Goal: Task Accomplishment & Management: Complete application form

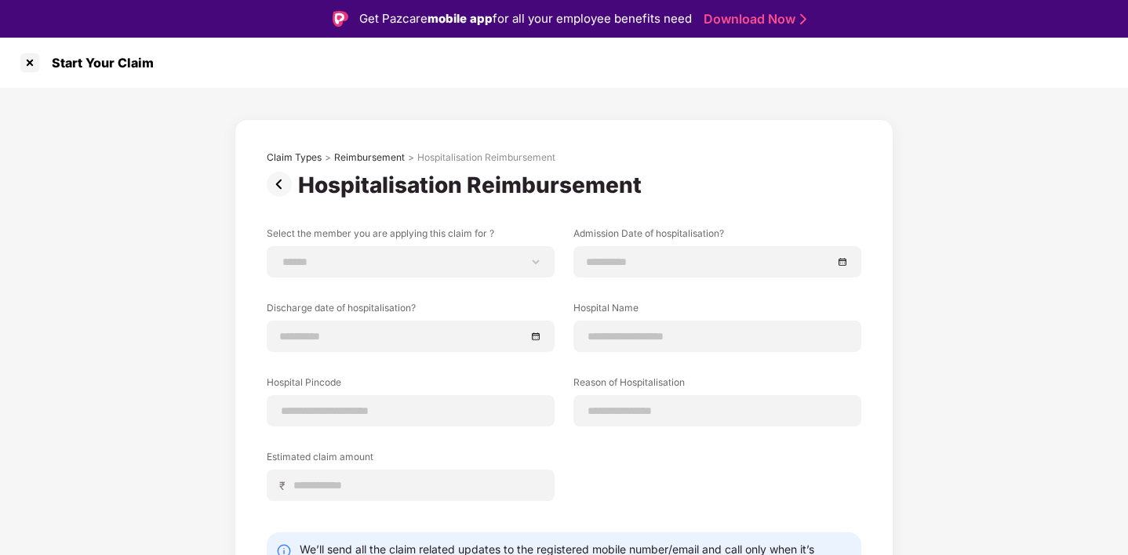
scroll to position [38, 0]
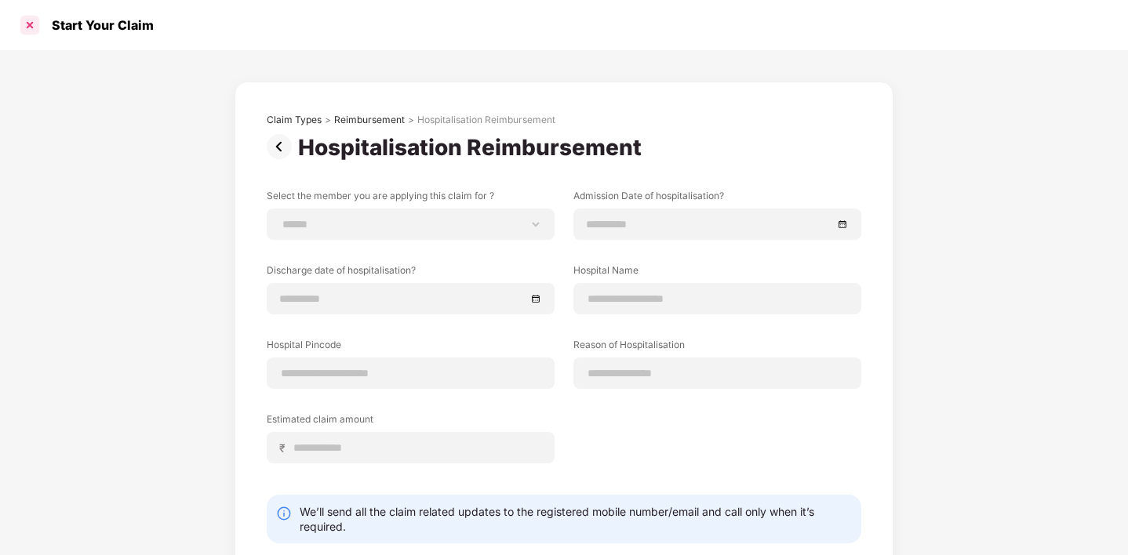
click at [35, 25] on div at bounding box center [29, 25] width 25 height 25
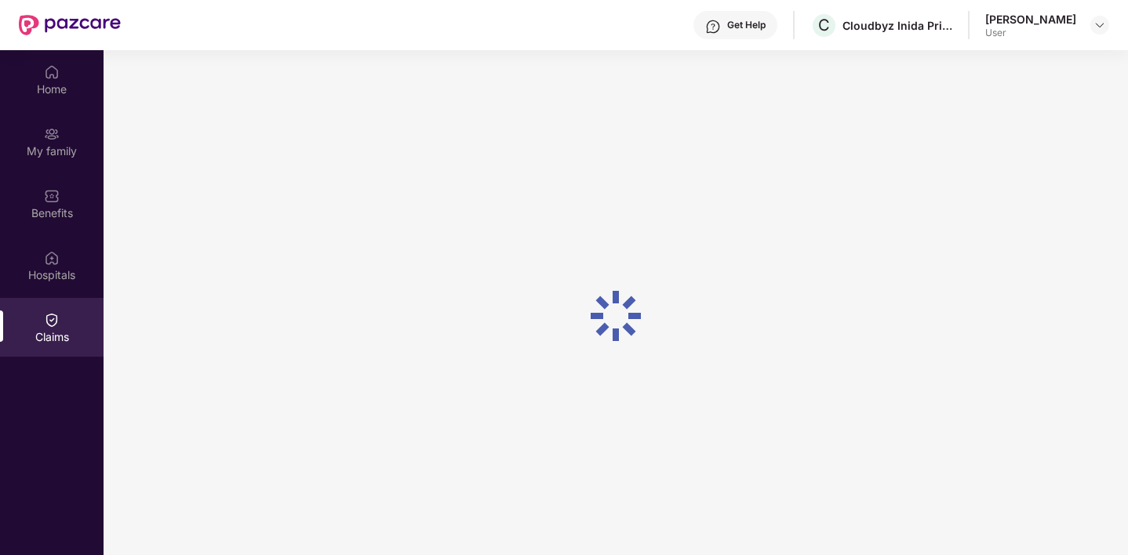
scroll to position [88, 0]
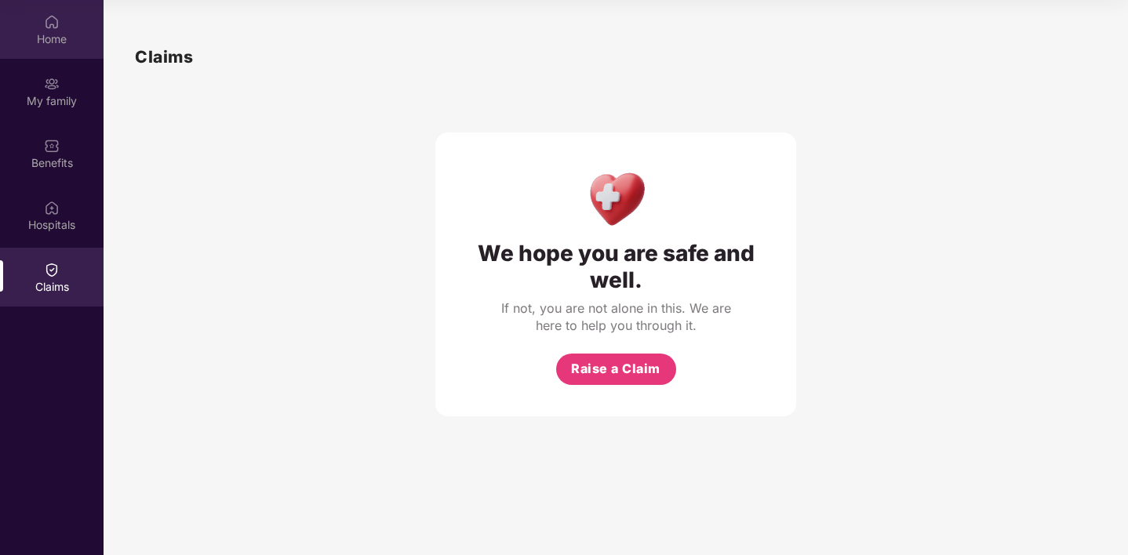
click at [60, 40] on div "Home" at bounding box center [52, 39] width 104 height 16
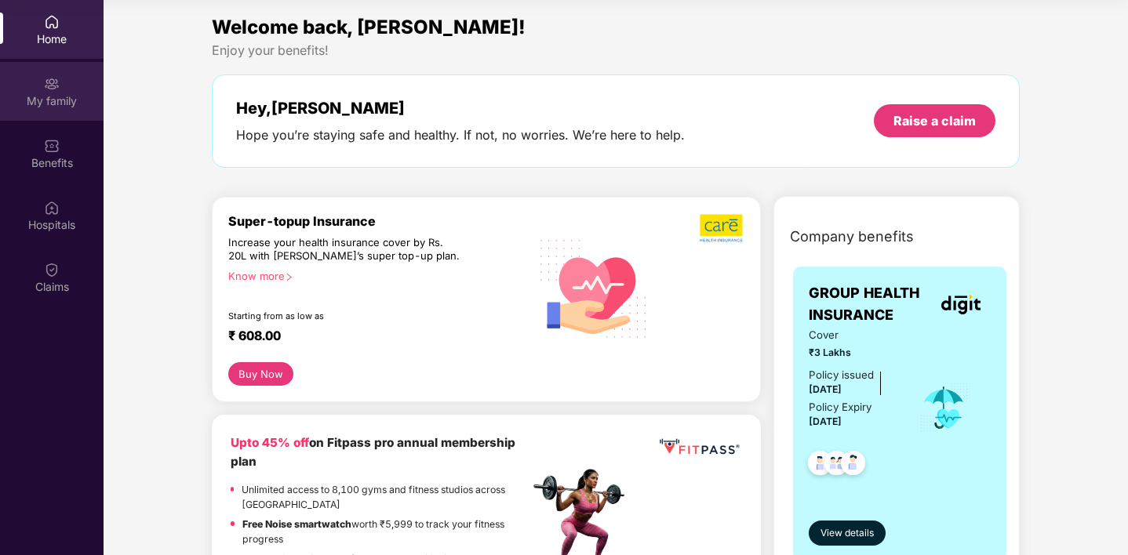
click at [53, 99] on div "My family" at bounding box center [52, 101] width 104 height 16
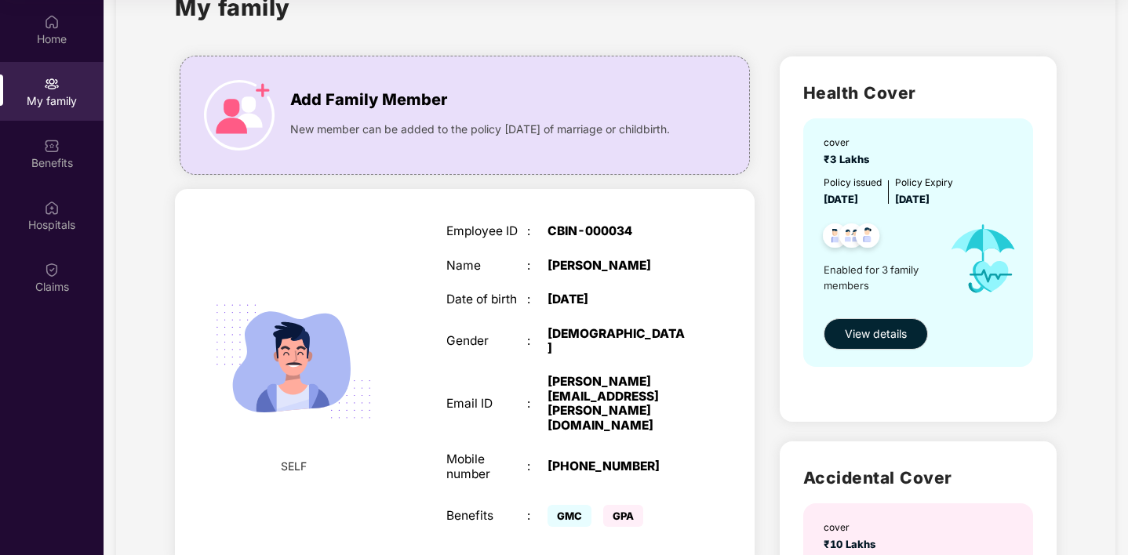
scroll to position [0, 0]
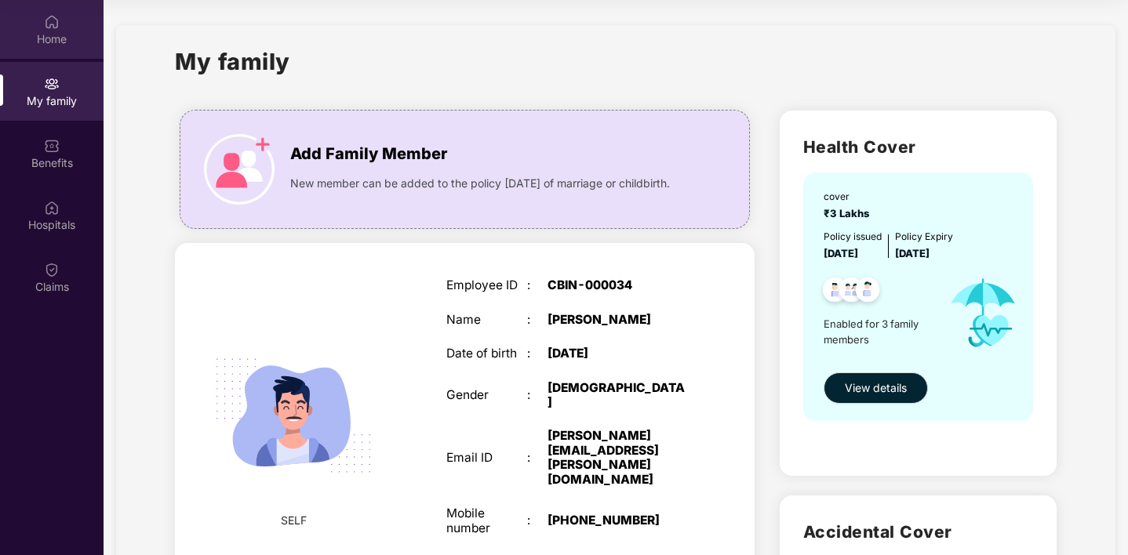
click at [47, 27] on img at bounding box center [52, 22] width 16 height 16
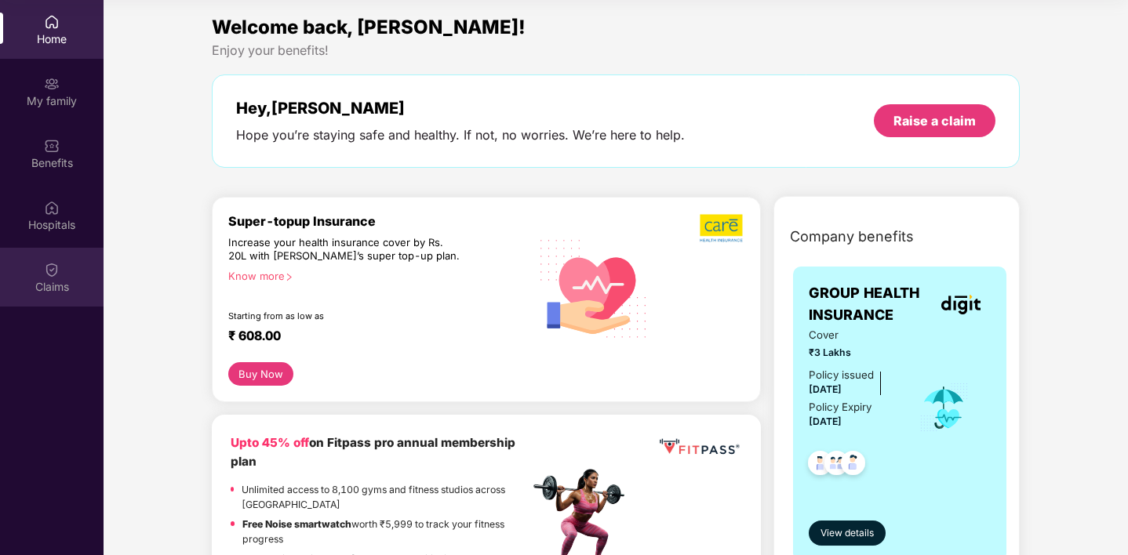
click at [62, 271] on div "Claims" at bounding box center [52, 277] width 104 height 59
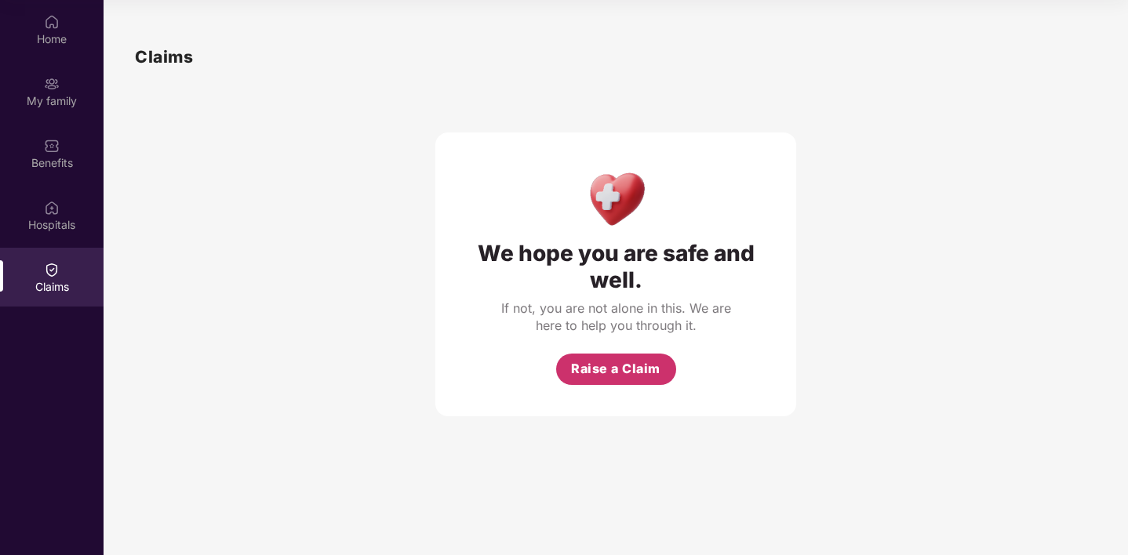
click at [629, 368] on span "Raise a Claim" at bounding box center [615, 369] width 89 height 20
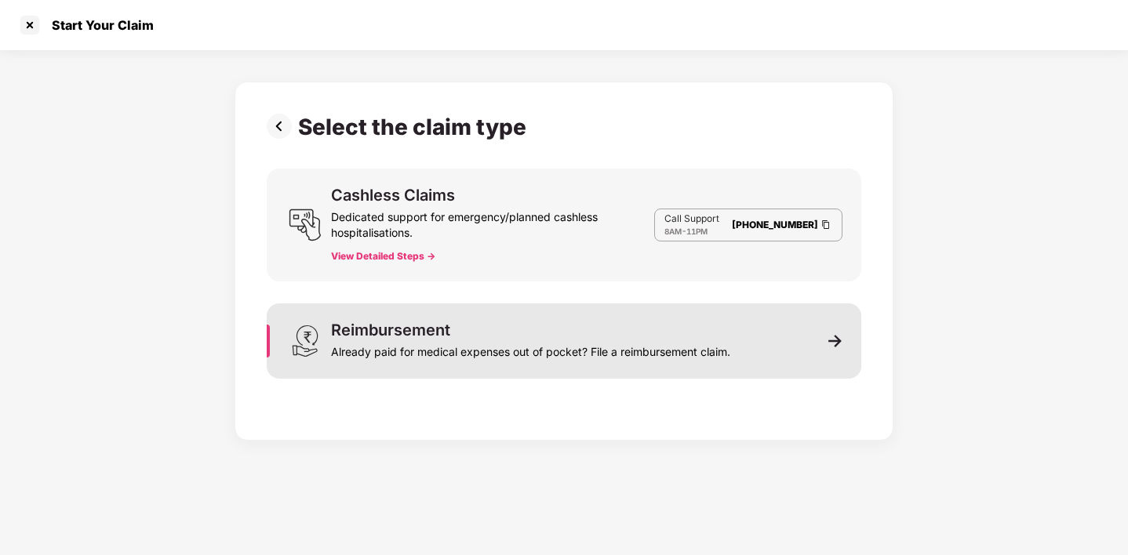
click at [842, 338] on img at bounding box center [835, 341] width 14 height 14
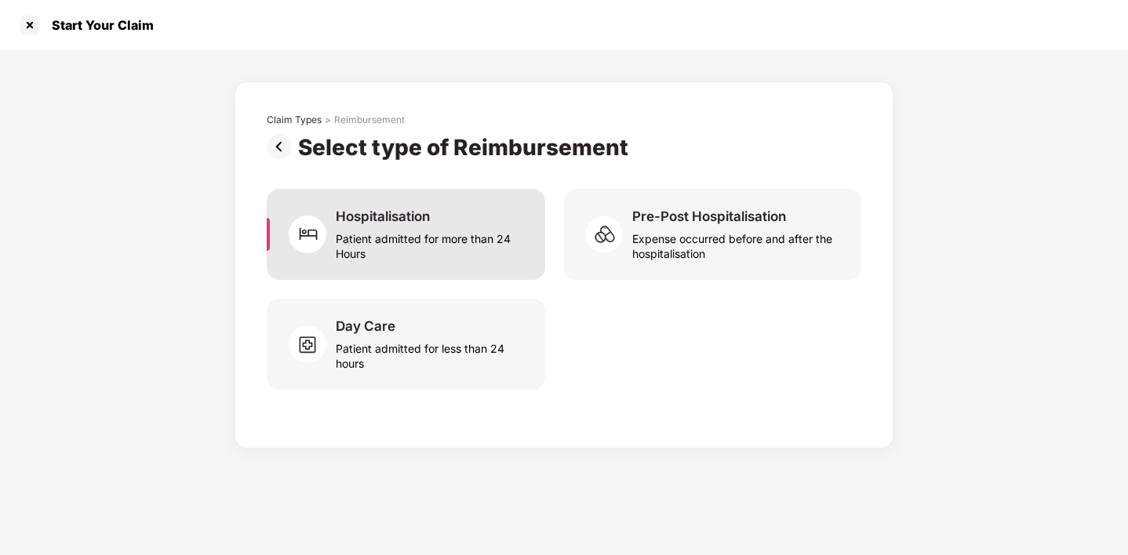
click at [395, 218] on div "Hospitalisation" at bounding box center [383, 216] width 94 height 17
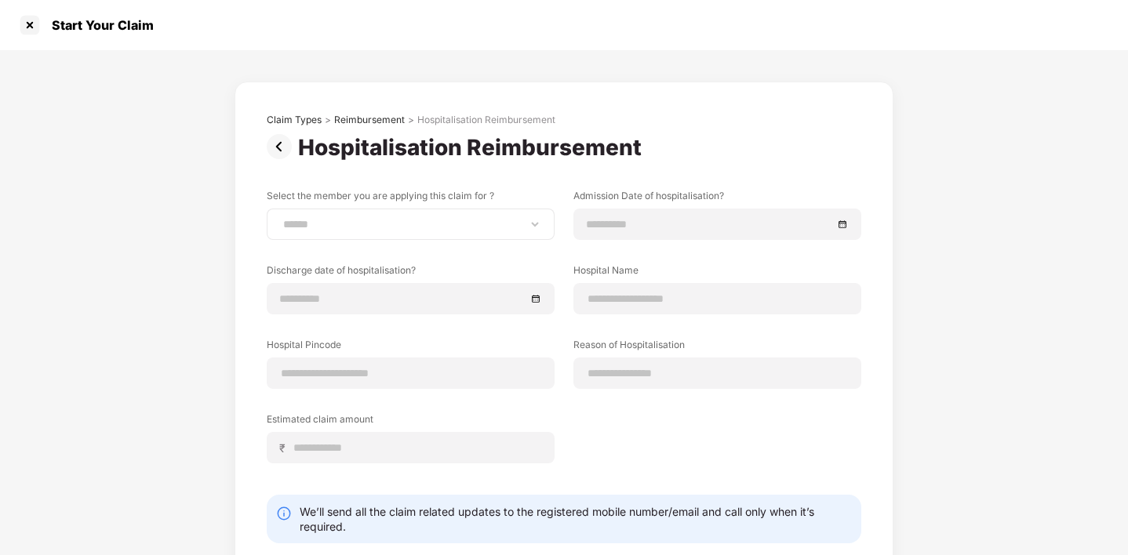
click at [354, 214] on div "**********" at bounding box center [411, 224] width 288 height 31
click at [384, 235] on div "**********" at bounding box center [411, 224] width 288 height 31
click at [534, 224] on select "**********" at bounding box center [410, 224] width 261 height 13
select select "**********"
click at [733, 158] on div "Hospitalisation Reimbursement" at bounding box center [564, 147] width 595 height 27
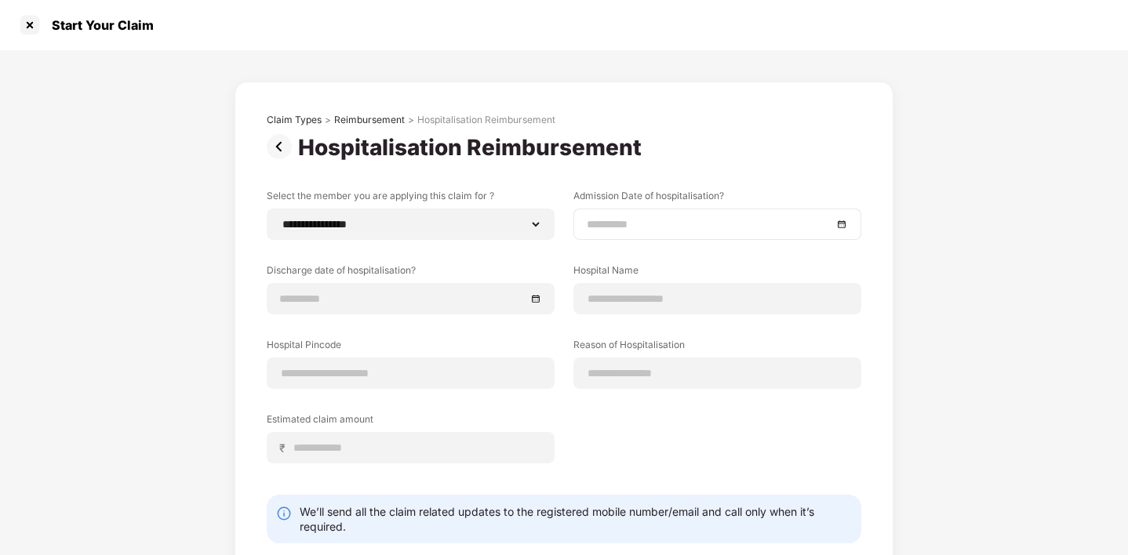
click at [581, 223] on div at bounding box center [717, 224] width 288 height 31
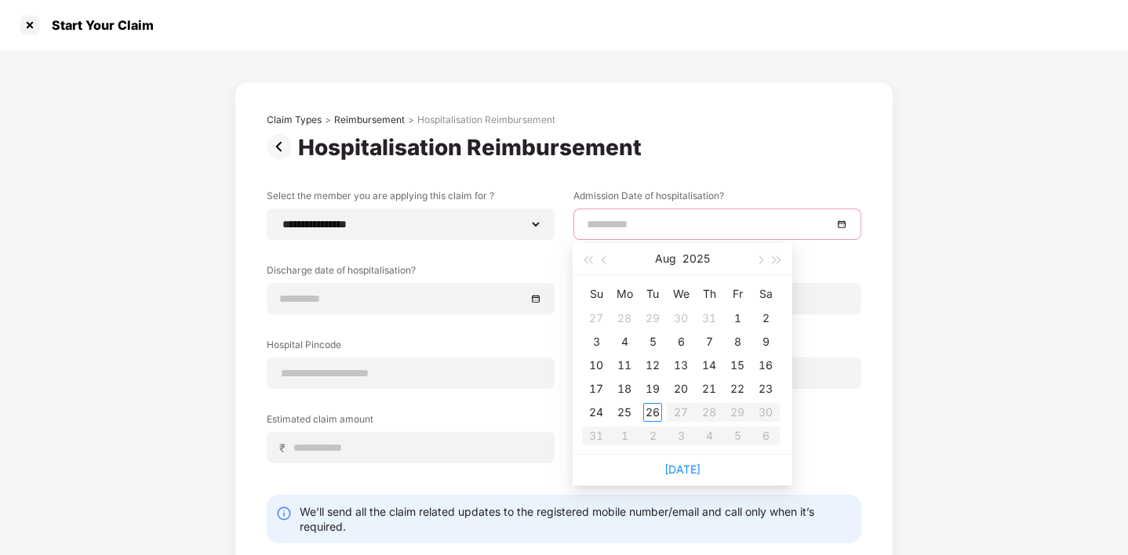
click at [584, 223] on div at bounding box center [717, 224] width 288 height 31
type input "**********"
click at [604, 259] on span "button" at bounding box center [606, 260] width 8 height 8
type input "**********"
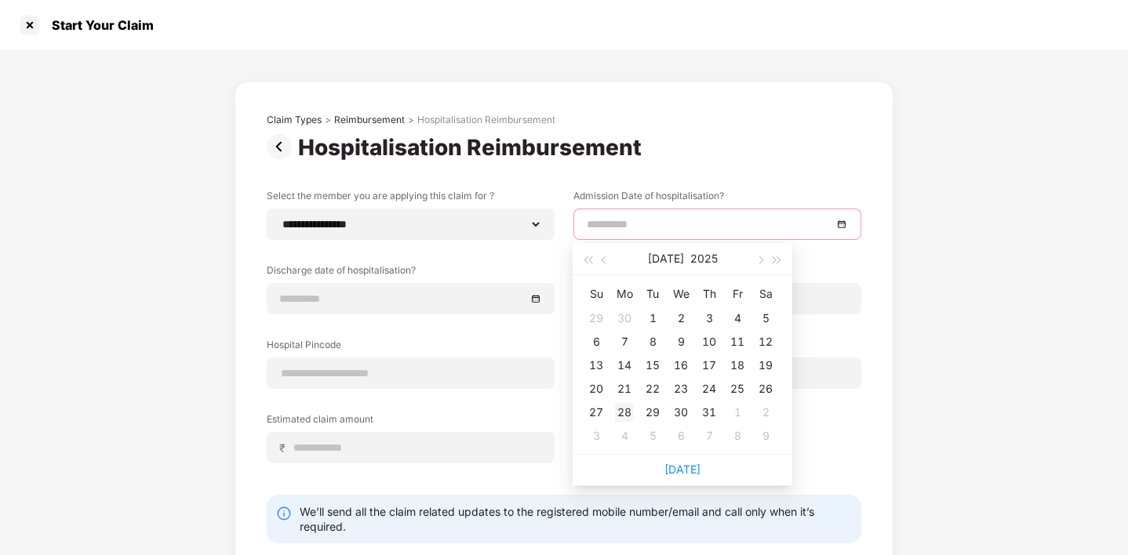
click at [627, 409] on div "28" at bounding box center [624, 412] width 19 height 19
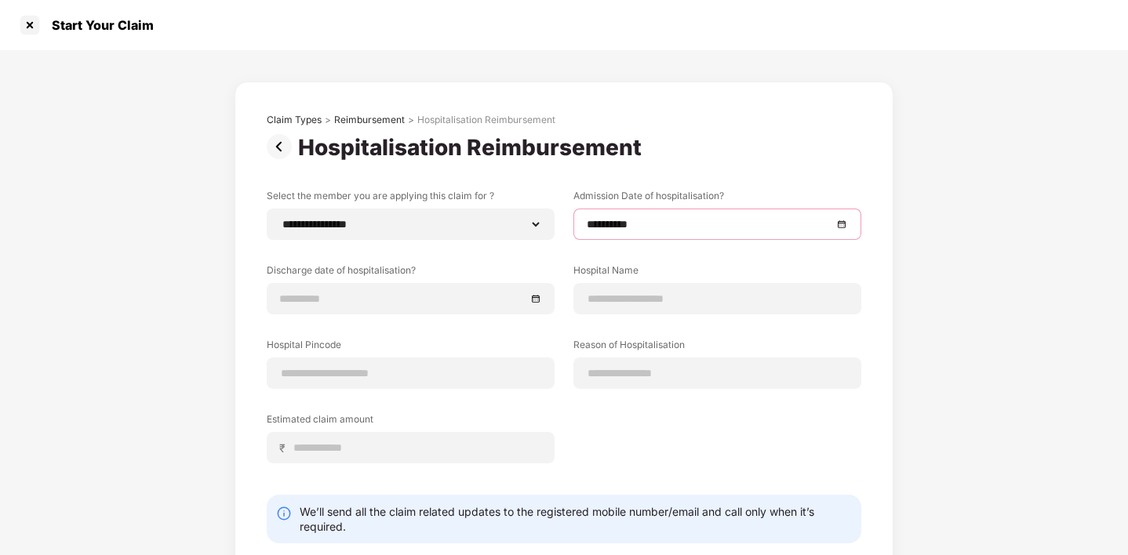
click at [728, 249] on div "**********" at bounding box center [564, 338] width 595 height 298
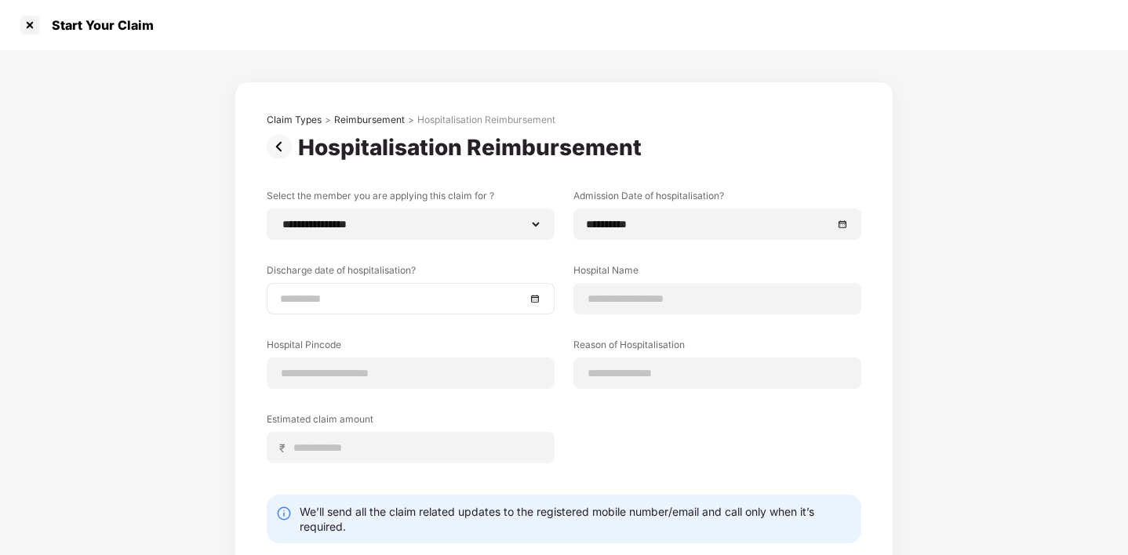
click at [534, 298] on div at bounding box center [410, 298] width 261 height 17
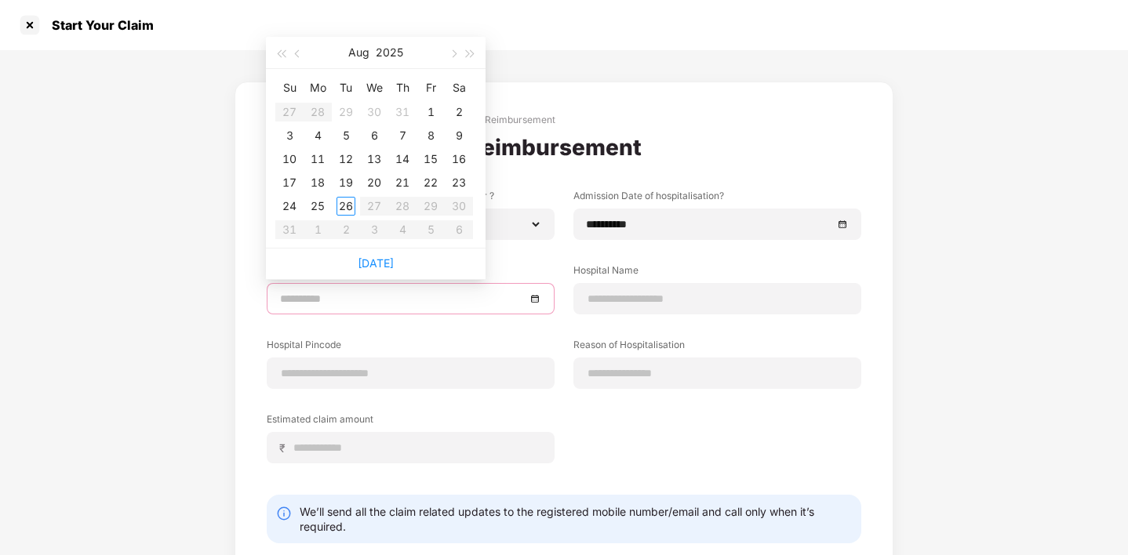
type input "**********"
click at [299, 58] on button "button" at bounding box center [297, 52] width 17 height 31
type input "**********"
click at [350, 205] on div "29" at bounding box center [345, 206] width 19 height 19
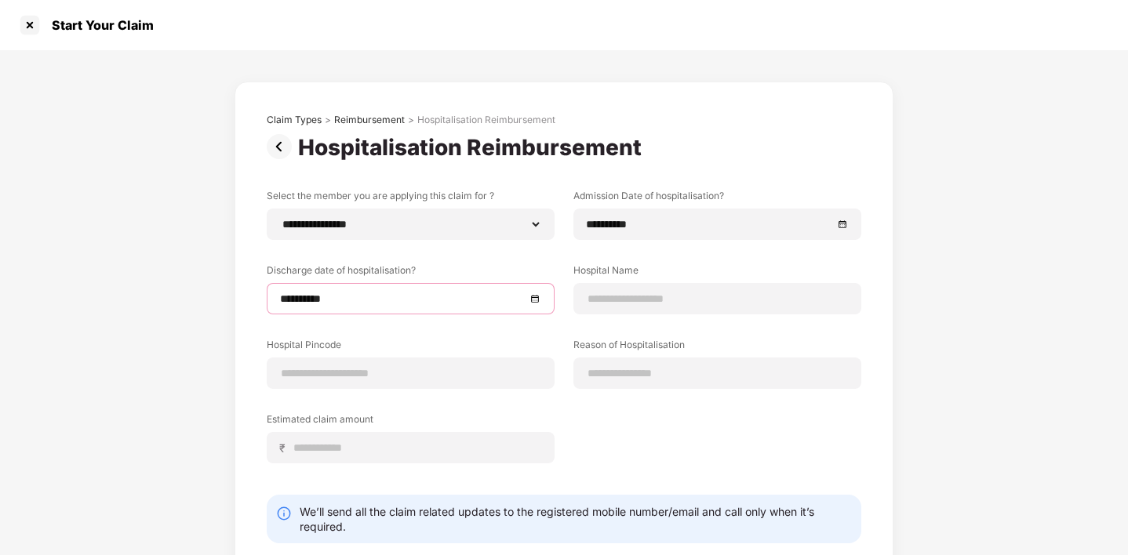
click at [958, 335] on div "**********" at bounding box center [564, 345] width 1128 height 590
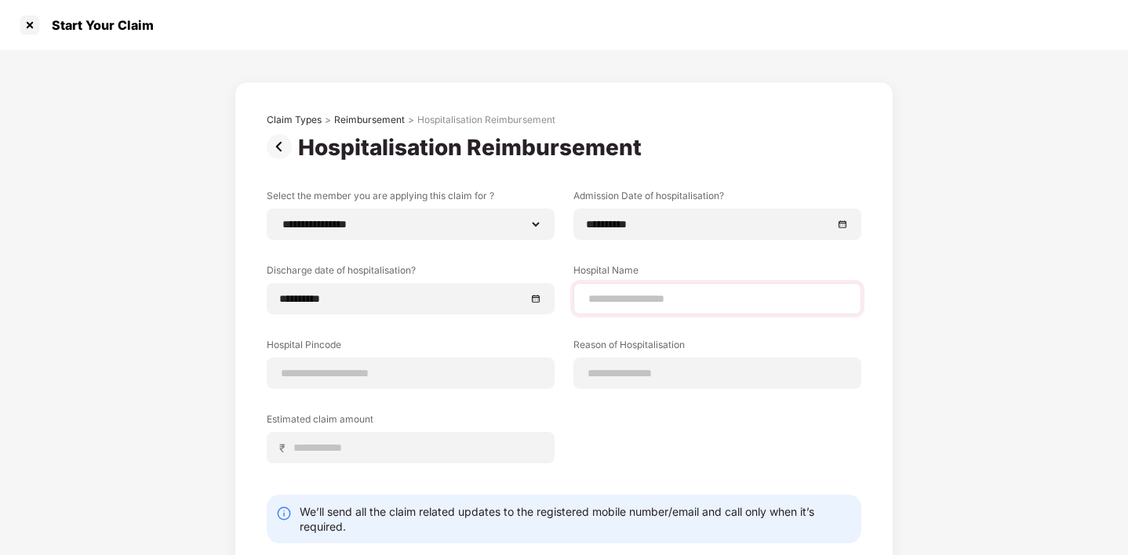
click at [755, 312] on div at bounding box center [717, 298] width 288 height 31
click at [716, 300] on input at bounding box center [717, 299] width 261 height 16
type input "**********"
click at [878, 327] on div "**********" at bounding box center [564, 361] width 659 height 558
click at [326, 378] on input at bounding box center [410, 374] width 261 height 16
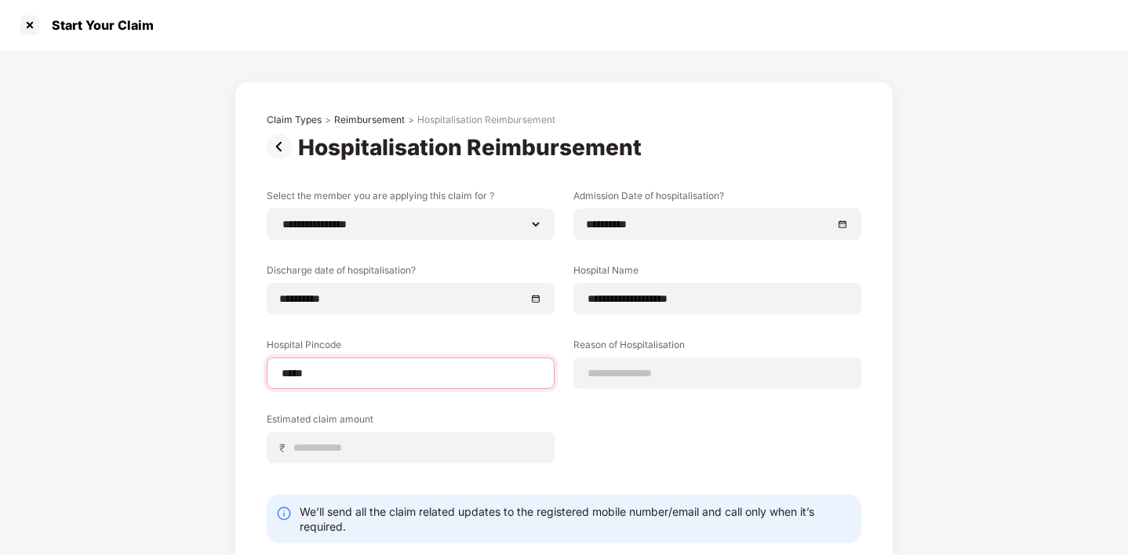
type input "******"
select select "******"
select select "*********"
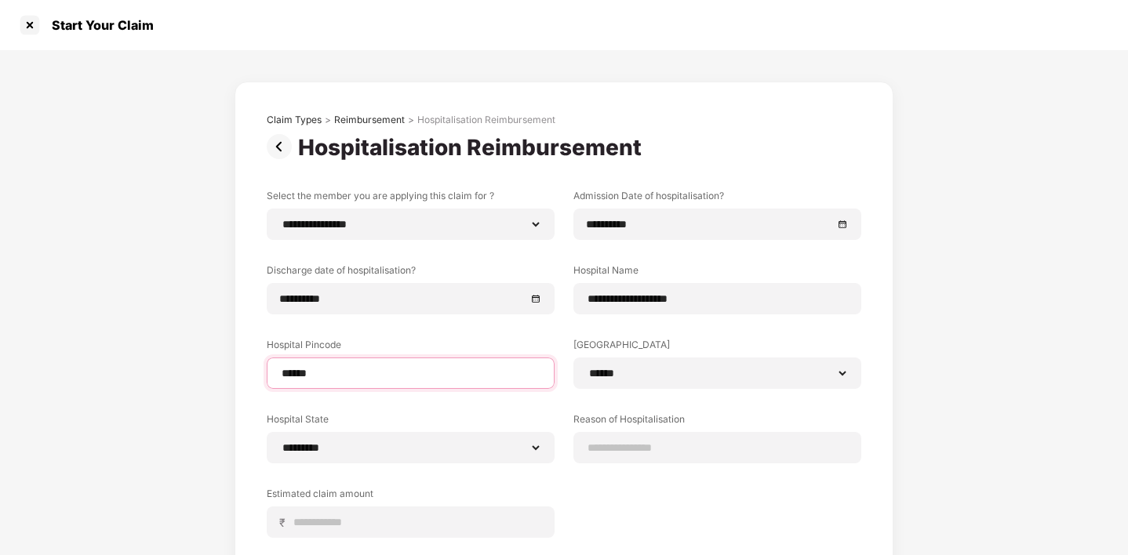
type input "******"
click at [424, 333] on div "**********" at bounding box center [564, 375] width 595 height 373
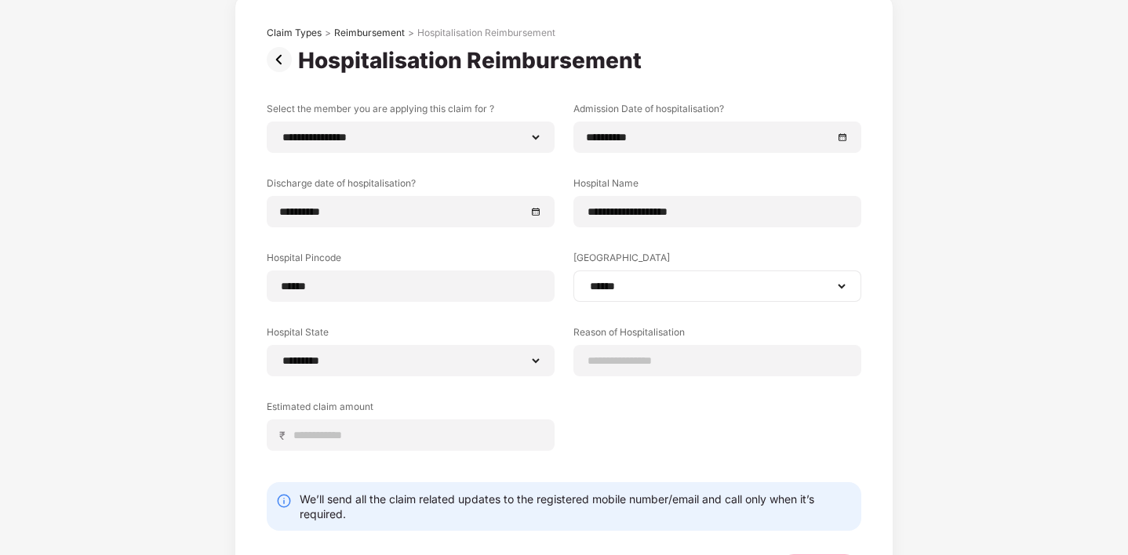
scroll to position [88, 0]
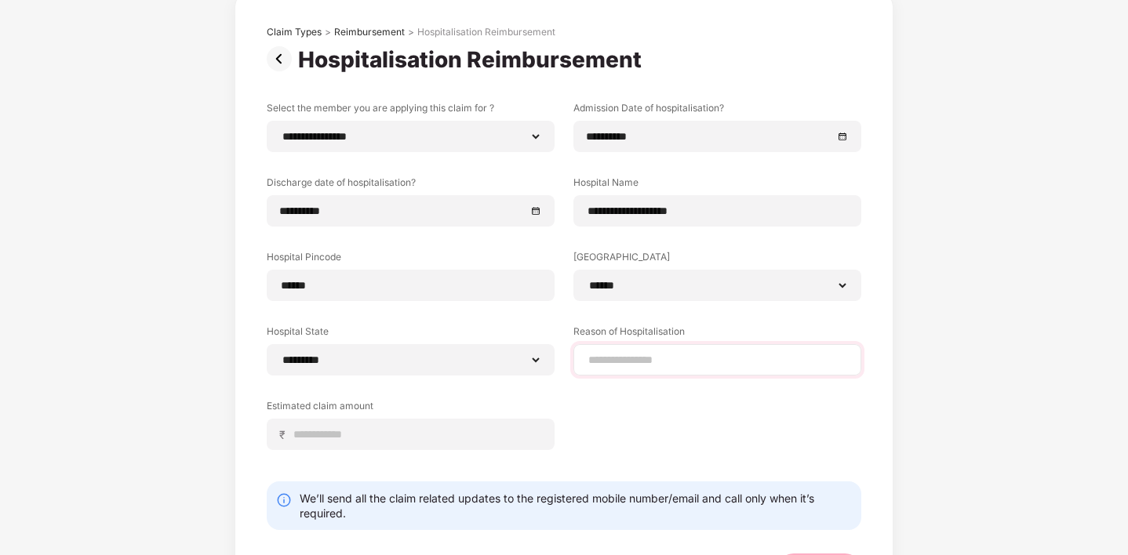
click at [652, 351] on div at bounding box center [717, 359] width 288 height 31
click at [652, 360] on input at bounding box center [717, 360] width 261 height 16
type input "********"
click at [667, 415] on div "**********" at bounding box center [564, 287] width 595 height 373
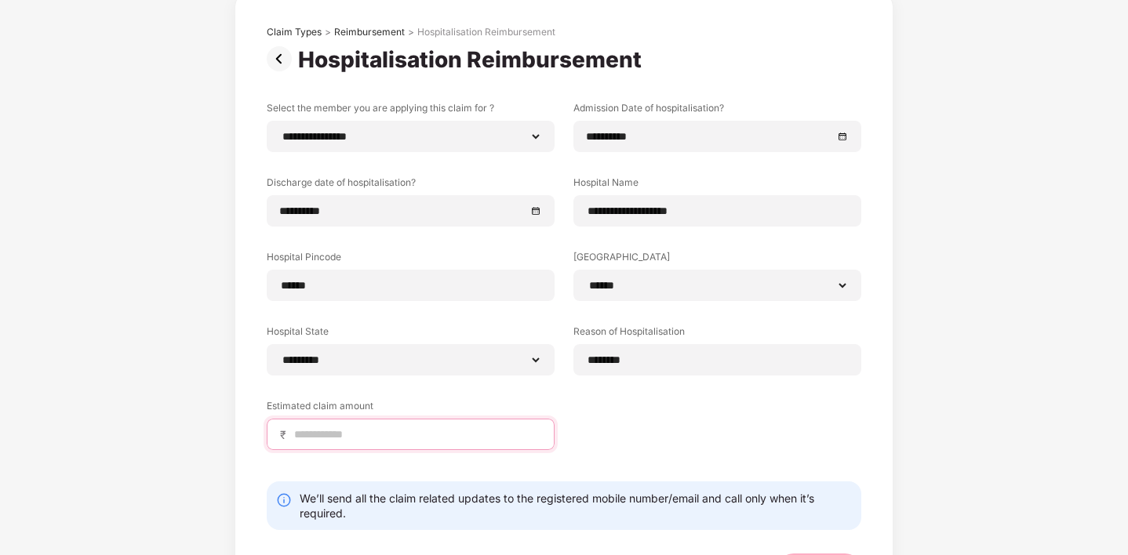
click at [355, 441] on input at bounding box center [417, 435] width 249 height 16
type input "*****"
click at [681, 439] on div "**********" at bounding box center [564, 287] width 595 height 373
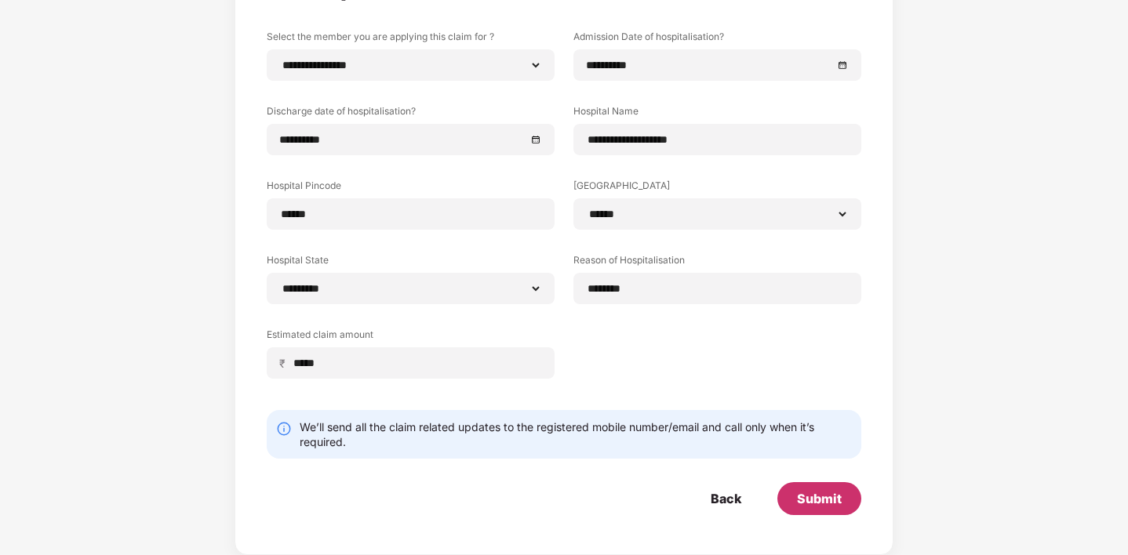
click at [801, 496] on div "Submit" at bounding box center [819, 498] width 45 height 17
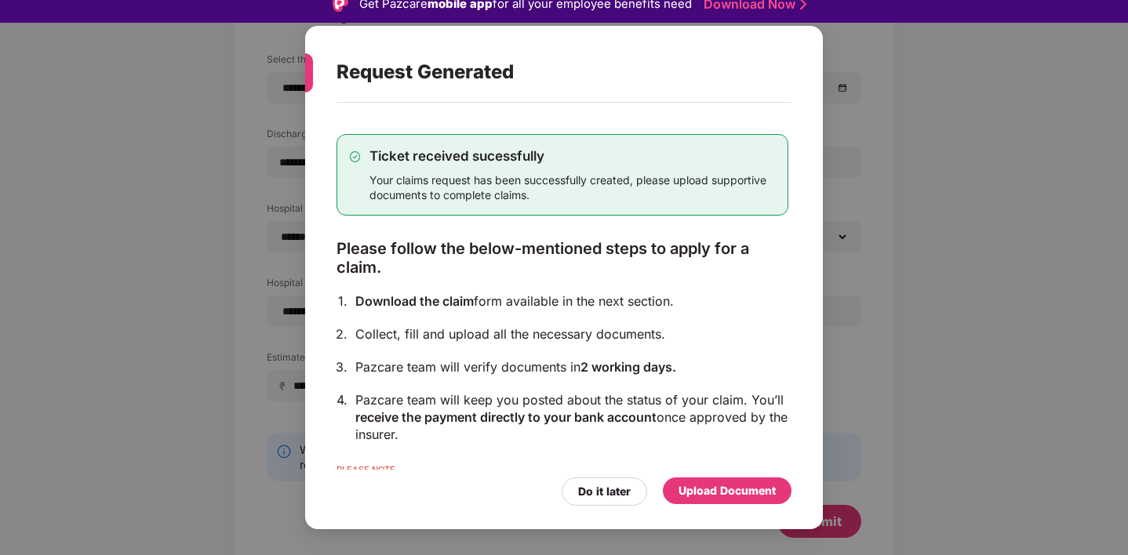
scroll to position [0, 0]
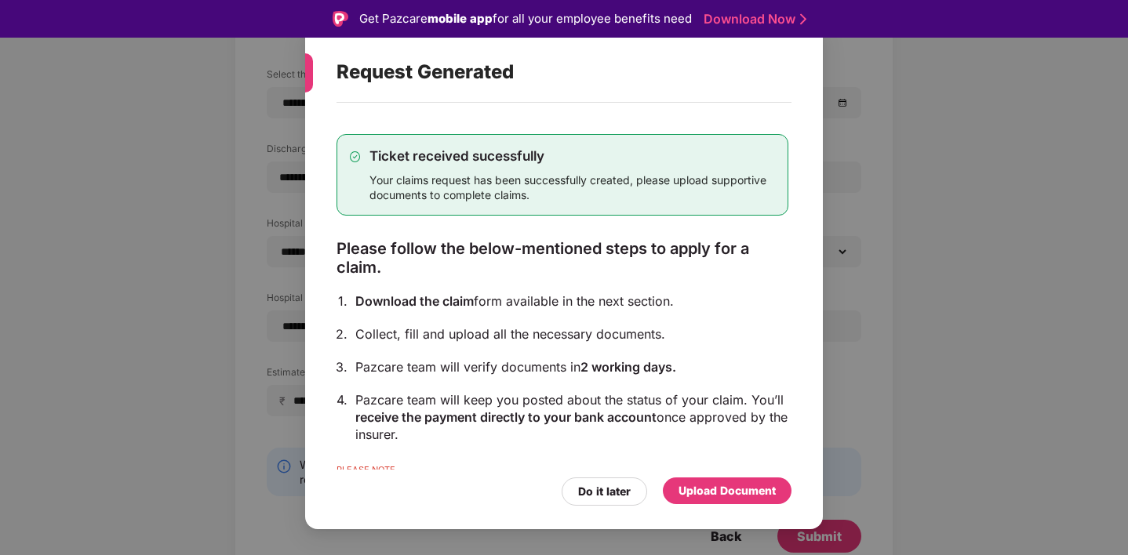
click at [737, 491] on div "Upload Document" at bounding box center [726, 490] width 97 height 17
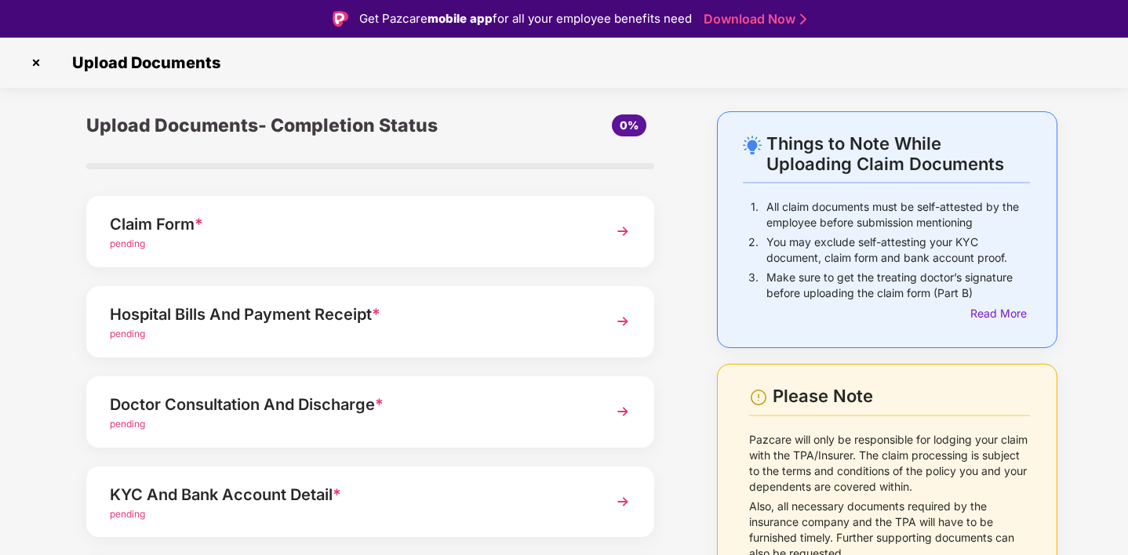
click at [617, 230] on img at bounding box center [623, 231] width 28 height 28
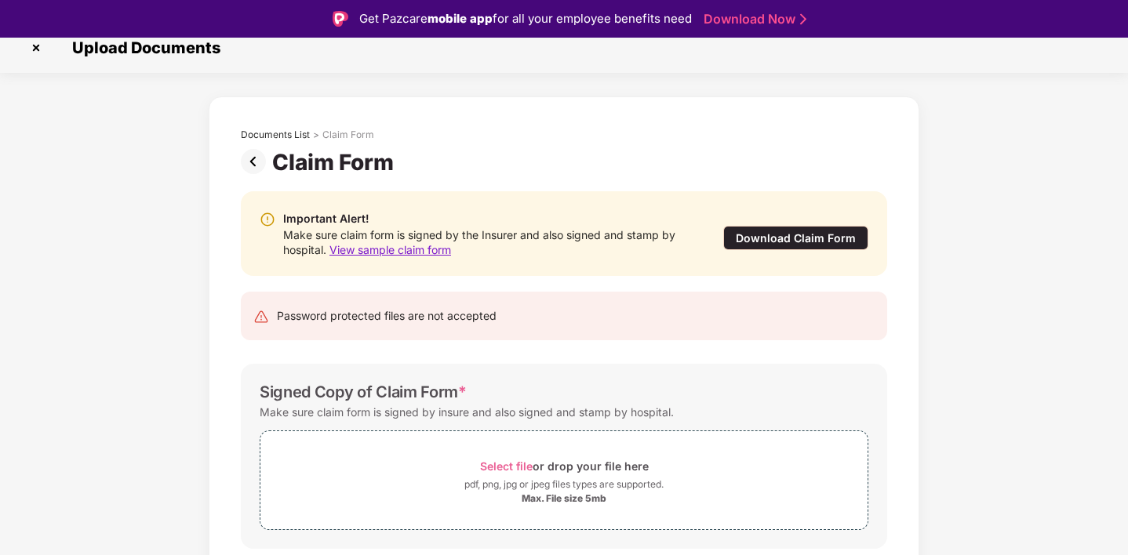
scroll to position [66, 0]
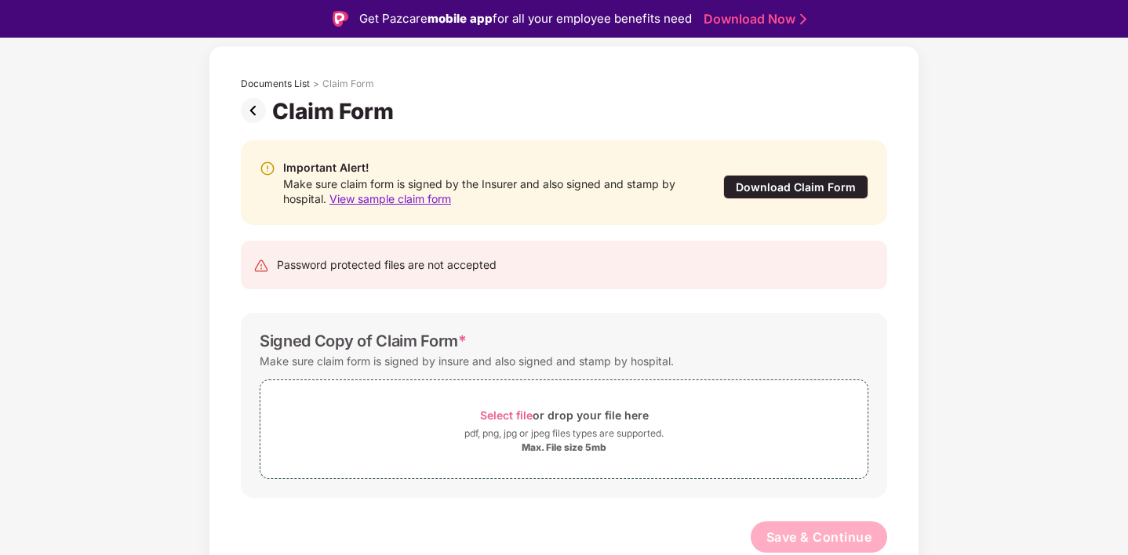
click at [373, 195] on span "View sample claim form" at bounding box center [390, 198] width 122 height 13
click at [809, 184] on div "Download Claim Form" at bounding box center [795, 187] width 145 height 24
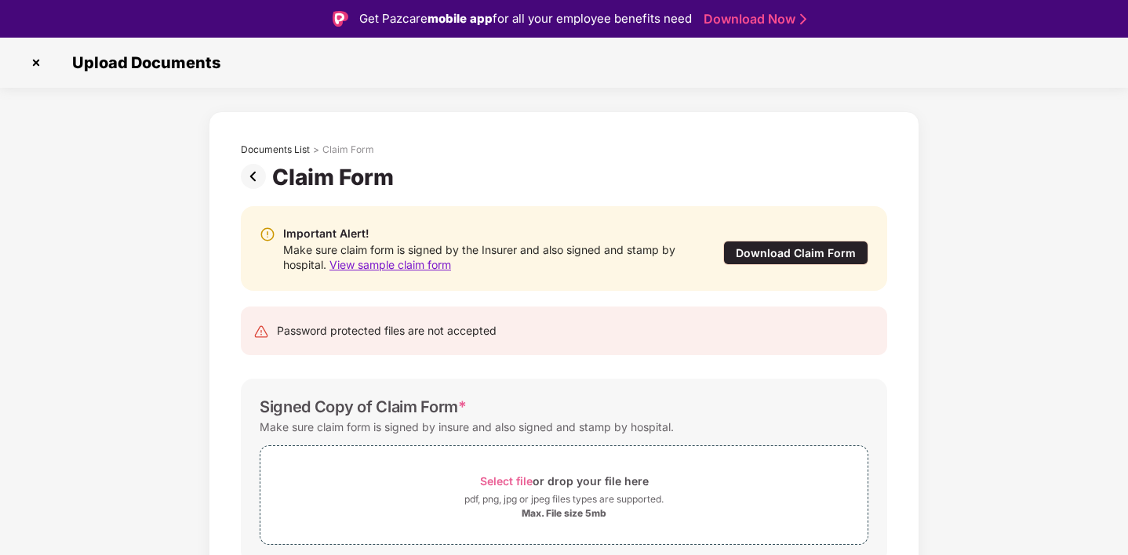
click at [42, 57] on img at bounding box center [36, 62] width 25 height 25
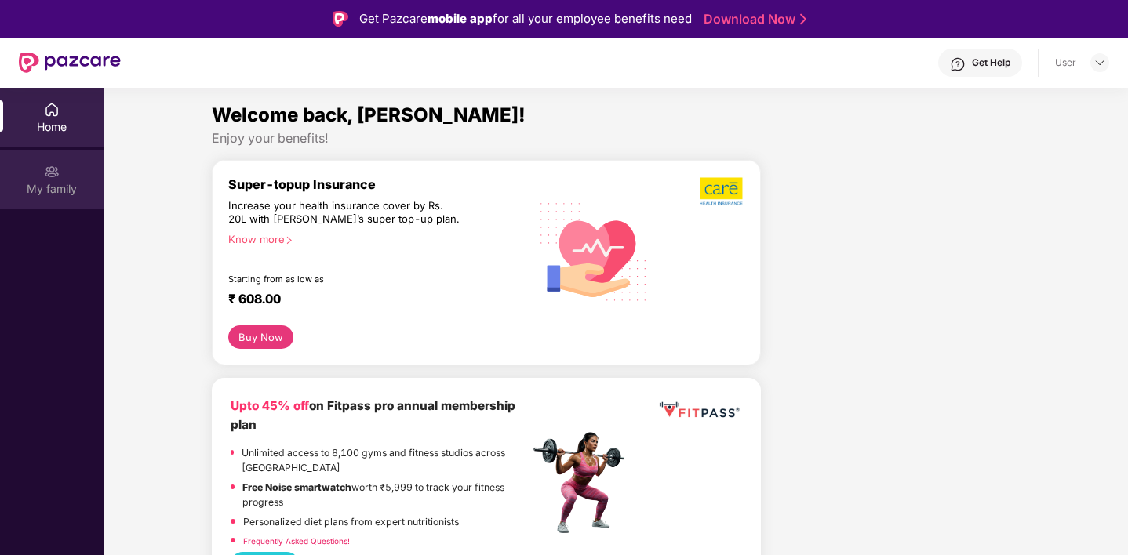
click at [42, 158] on div "My family" at bounding box center [52, 179] width 104 height 59
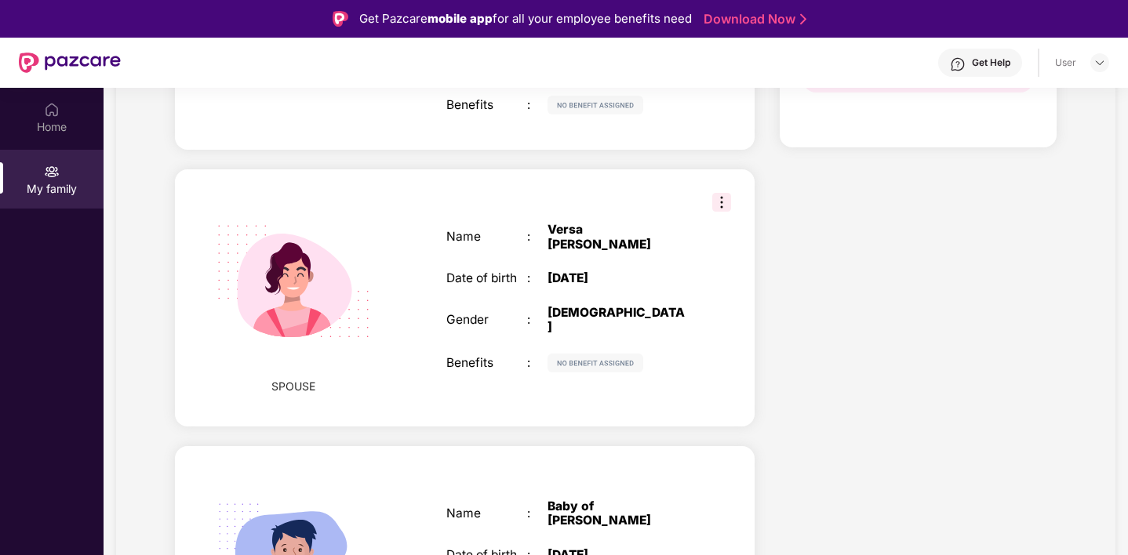
scroll to position [551, 0]
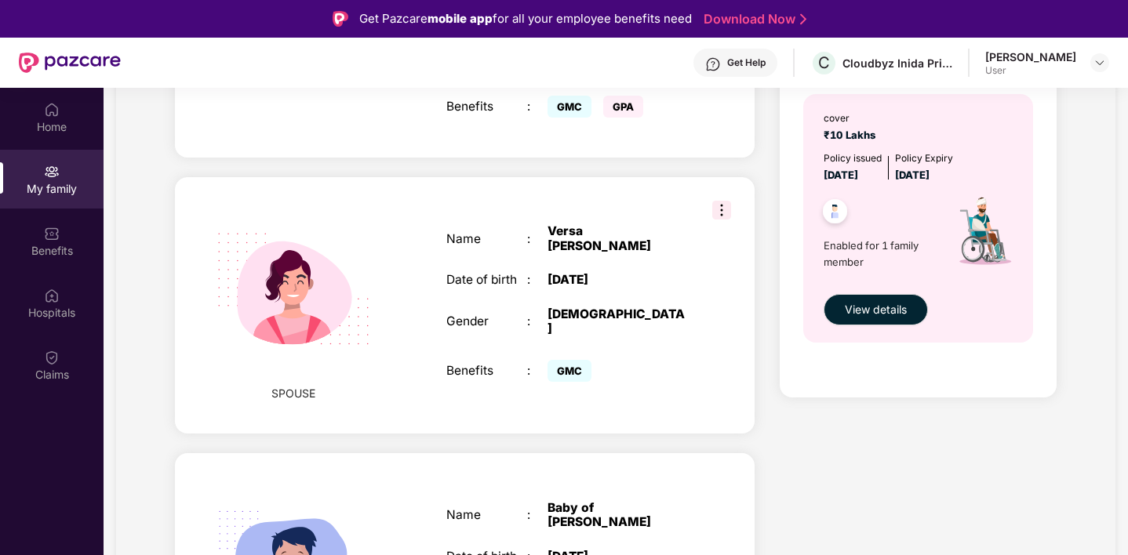
click at [718, 201] on img at bounding box center [721, 210] width 19 height 19
click at [616, 205] on div "Name : Versa Rani Yadav Date of birth : 26 Jan 1994 Gender : FEMALE Benefits : …" at bounding box center [568, 305] width 274 height 201
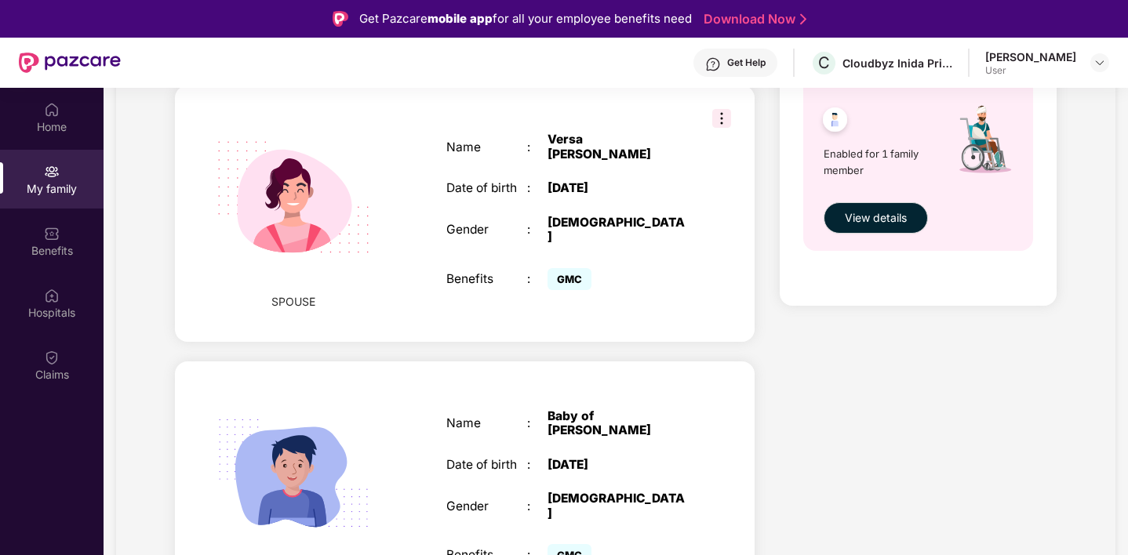
click at [580, 409] on div "Baby of [PERSON_NAME]" at bounding box center [617, 423] width 141 height 29
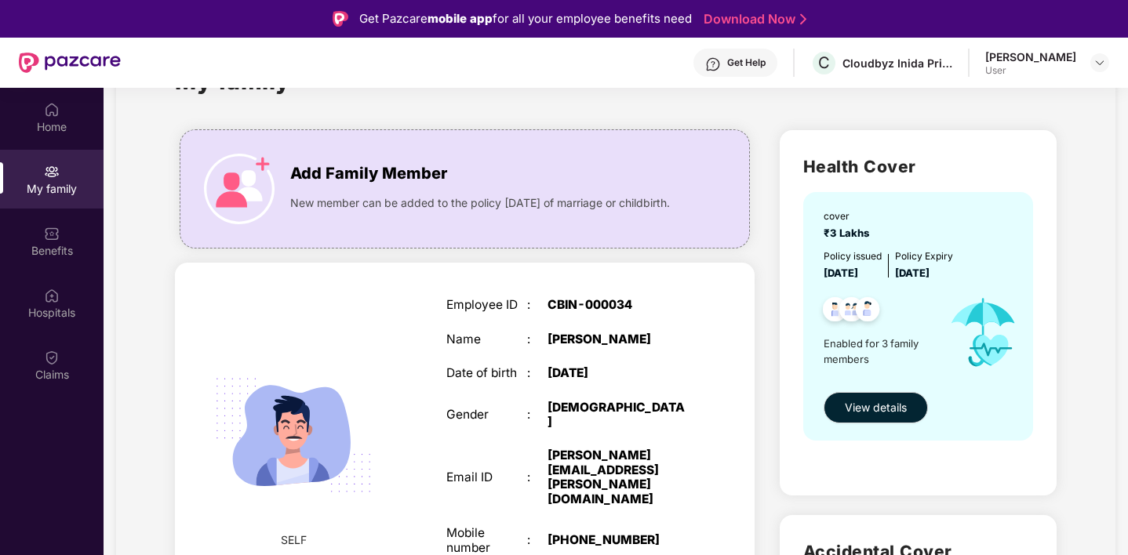
scroll to position [0, 0]
click at [653, 379] on div "[DATE]" at bounding box center [617, 374] width 141 height 14
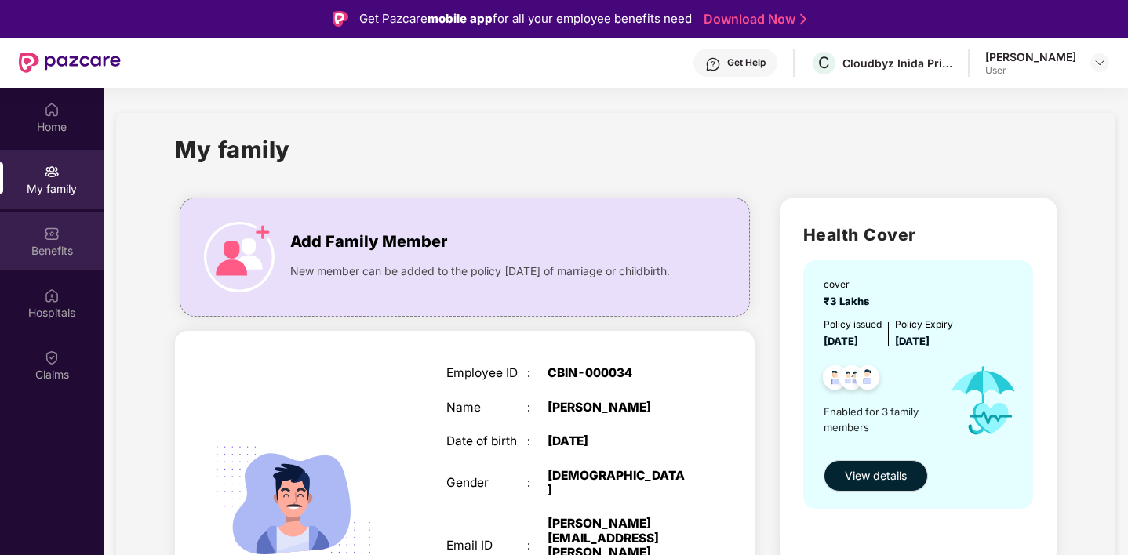
click at [45, 243] on div "Benefits" at bounding box center [52, 251] width 104 height 16
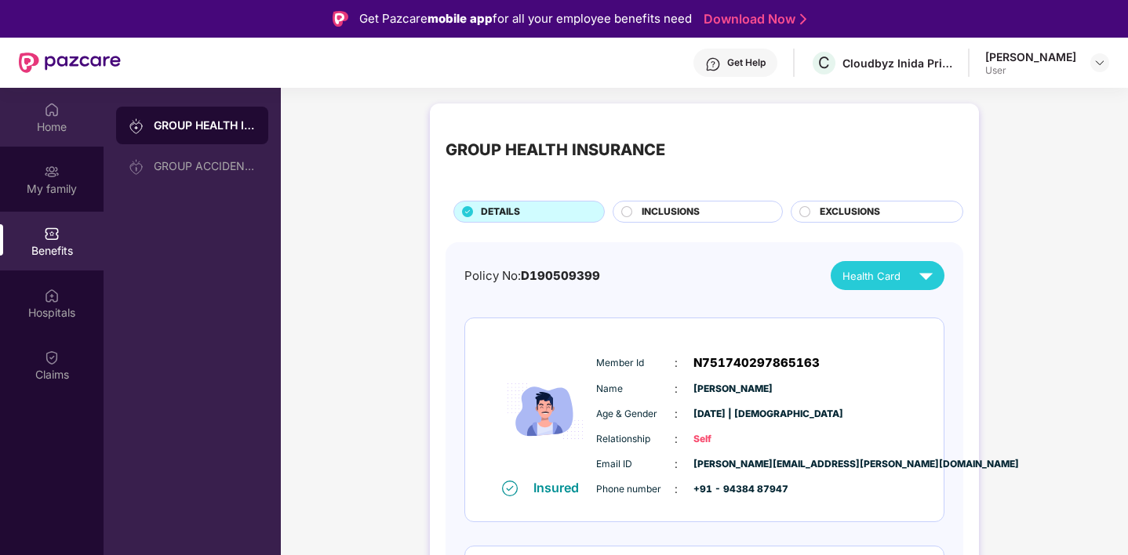
click at [58, 112] on img at bounding box center [52, 110] width 16 height 16
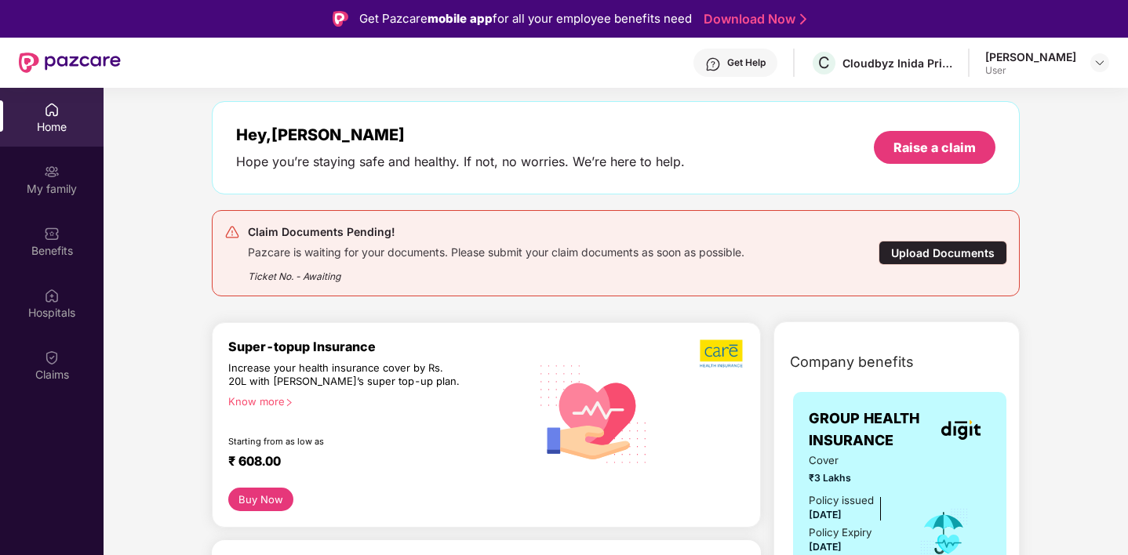
scroll to position [64, 0]
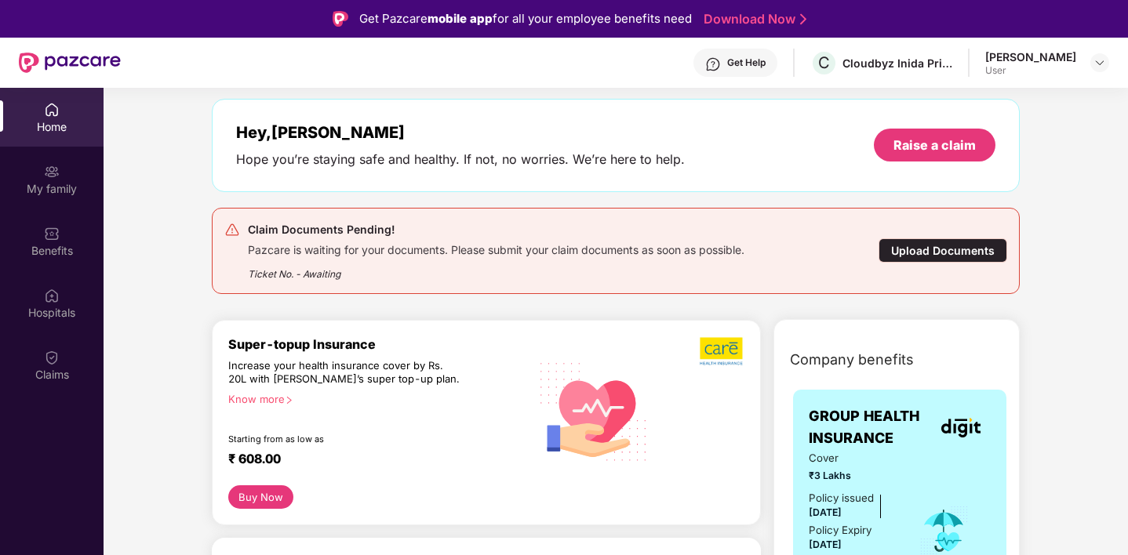
click at [942, 250] on div "Upload Documents" at bounding box center [942, 250] width 129 height 24
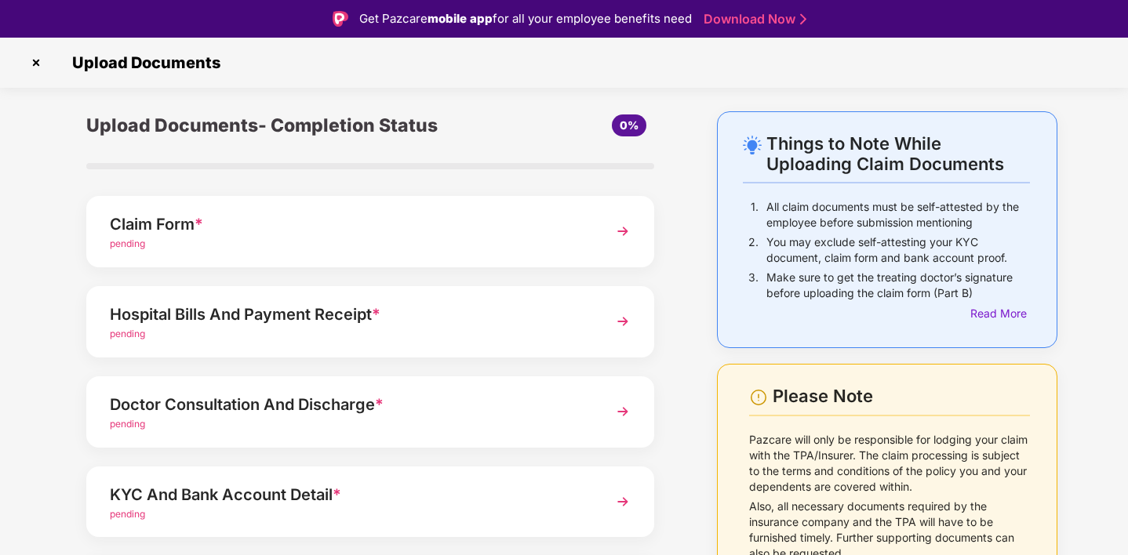
click at [618, 224] on img at bounding box center [623, 231] width 28 height 28
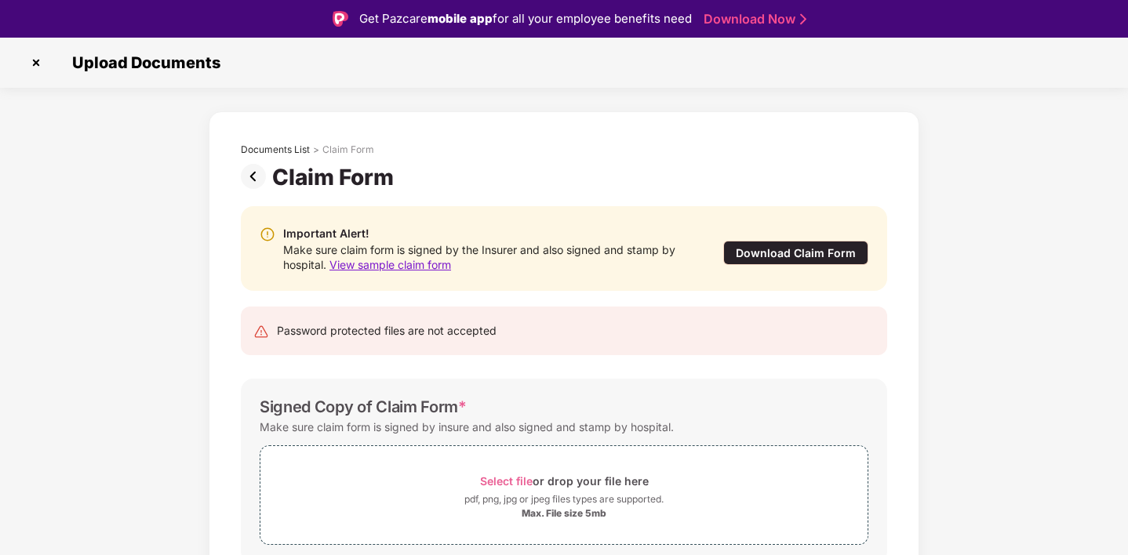
click at [32, 61] on img at bounding box center [36, 62] width 25 height 25
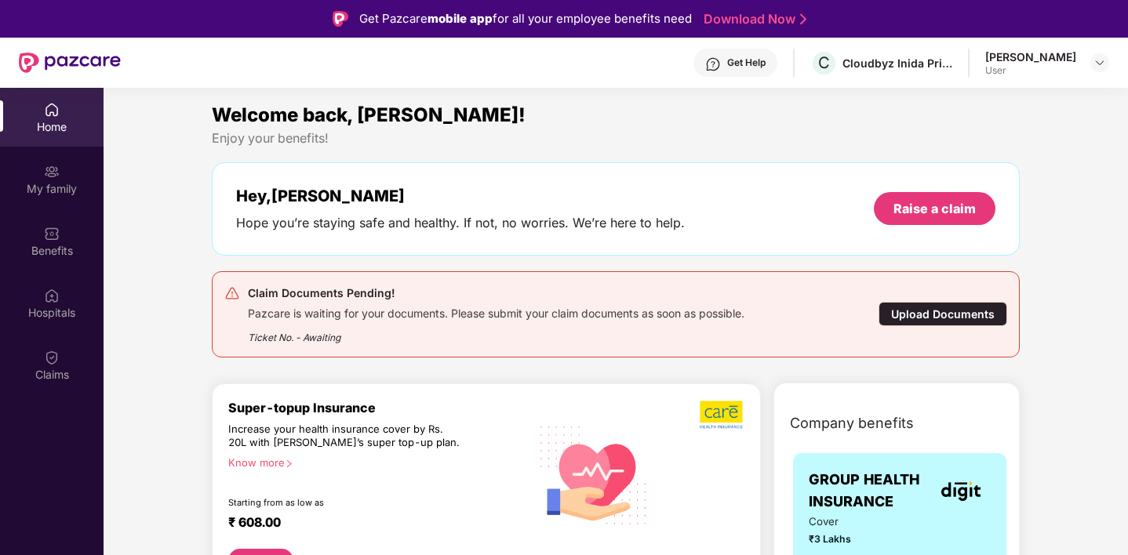
click at [54, 120] on div "Home" at bounding box center [52, 127] width 104 height 16
click at [54, 167] on img at bounding box center [52, 172] width 16 height 16
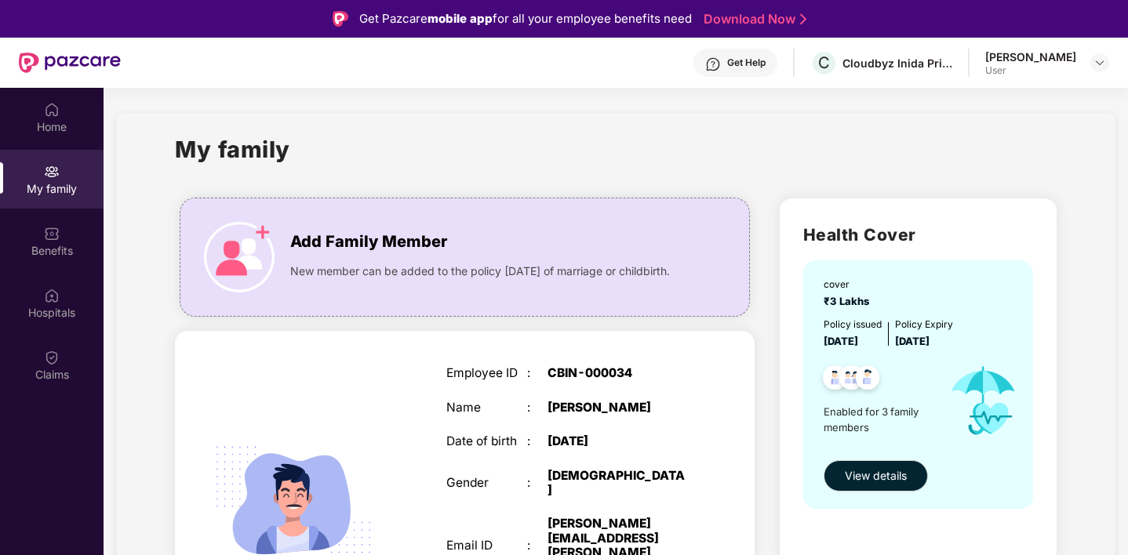
click at [1012, 57] on div "[PERSON_NAME]" at bounding box center [1030, 56] width 91 height 15
click at [1099, 63] on img at bounding box center [1099, 62] width 13 height 13
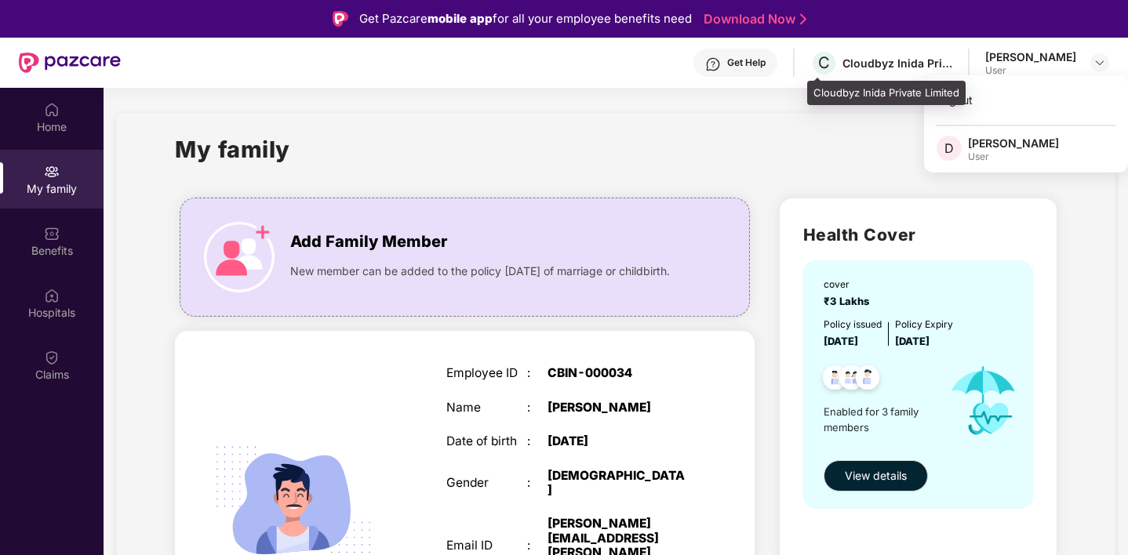
click at [879, 56] on div "Cloudbyz Inida Private Limited" at bounding box center [897, 63] width 110 height 15
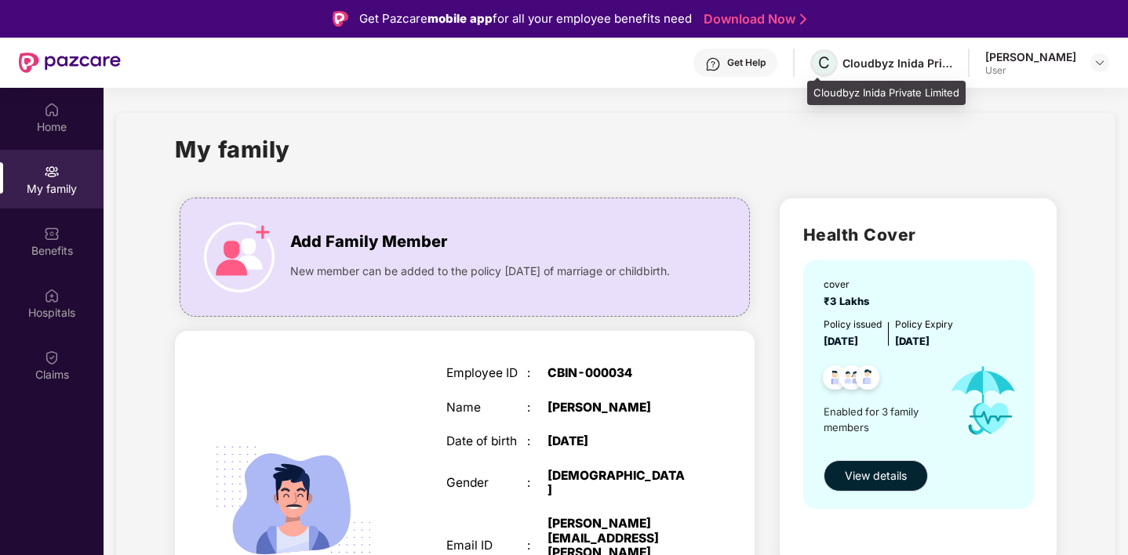
click at [829, 59] on span "C" at bounding box center [823, 62] width 27 height 27
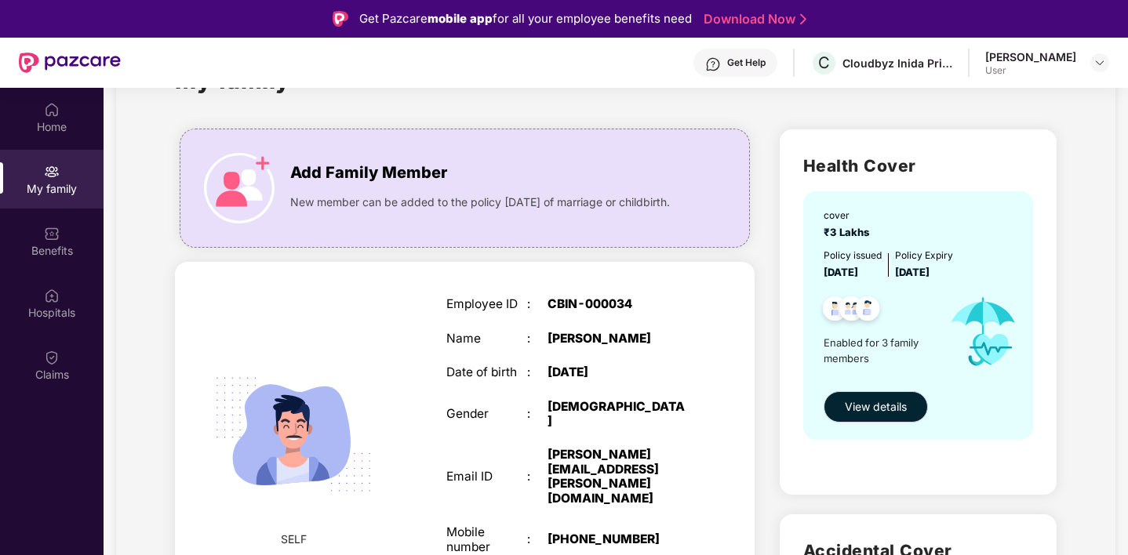
scroll to position [70, 0]
click at [889, 406] on span "View details" at bounding box center [876, 406] width 62 height 17
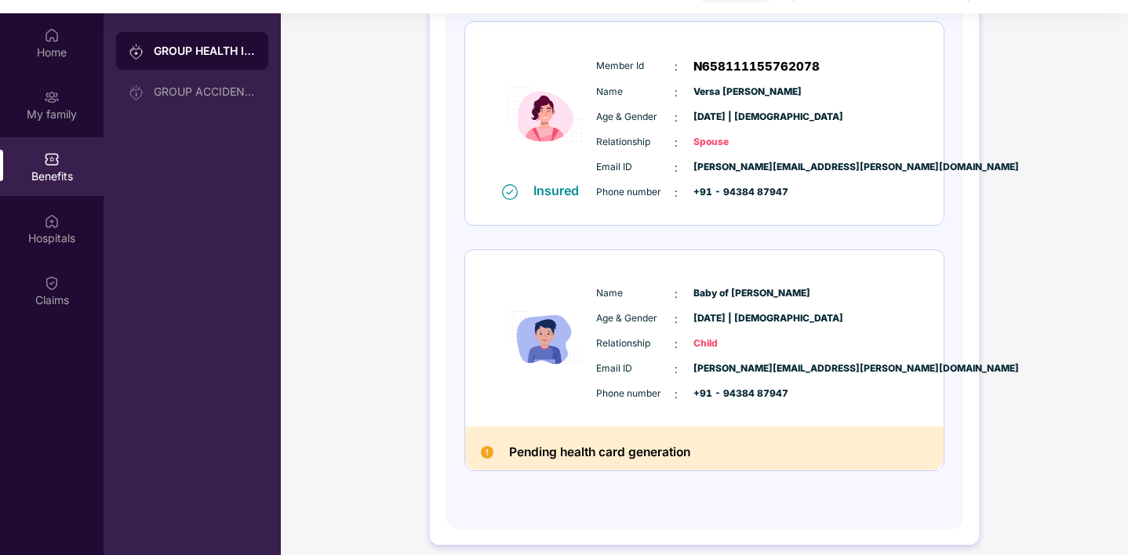
scroll to position [75, 0]
click at [616, 449] on h2 "Pending health card generation" at bounding box center [599, 452] width 181 height 21
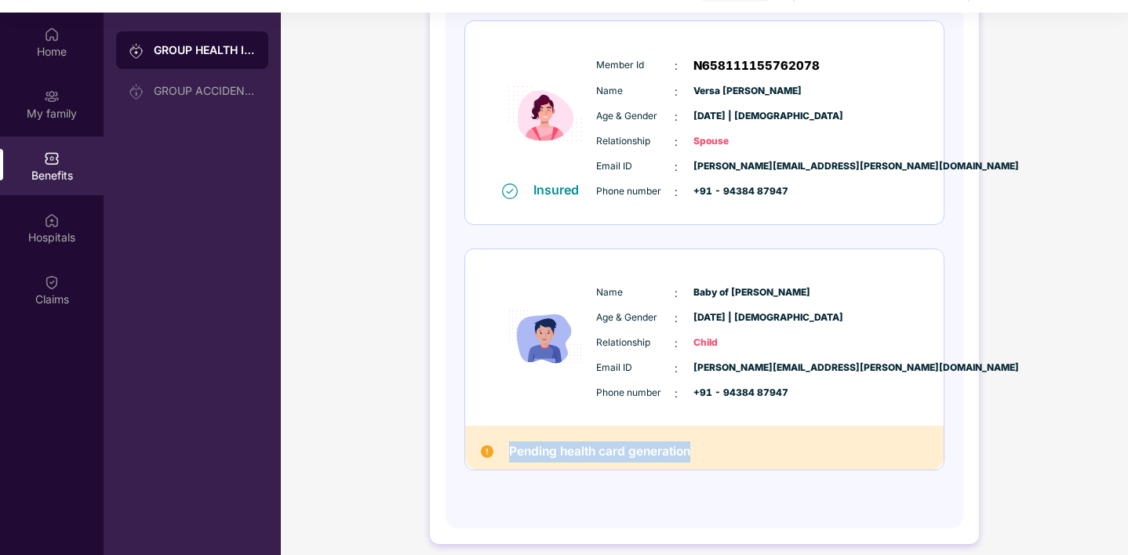
drag, startPoint x: 694, startPoint y: 452, endPoint x: 518, endPoint y: 436, distance: 177.2
click at [518, 436] on div "Pending health card generation" at bounding box center [704, 448] width 478 height 45
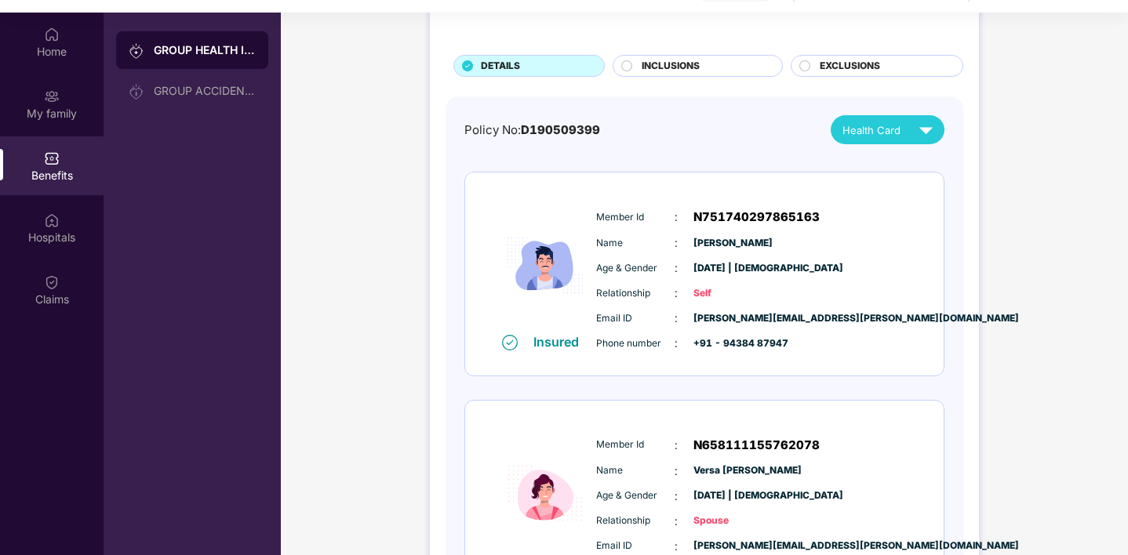
scroll to position [0, 0]
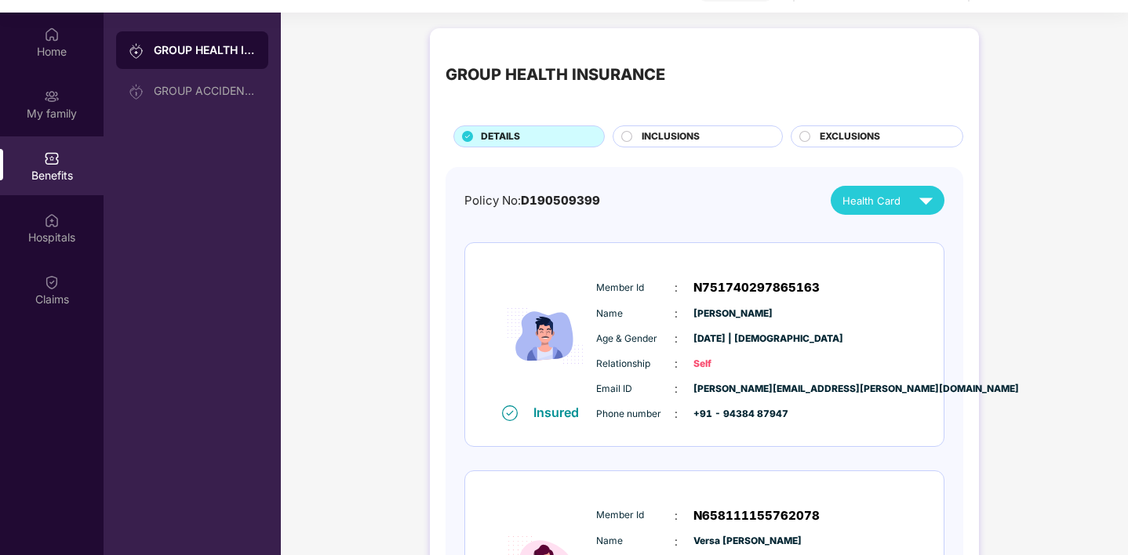
click at [924, 194] on img at bounding box center [925, 200] width 27 height 27
click at [957, 270] on img at bounding box center [963, 269] width 12 height 12
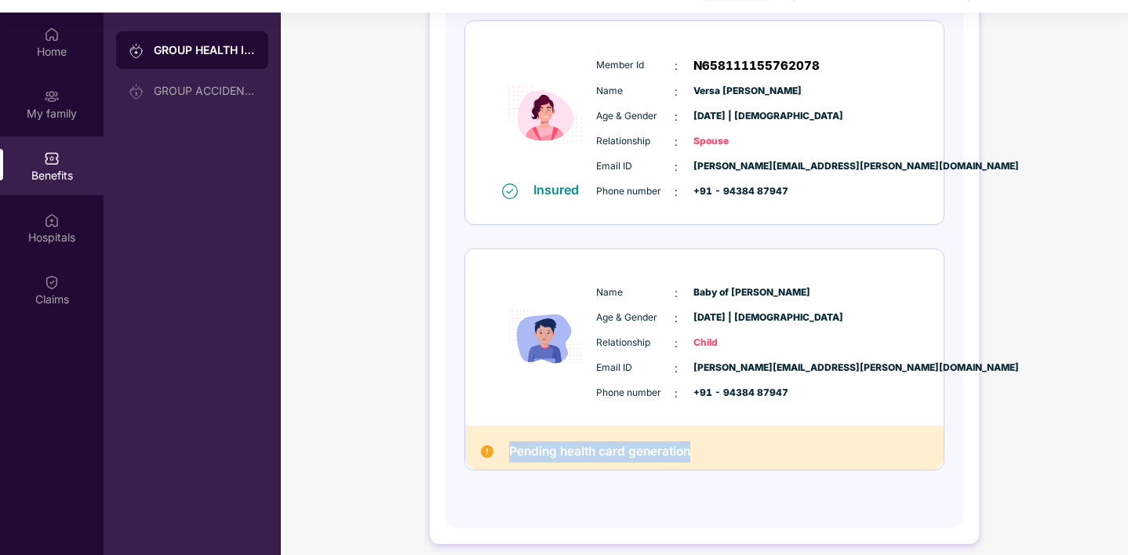
scroll to position [88, 0]
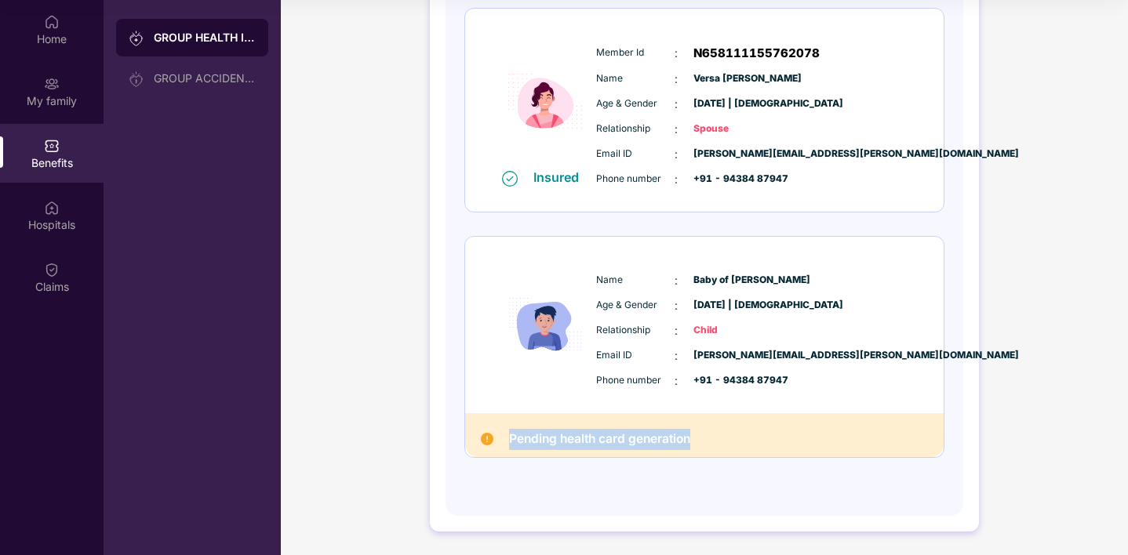
click at [783, 434] on div "Pending health card generation" at bounding box center [704, 435] width 478 height 45
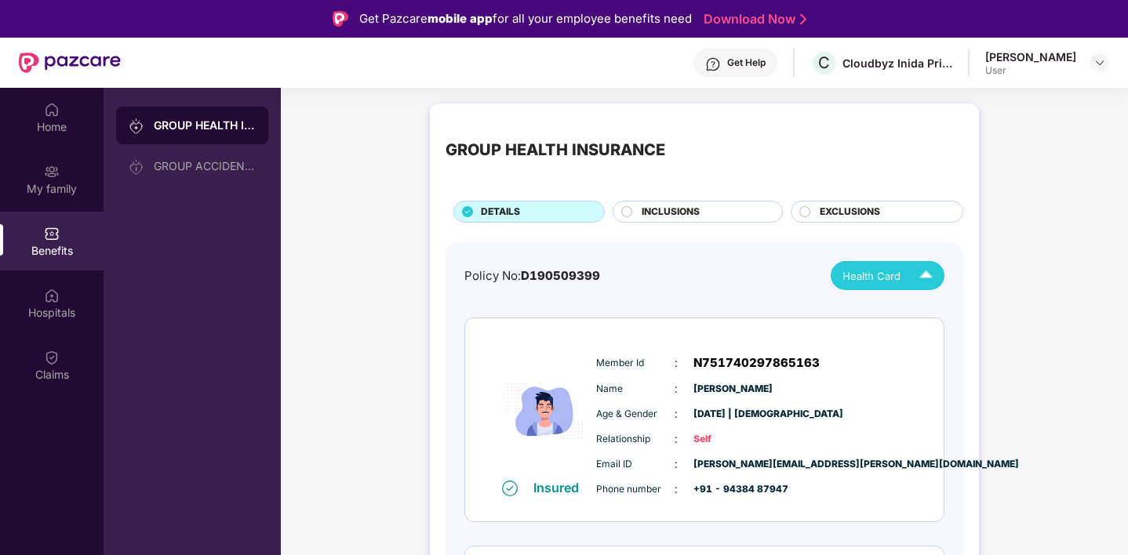
scroll to position [41, 0]
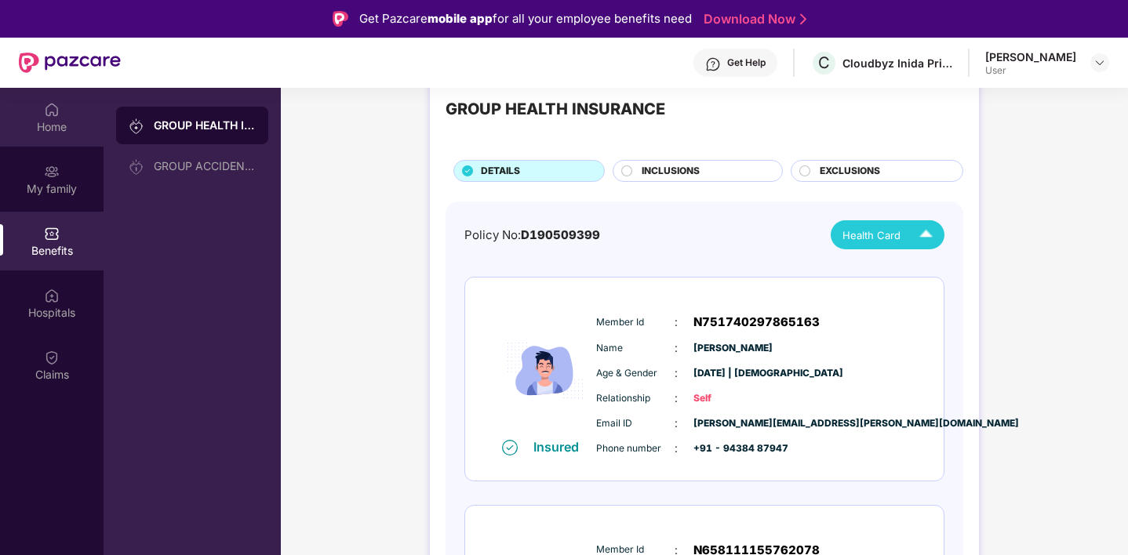
click at [52, 122] on div "Home" at bounding box center [52, 127] width 104 height 16
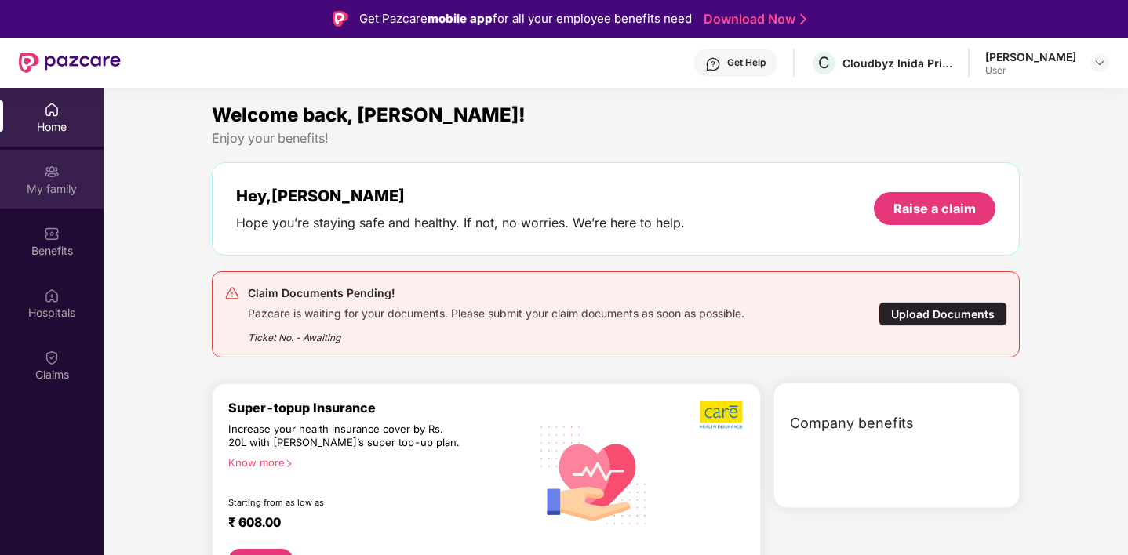
click at [53, 173] on img at bounding box center [52, 172] width 16 height 16
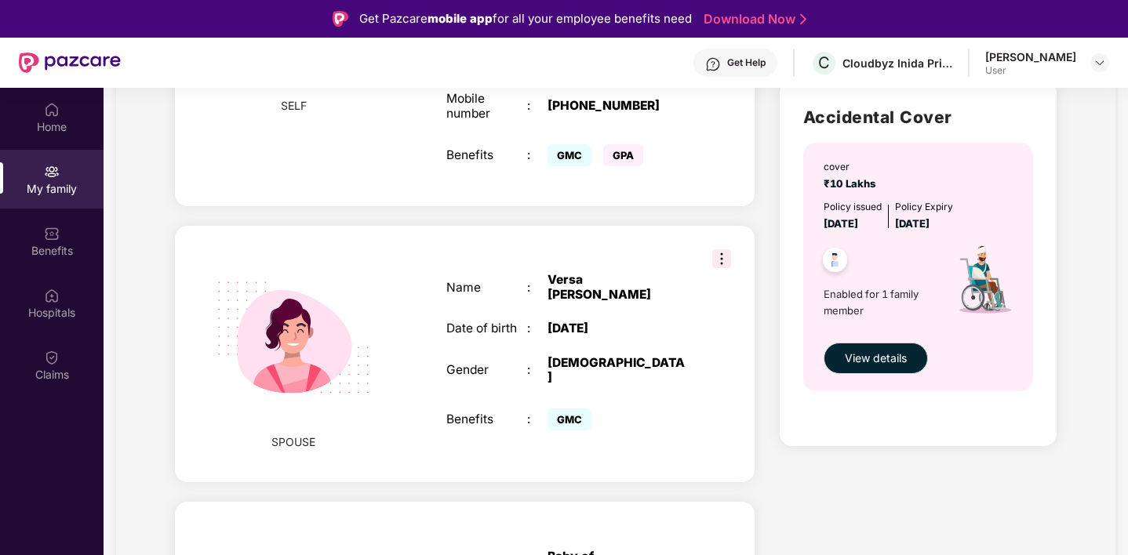
scroll to position [507, 0]
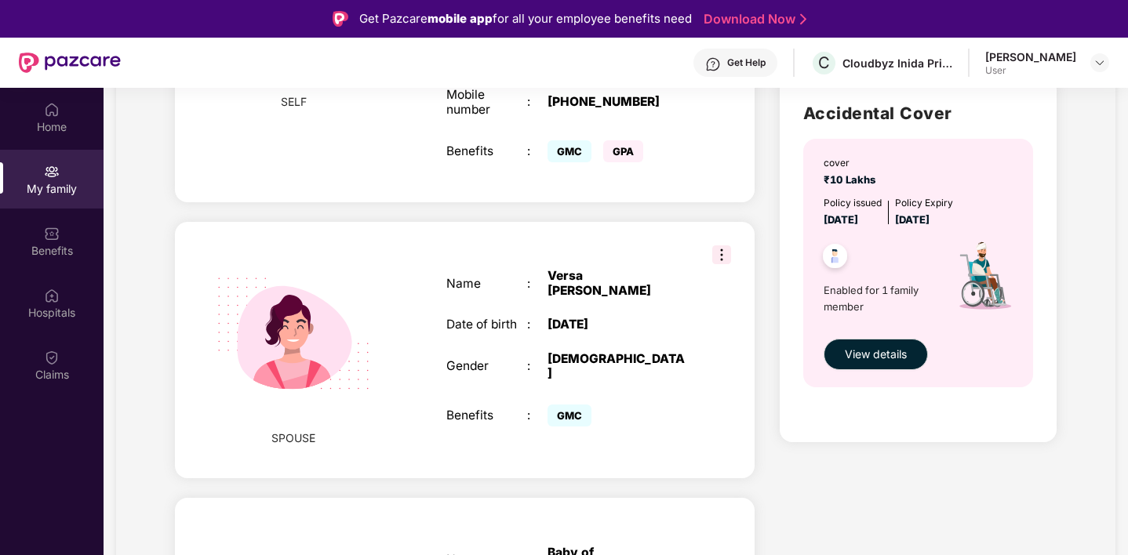
click at [722, 246] on img at bounding box center [721, 255] width 19 height 19
click at [656, 222] on div "SPOUSE Name : Versa Rani Yadav Date of birth : 26 Jan 1994 Gender : FEMALE Bene…" at bounding box center [465, 350] width 580 height 257
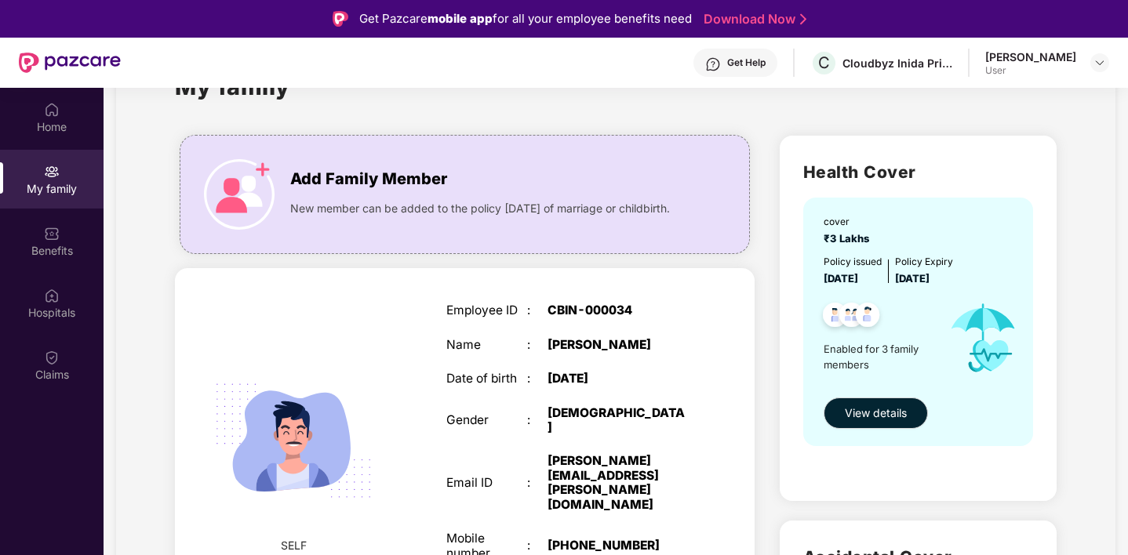
scroll to position [0, 0]
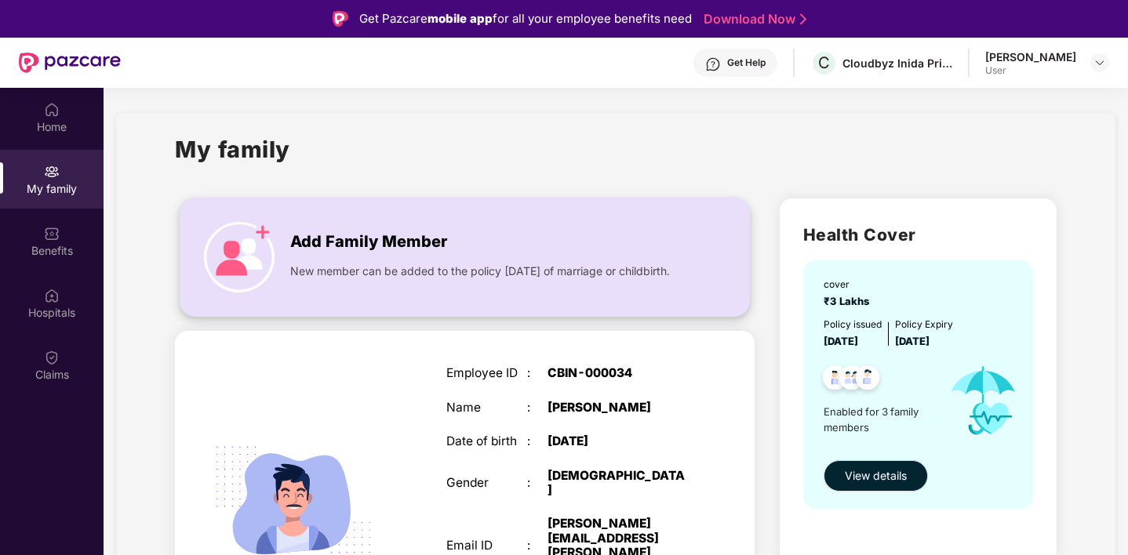
click at [354, 252] on span "Add Family Member" at bounding box center [368, 242] width 157 height 24
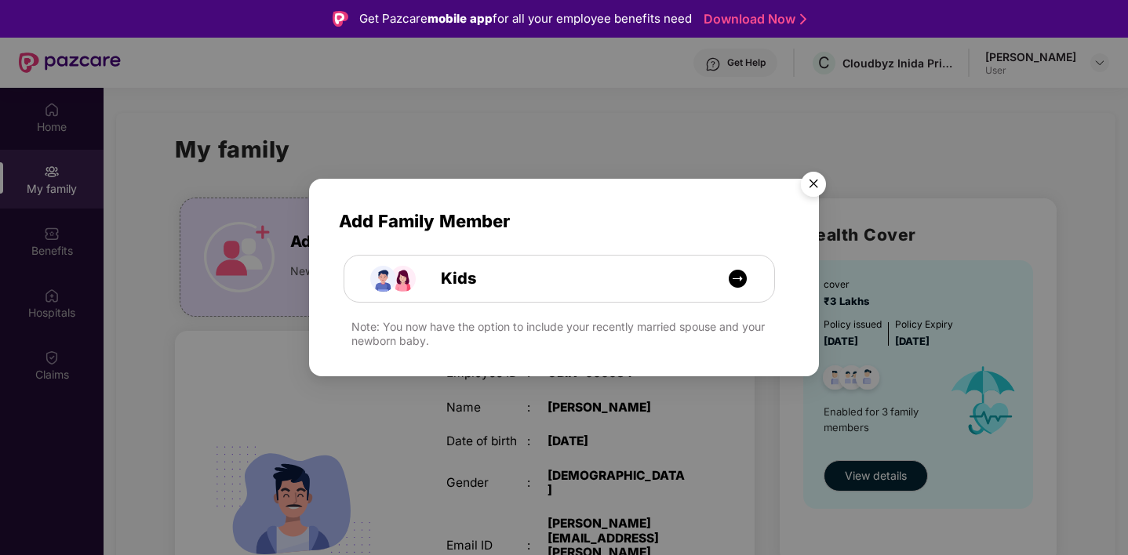
click at [815, 184] on img "Close" at bounding box center [813, 187] width 44 height 44
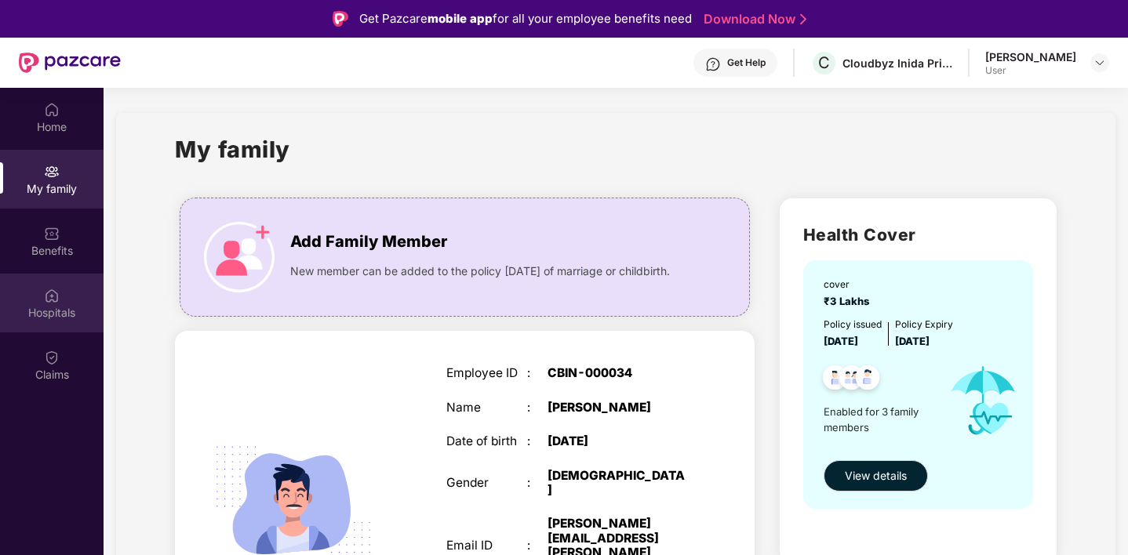
click at [57, 302] on img at bounding box center [52, 296] width 16 height 16
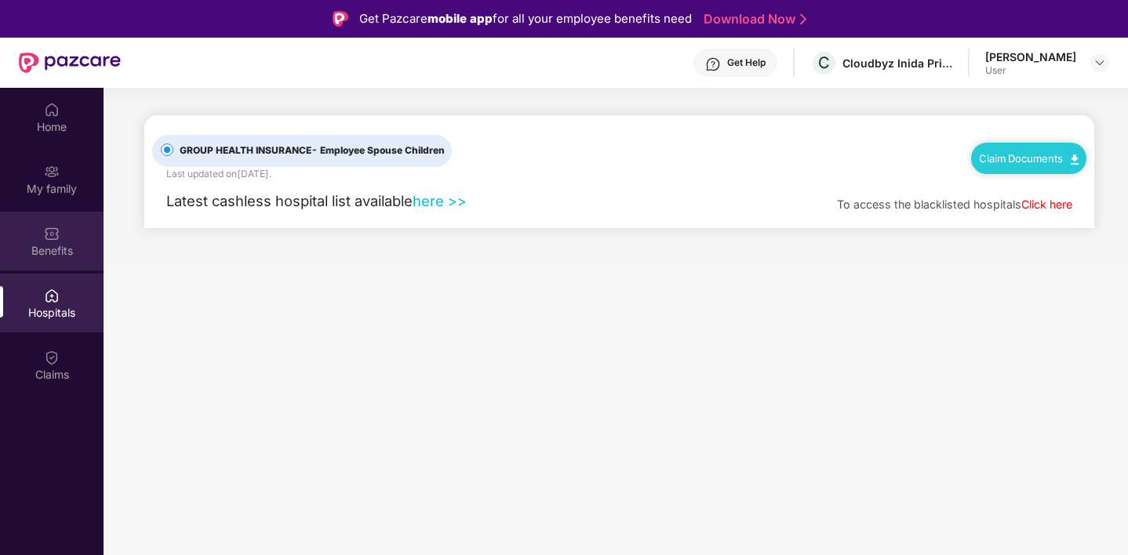
click at [68, 218] on div "Benefits" at bounding box center [52, 241] width 104 height 59
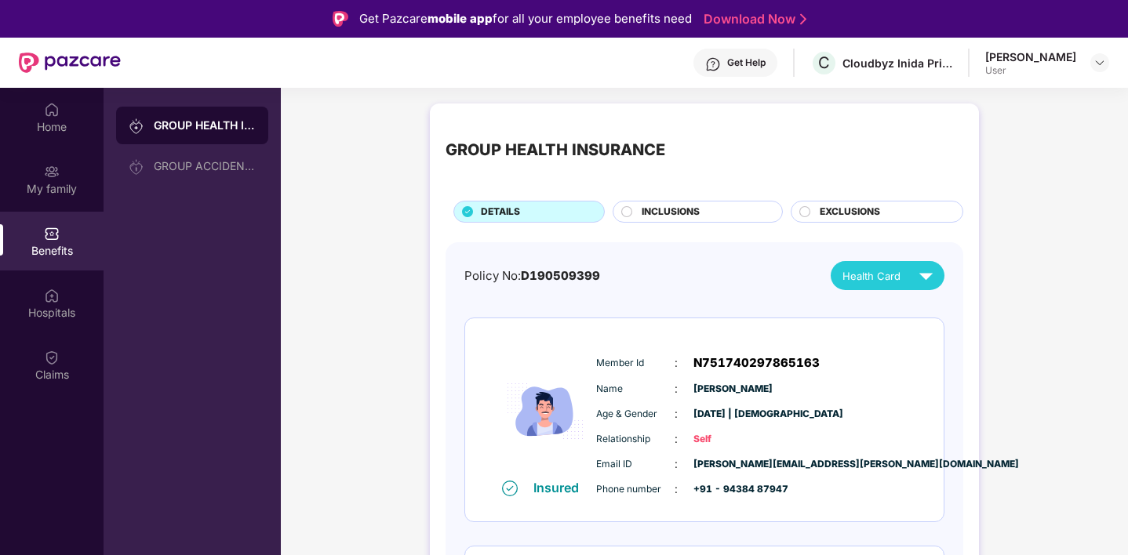
click at [47, 246] on div "Benefits" at bounding box center [52, 251] width 104 height 16
click at [69, 169] on div "My family" at bounding box center [52, 179] width 104 height 59
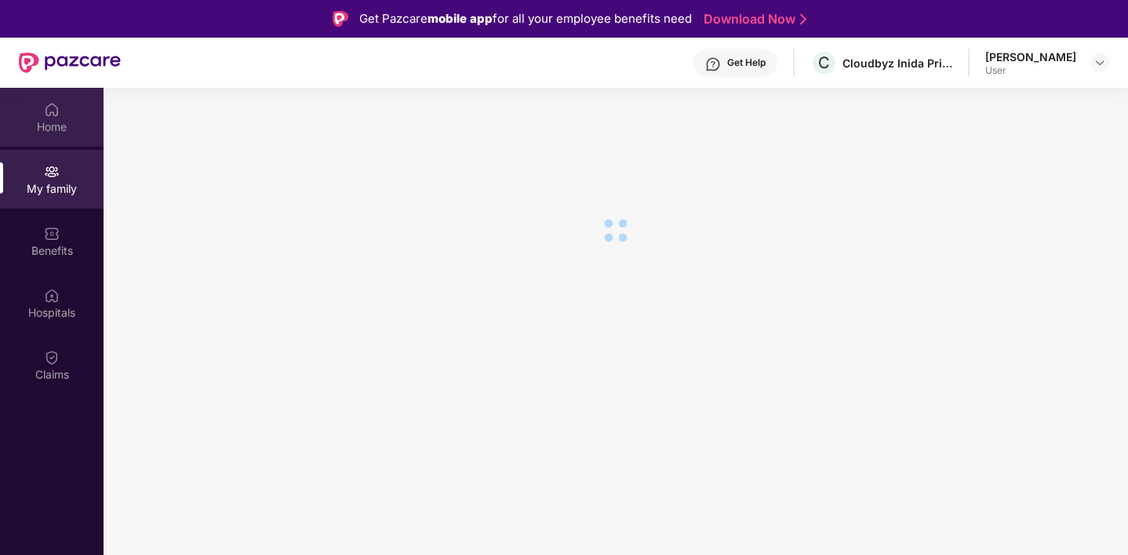
click at [50, 129] on div "Home" at bounding box center [52, 127] width 104 height 16
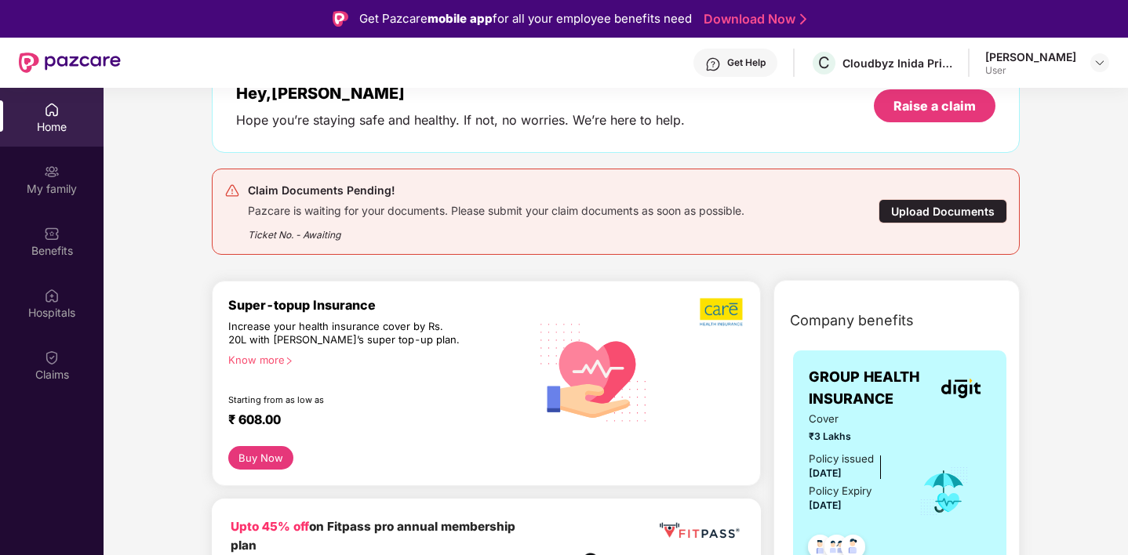
scroll to position [104, 0]
click at [913, 207] on div "Upload Documents" at bounding box center [942, 210] width 129 height 24
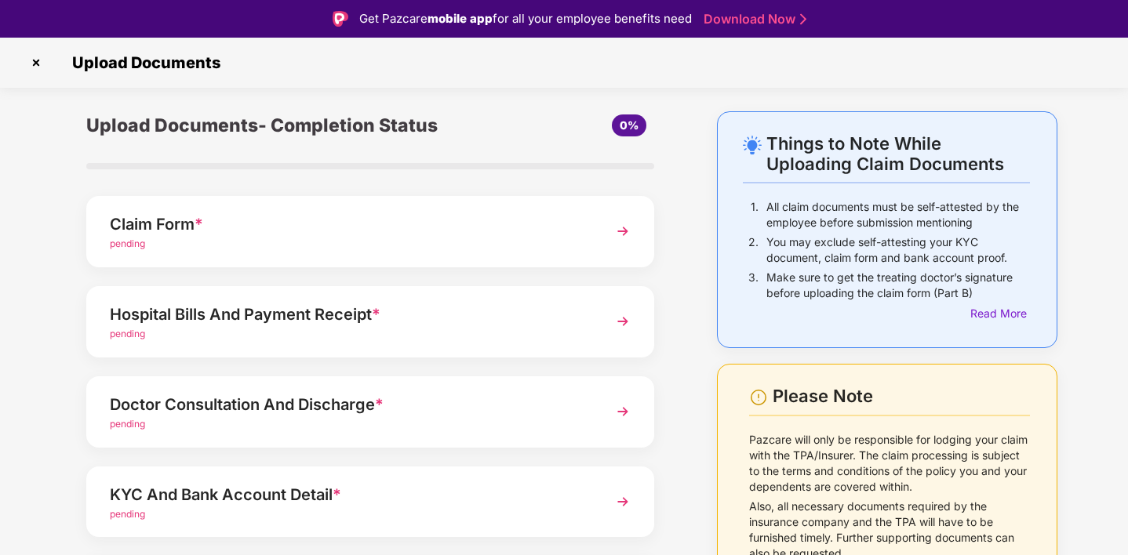
click at [36, 58] on img at bounding box center [36, 62] width 25 height 25
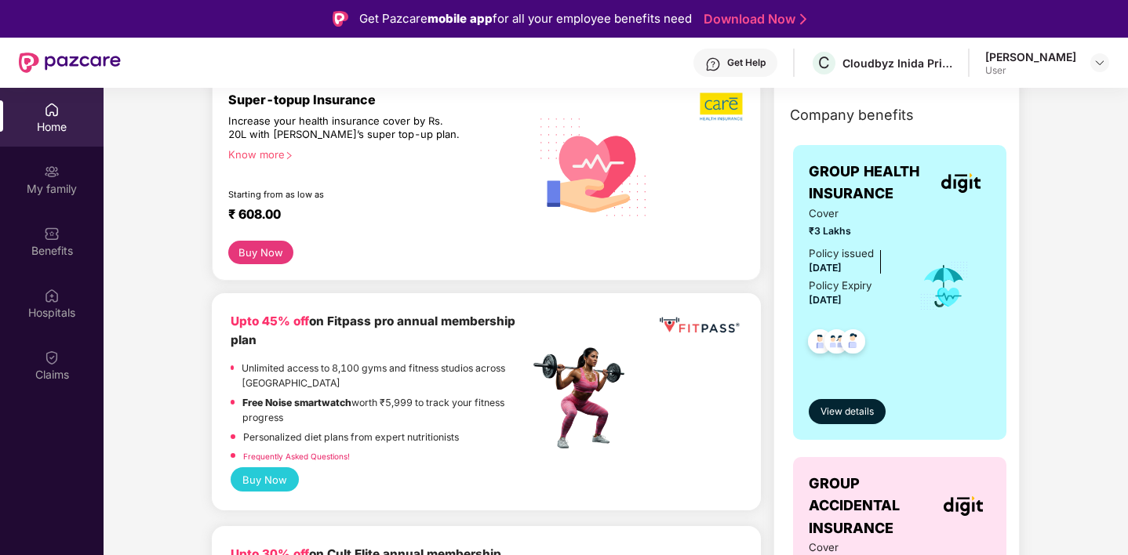
scroll to position [333, 0]
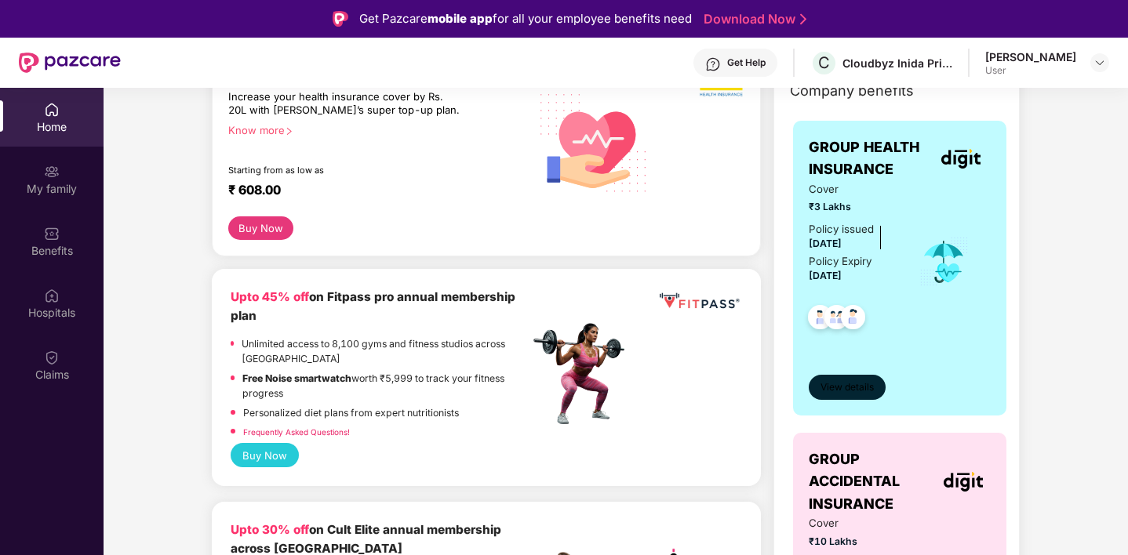
click at [835, 376] on button "View details" at bounding box center [847, 387] width 77 height 25
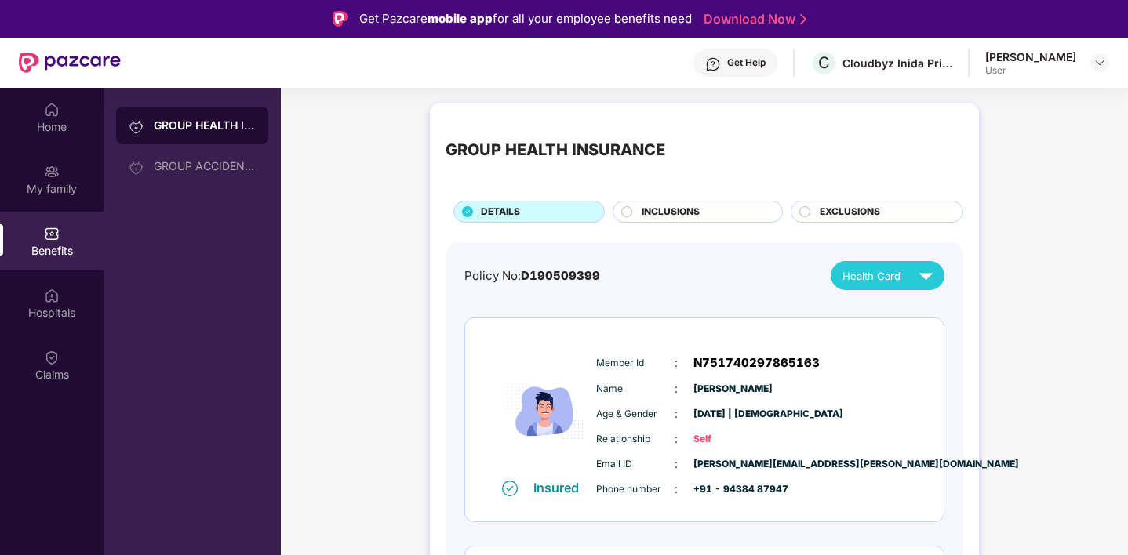
click at [904, 271] on div "Health Card" at bounding box center [890, 275] width 97 height 27
click at [886, 310] on div "[PERSON_NAME]" at bounding box center [902, 312] width 134 height 17
click at [42, 105] on div "Home" at bounding box center [52, 117] width 104 height 59
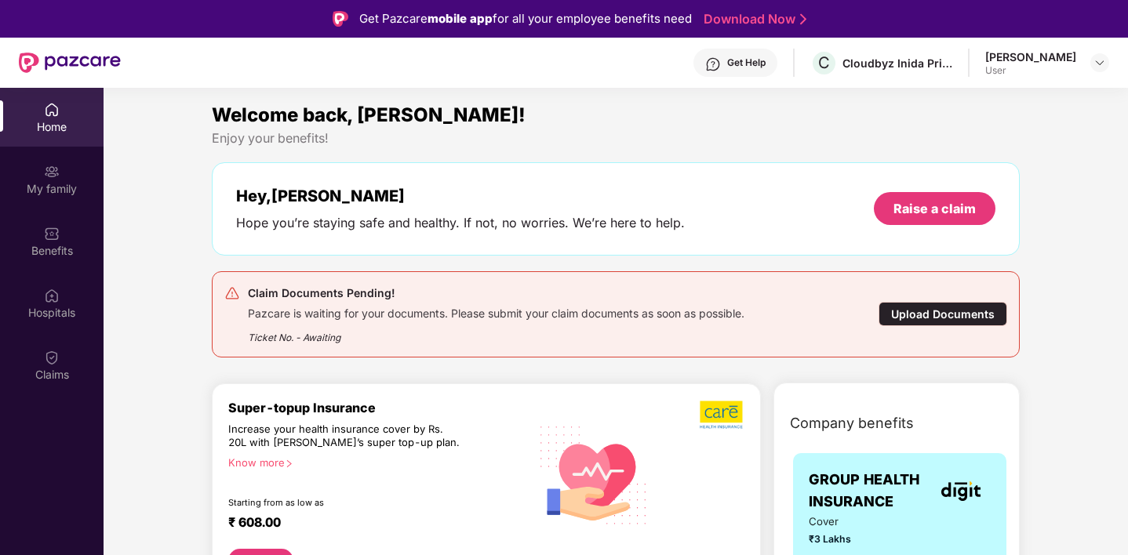
click at [957, 322] on div "Upload Documents" at bounding box center [942, 314] width 129 height 24
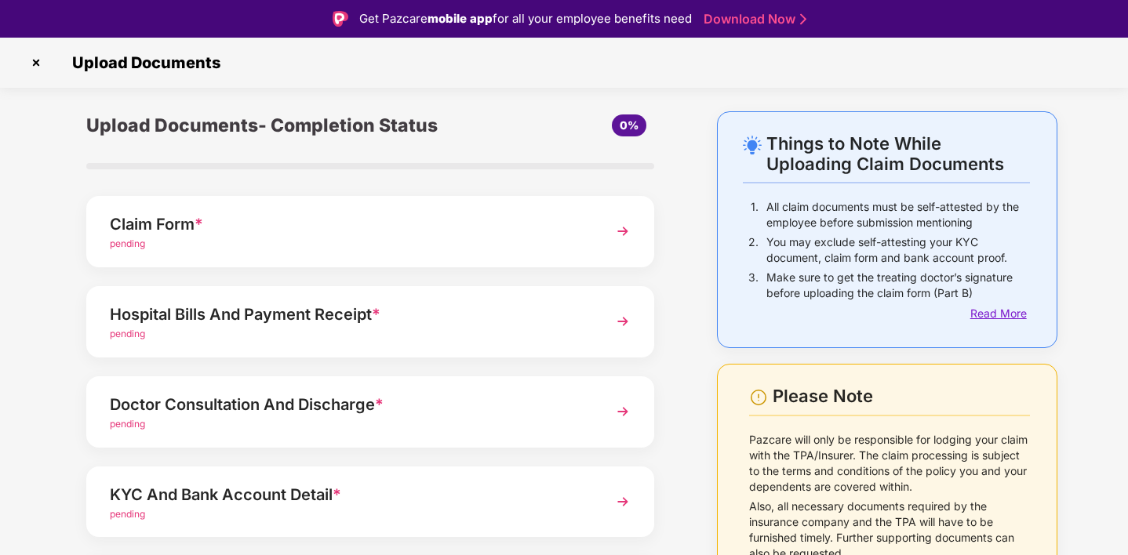
click at [1001, 309] on div "Read More" at bounding box center [1000, 313] width 60 height 17
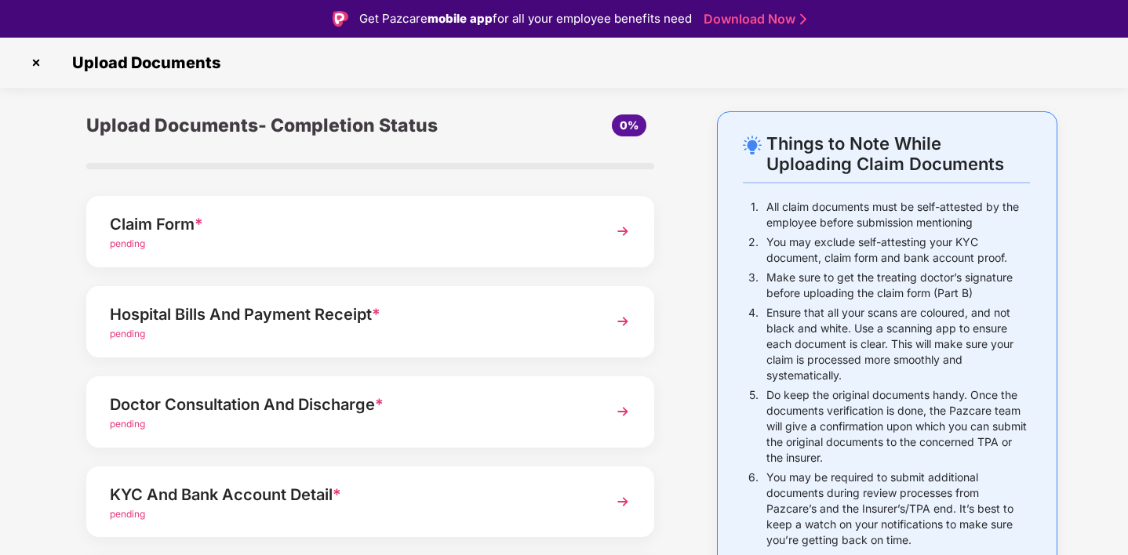
click at [629, 229] on img at bounding box center [623, 231] width 28 height 28
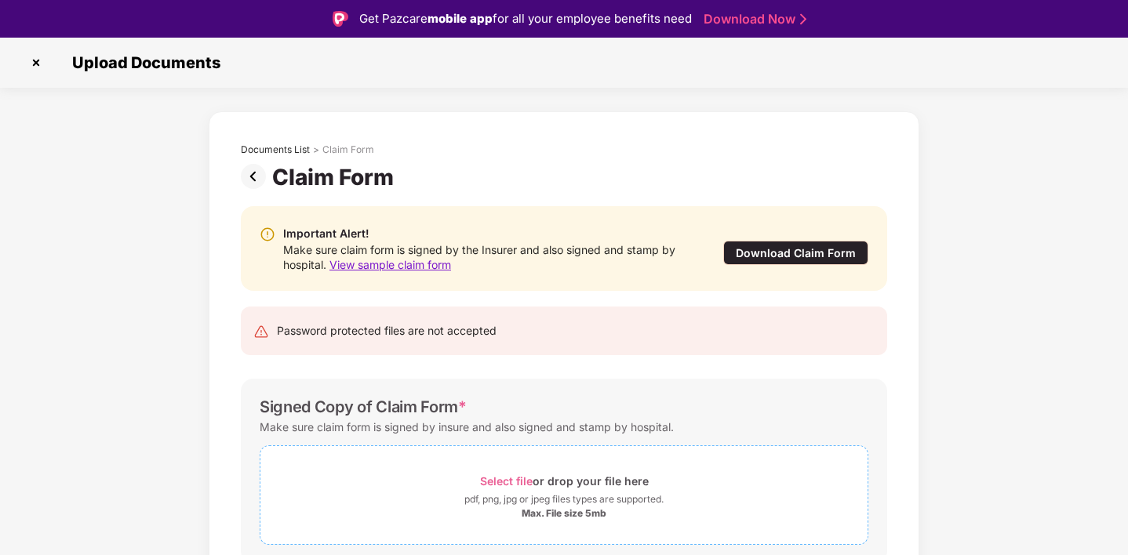
scroll to position [66, 0]
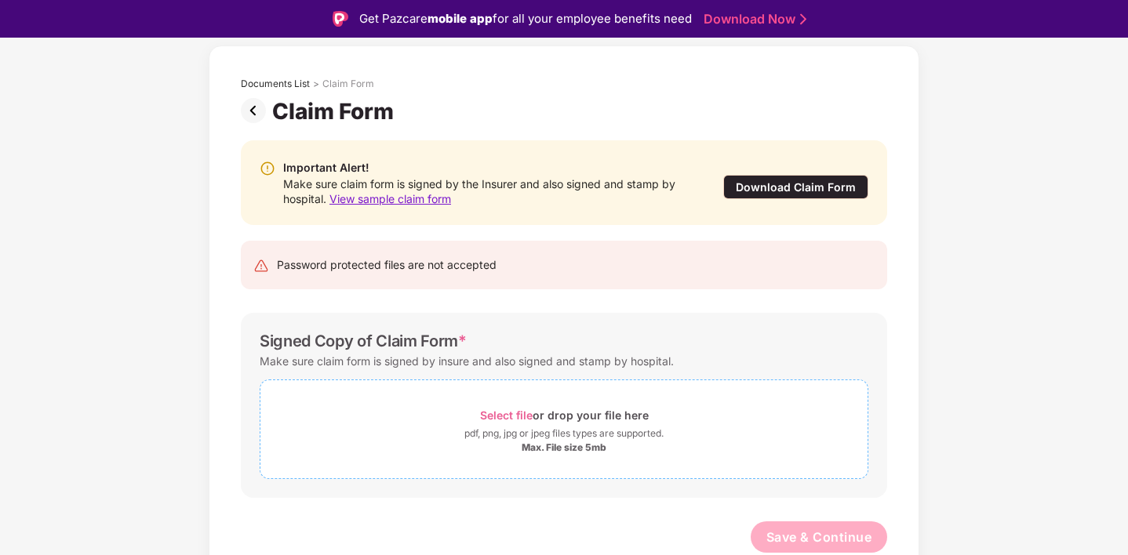
click at [553, 445] on div "Max. File size 5mb" at bounding box center [564, 448] width 85 height 13
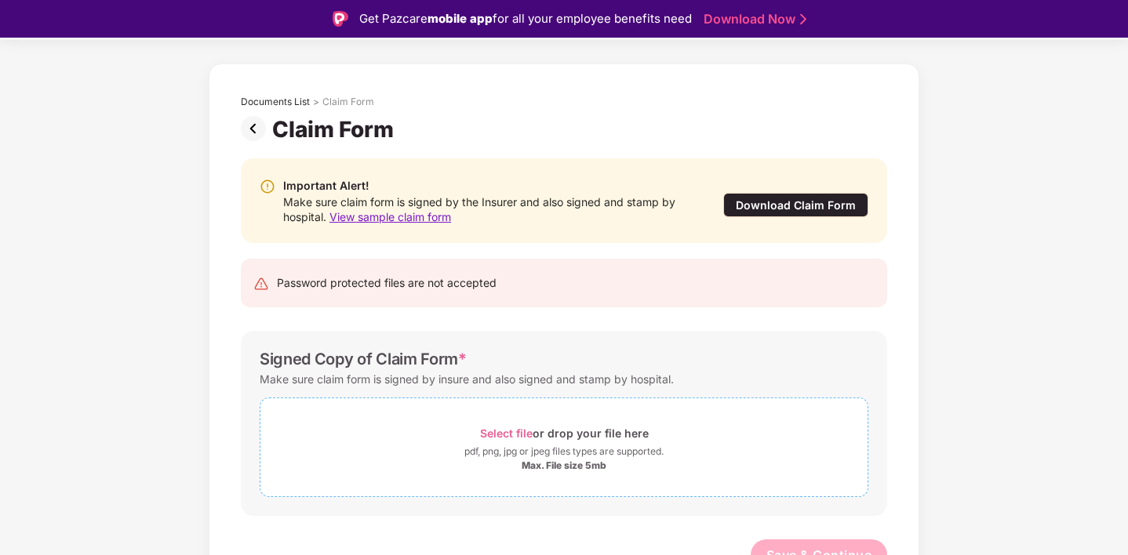
scroll to position [54, 0]
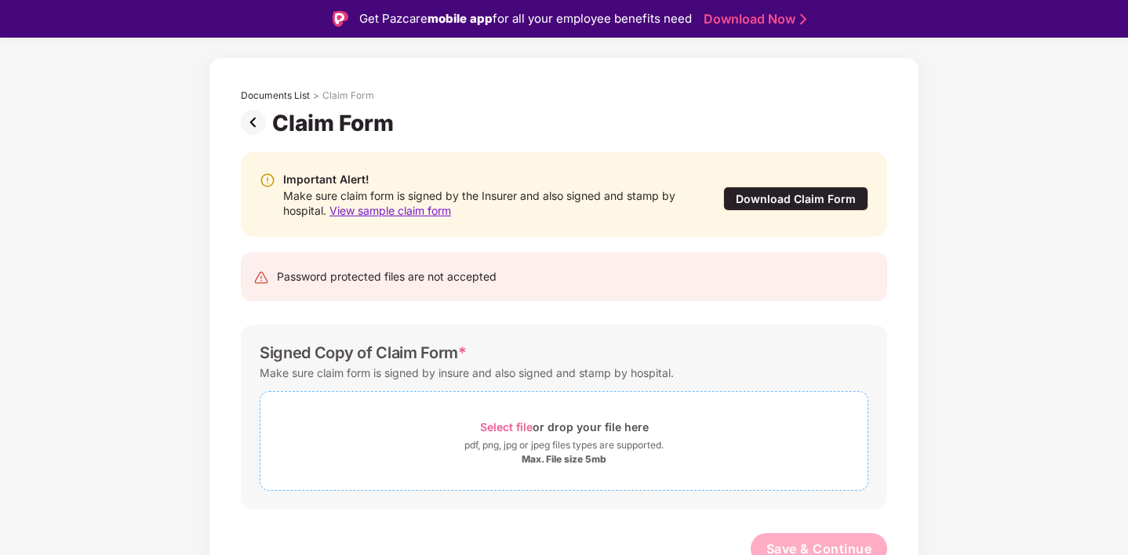
click at [538, 420] on div "Select file or drop your file here" at bounding box center [564, 426] width 169 height 21
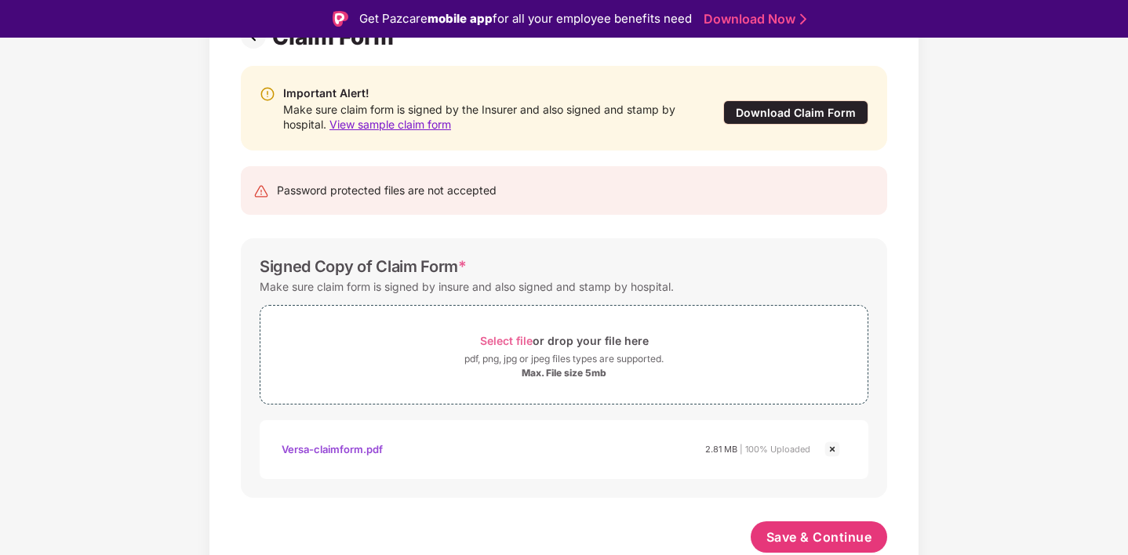
scroll to position [38, 0]
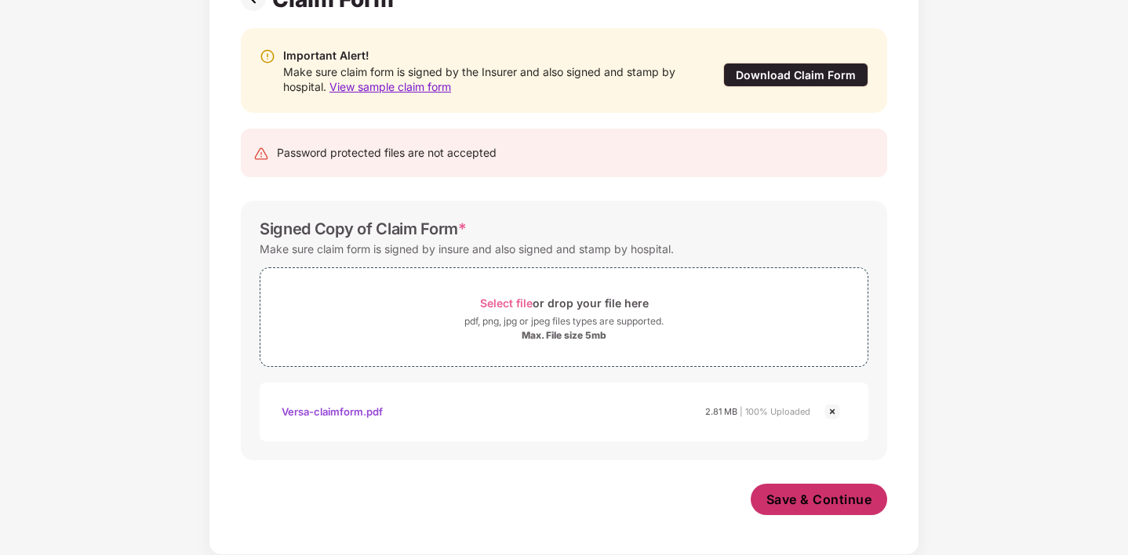
click at [786, 507] on span "Save & Continue" at bounding box center [819, 499] width 106 height 17
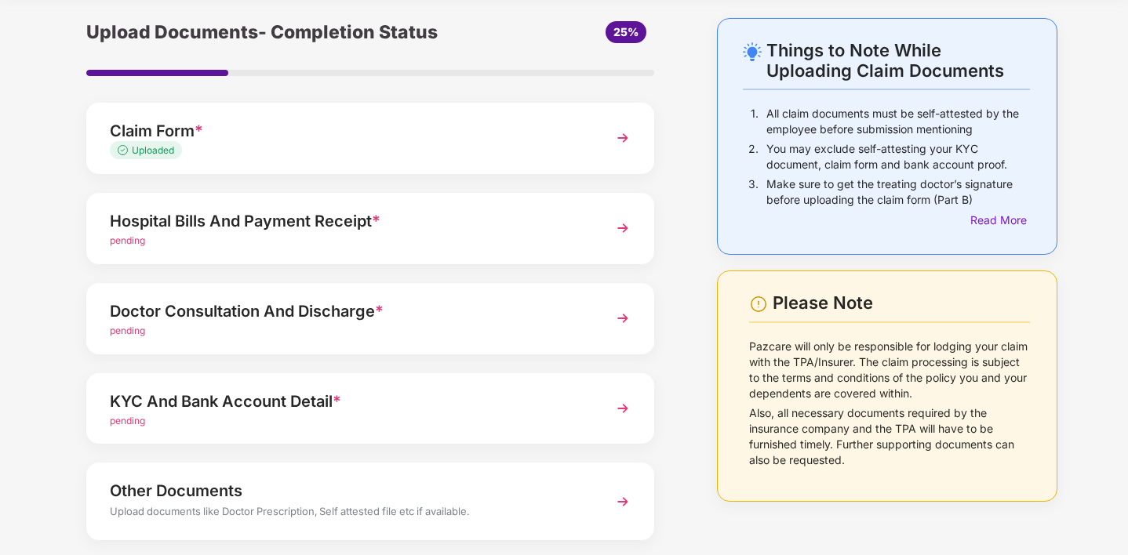
scroll to position [60, 0]
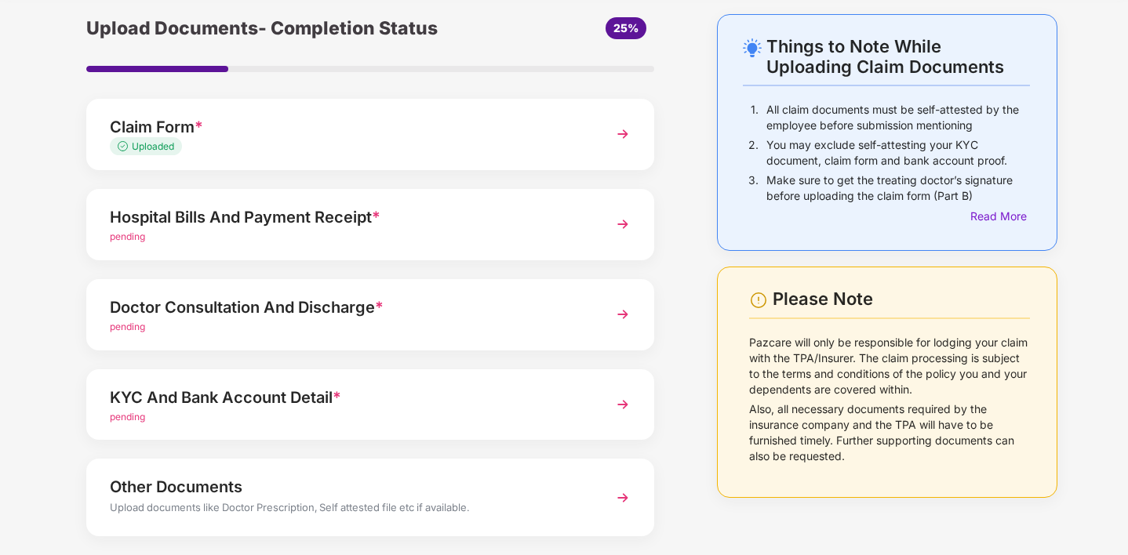
click at [638, 216] on div "Hospital Bills And Payment Receipt * pending" at bounding box center [370, 224] width 568 height 71
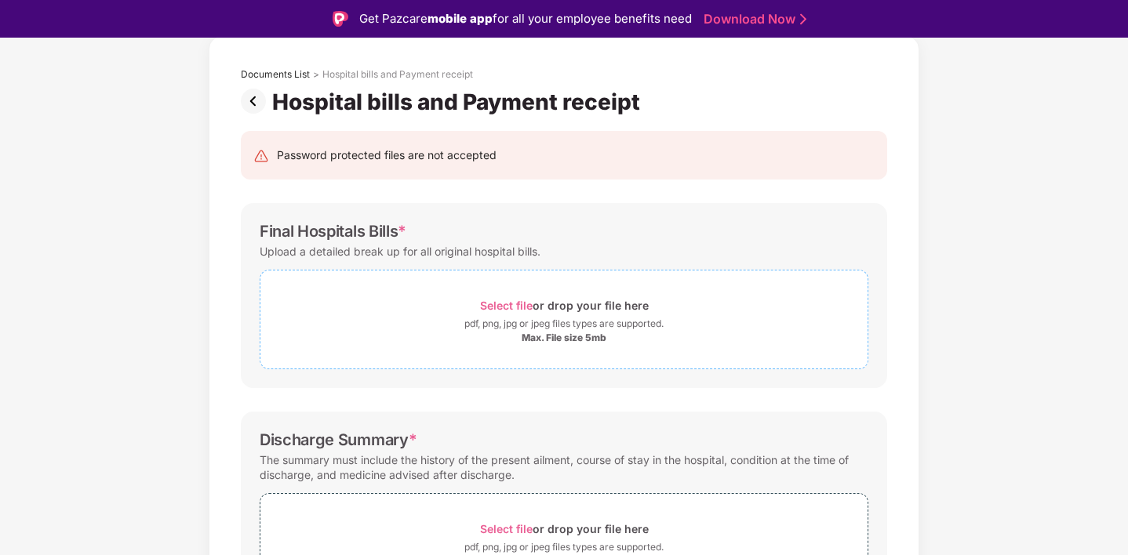
scroll to position [71, 0]
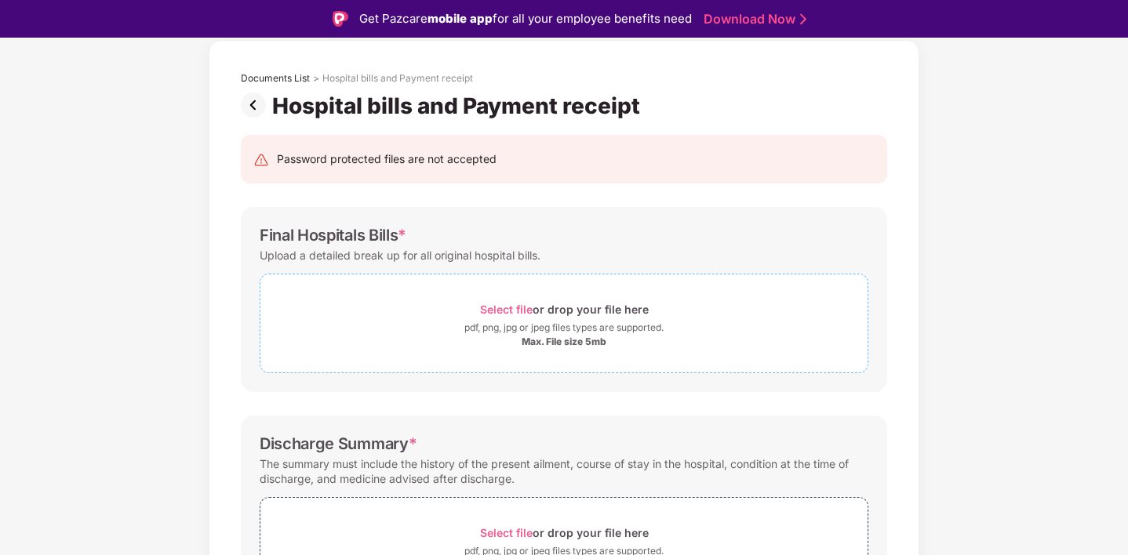
click at [566, 346] on div "Max. File size 5mb" at bounding box center [564, 342] width 85 height 13
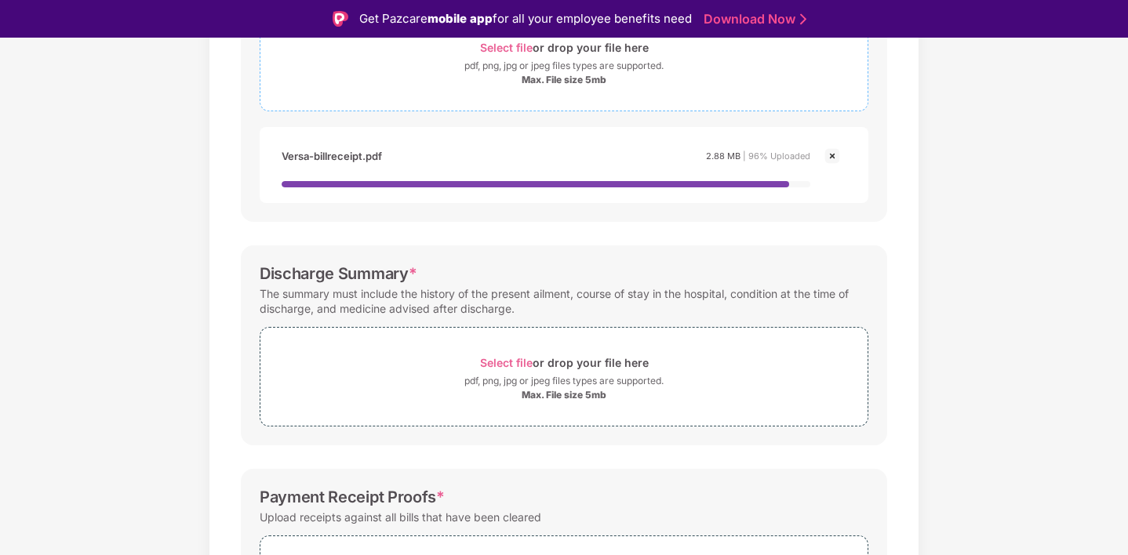
scroll to position [353, 0]
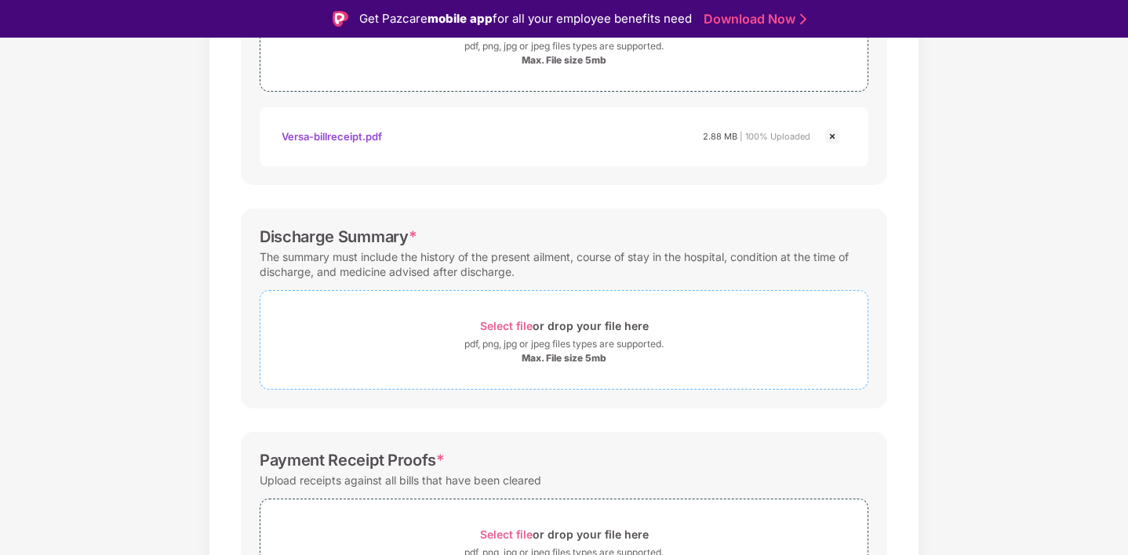
click at [554, 361] on div "Max. File size 5mb" at bounding box center [564, 358] width 85 height 13
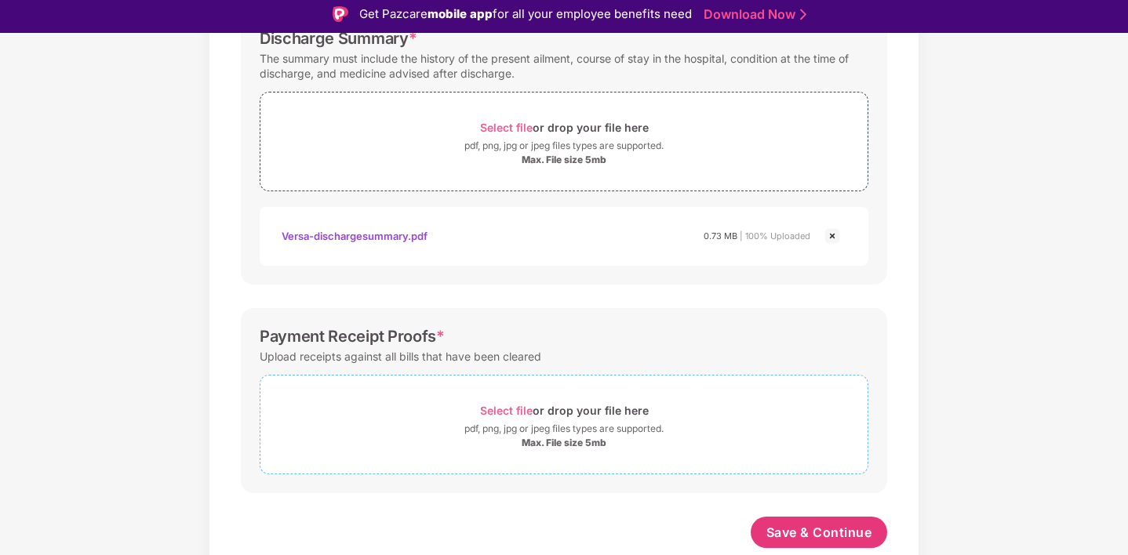
scroll to position [38, 0]
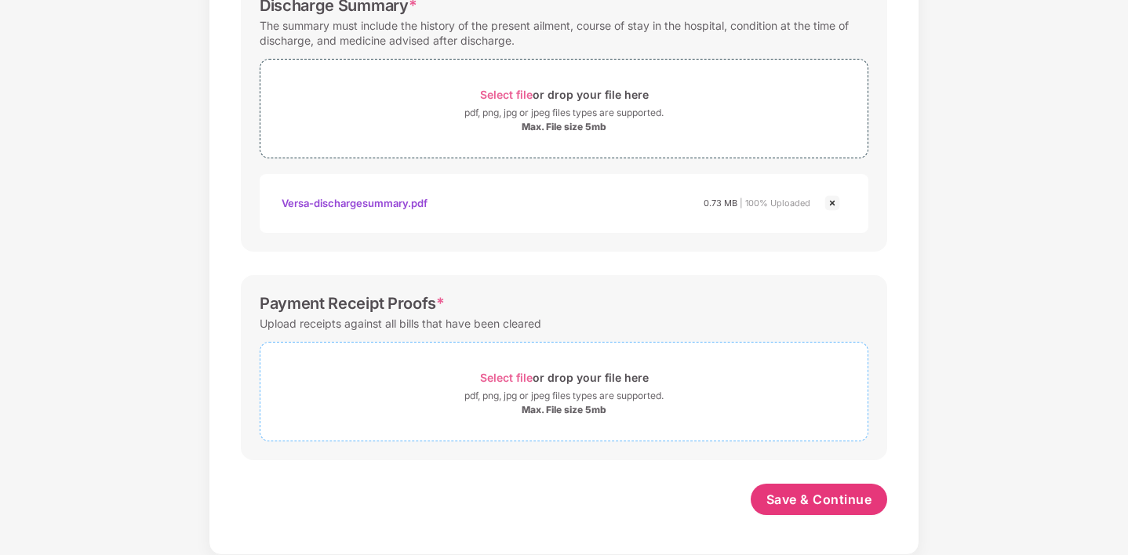
click at [560, 409] on div "Max. File size 5mb" at bounding box center [564, 410] width 85 height 13
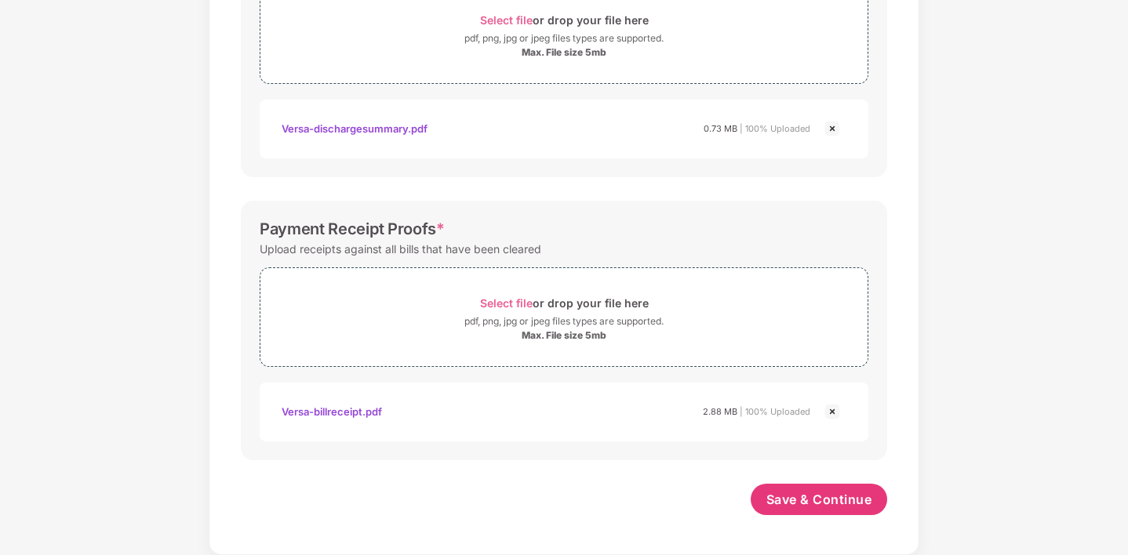
scroll to position [621, 0]
click at [333, 410] on div "Versa-billreceipt.pdf" at bounding box center [332, 411] width 100 height 27
click at [835, 413] on img at bounding box center [832, 411] width 19 height 19
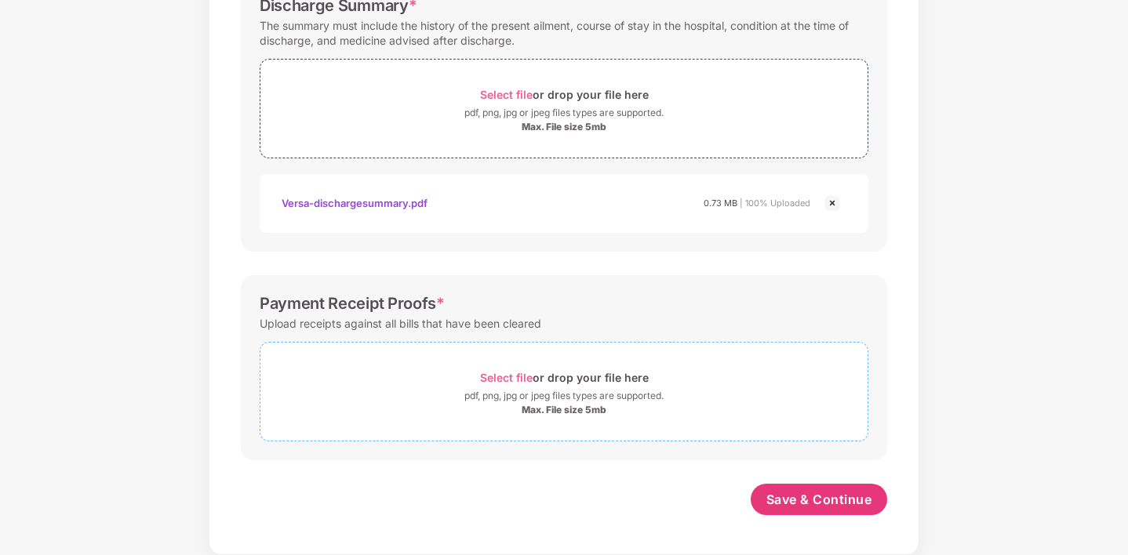
click at [558, 410] on div "Max. File size 5mb" at bounding box center [564, 410] width 85 height 13
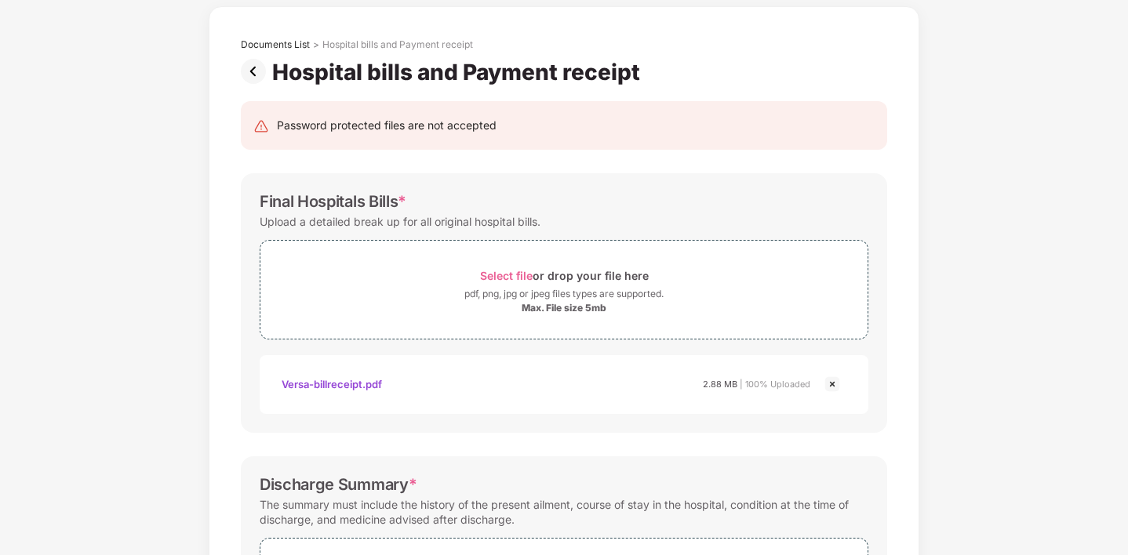
scroll to position [64, 0]
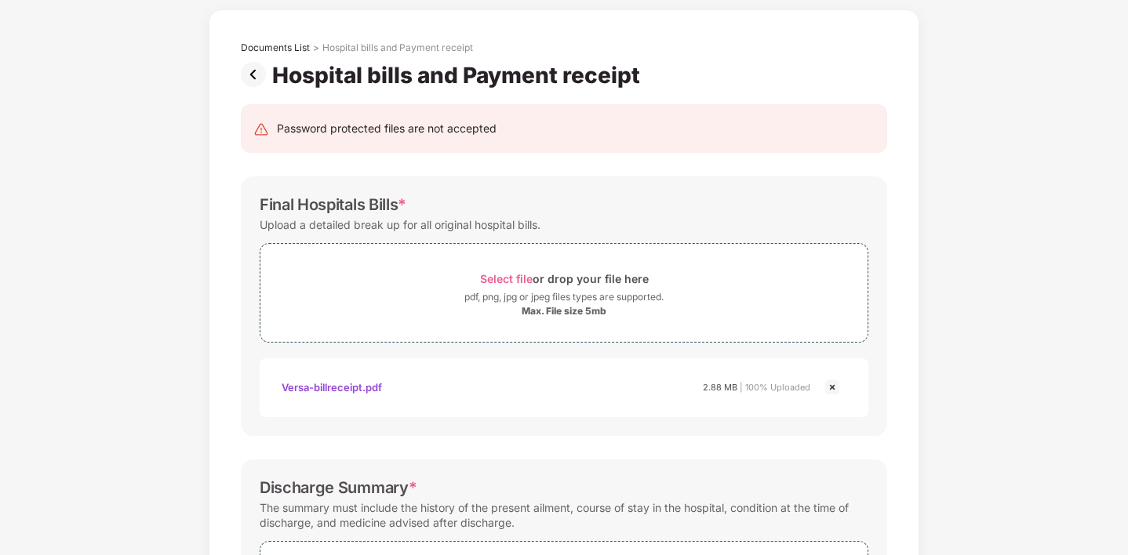
click at [341, 385] on div "Versa-billreceipt.pdf" at bounding box center [332, 387] width 100 height 27
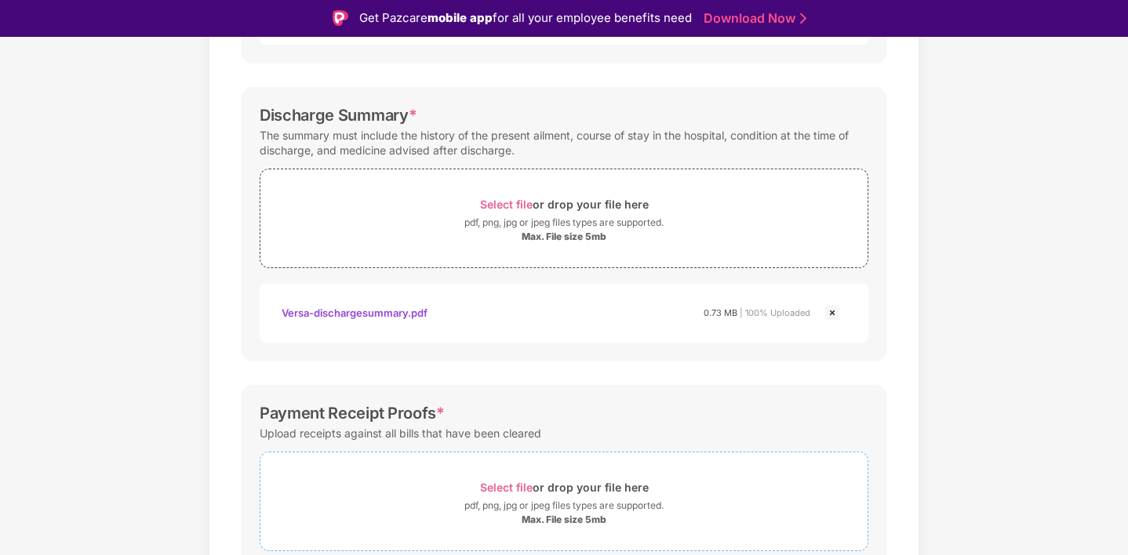
scroll to position [472, 0]
click at [382, 308] on div "Versa-dischargesummary.pdf" at bounding box center [355, 314] width 146 height 27
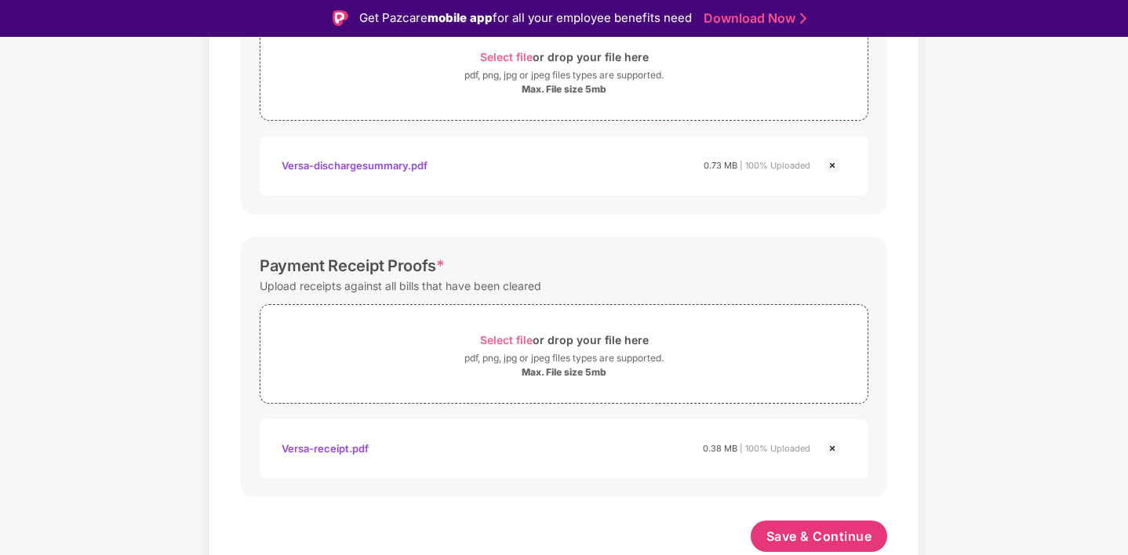
scroll to position [38, 0]
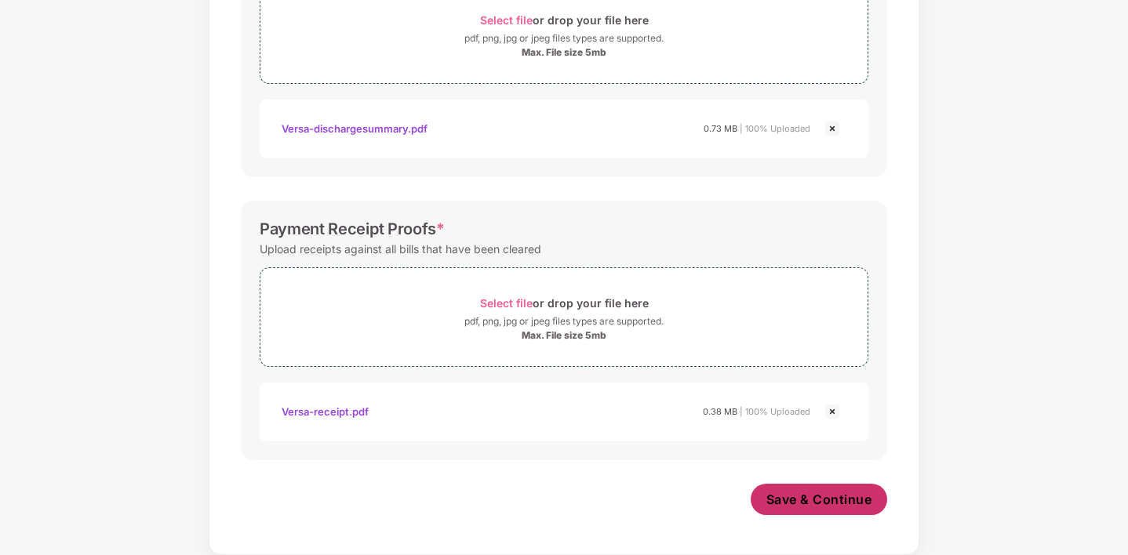
click at [817, 497] on span "Save & Continue" at bounding box center [819, 499] width 106 height 17
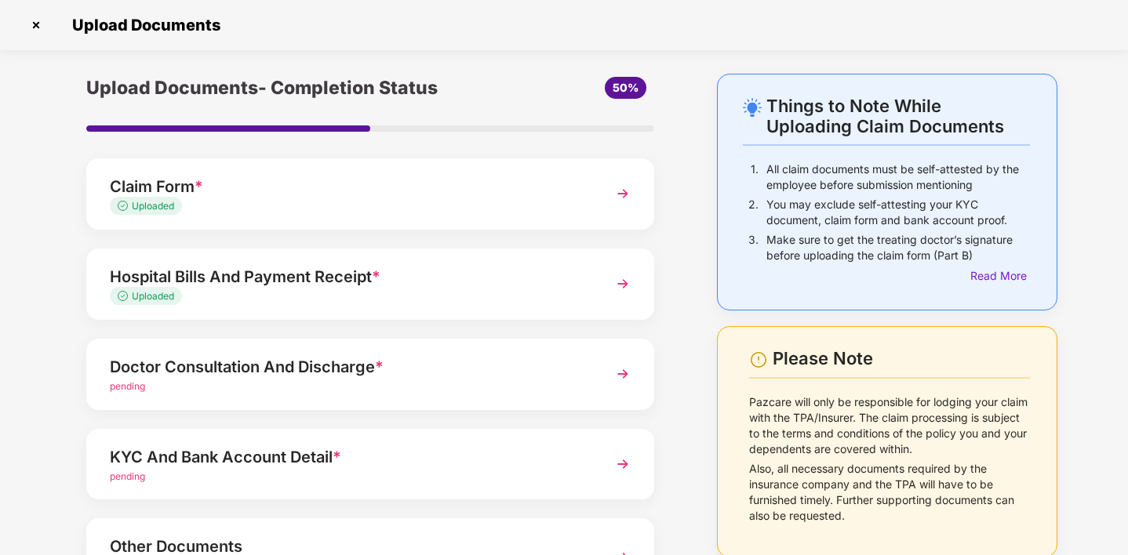
click at [616, 369] on img at bounding box center [623, 374] width 28 height 28
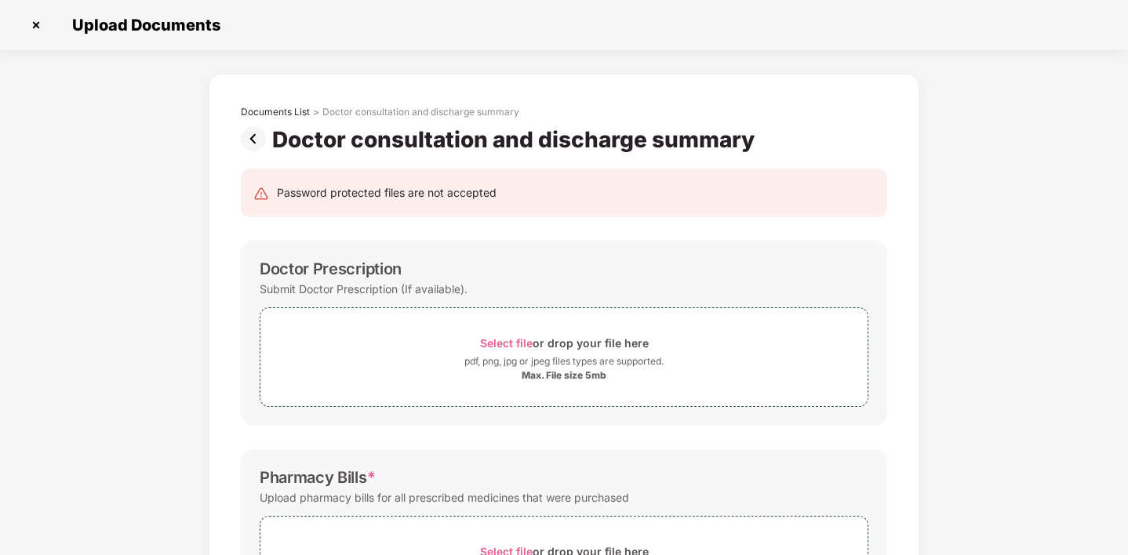
click at [250, 140] on img at bounding box center [256, 138] width 31 height 25
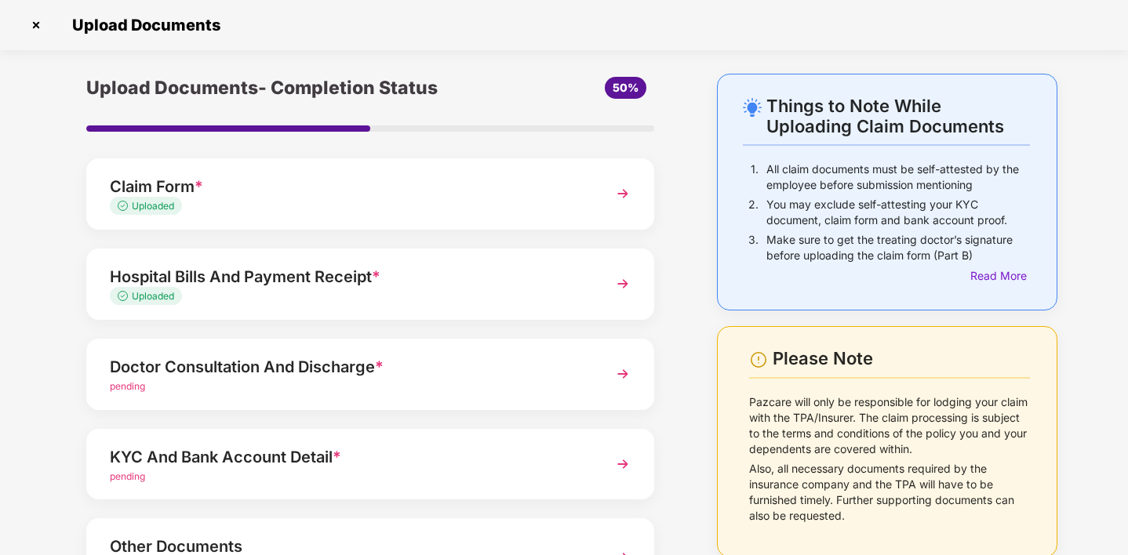
click at [591, 278] on div "Hospital Bills And Payment Receipt * Uploaded" at bounding box center [370, 284] width 568 height 71
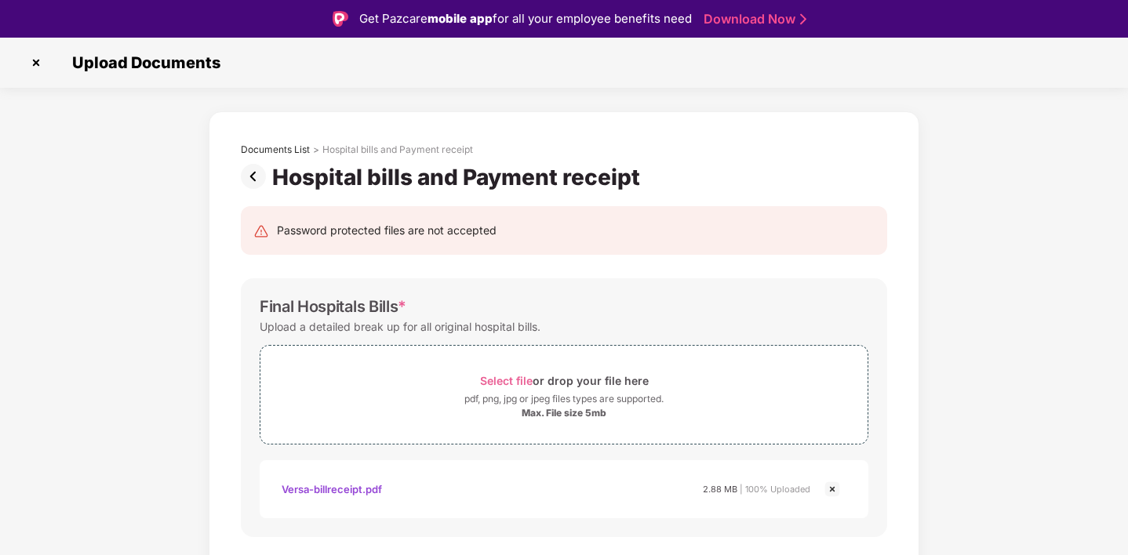
click at [248, 176] on img at bounding box center [256, 176] width 31 height 25
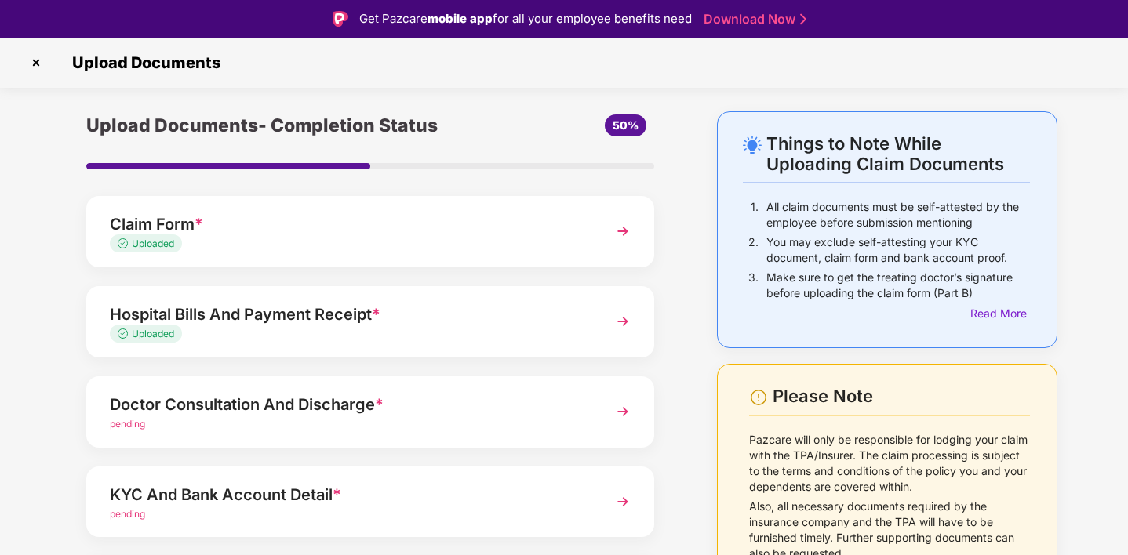
click at [594, 416] on div "Doctor Consultation And Discharge * pending" at bounding box center [370, 411] width 568 height 71
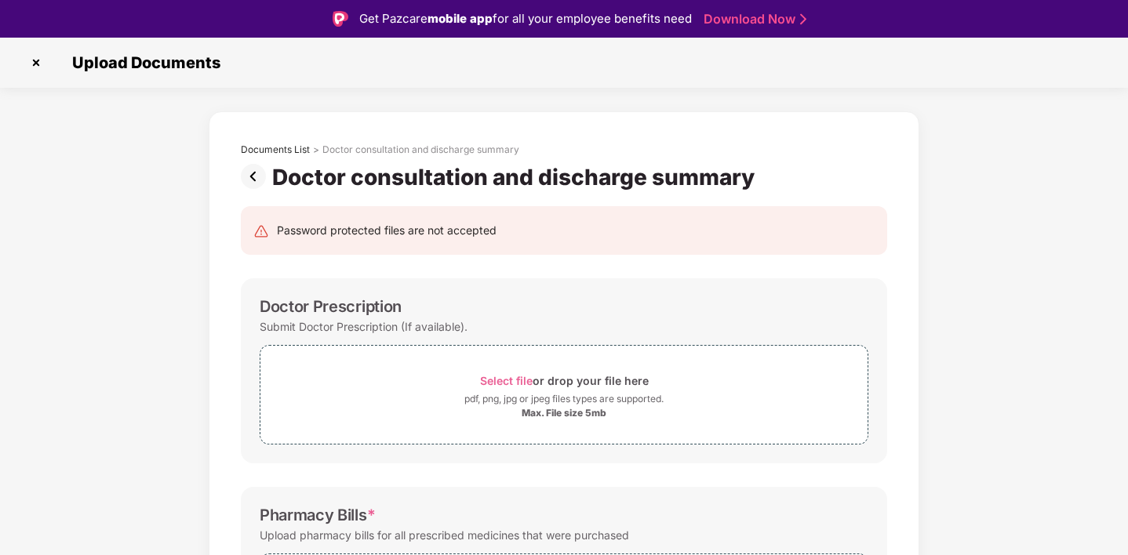
click at [248, 176] on img at bounding box center [256, 176] width 31 height 25
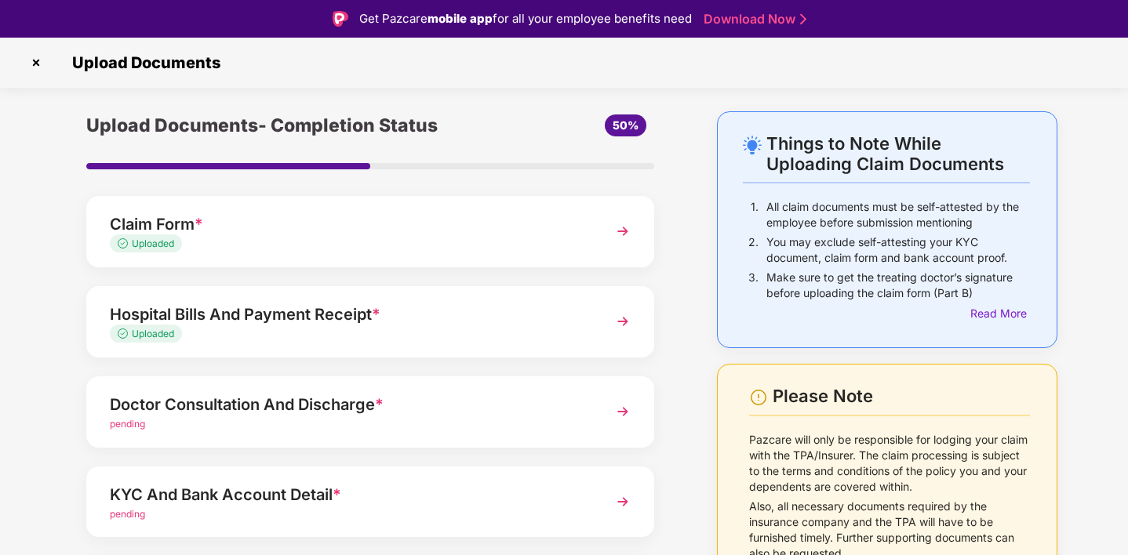
click at [581, 315] on div "Hospital Bills And Payment Receipt *" at bounding box center [348, 314] width 477 height 25
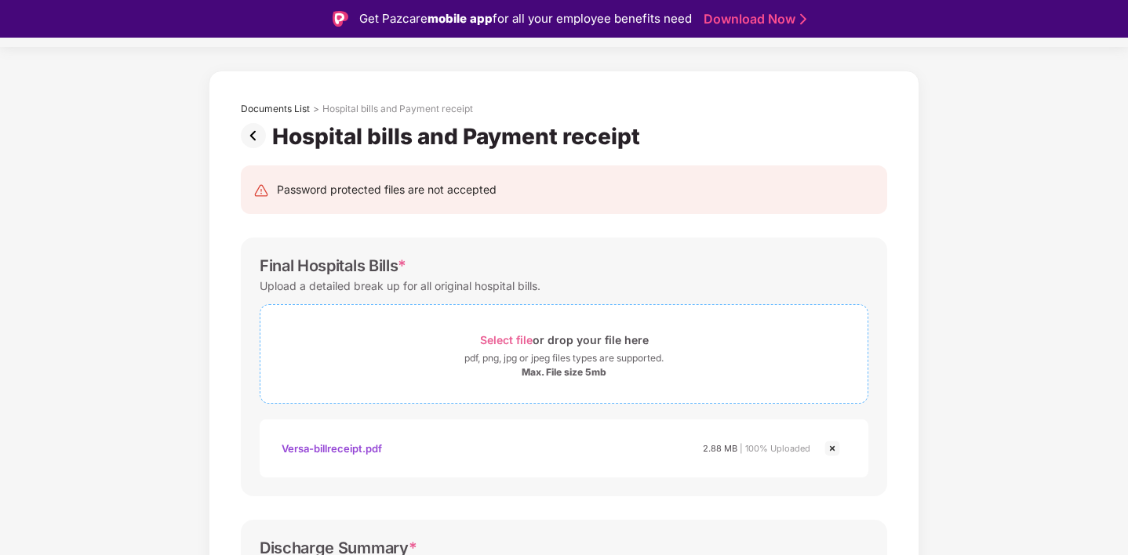
scroll to position [48, 0]
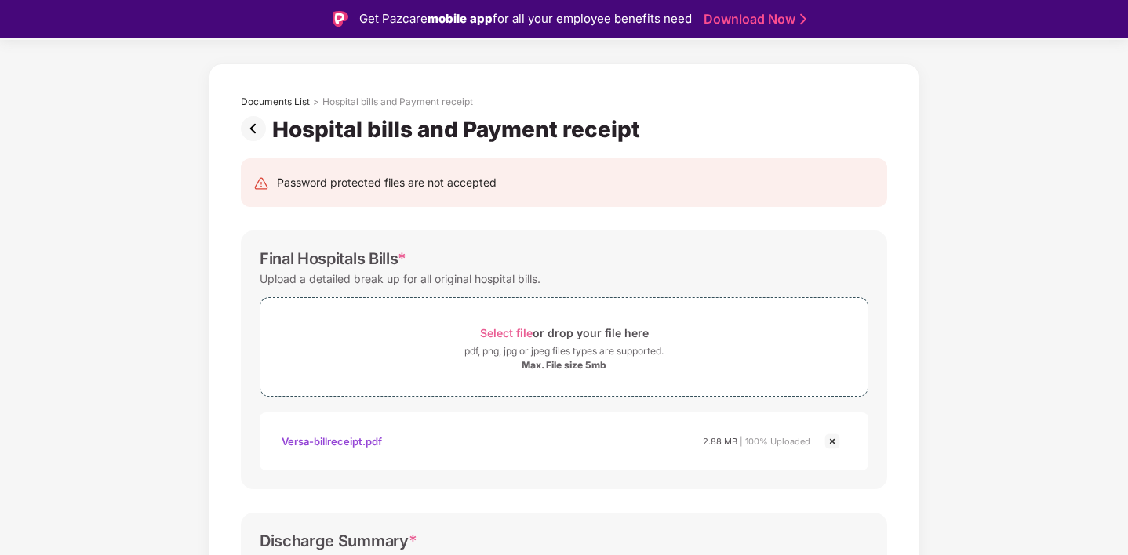
click at [253, 129] on img at bounding box center [256, 128] width 31 height 25
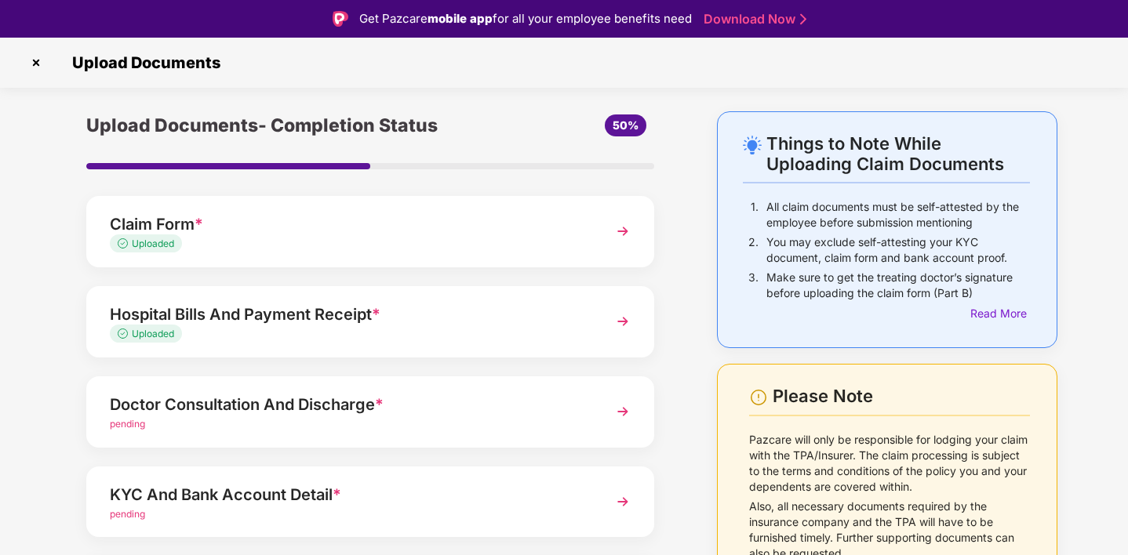
click at [373, 422] on div "pending" at bounding box center [348, 424] width 477 height 15
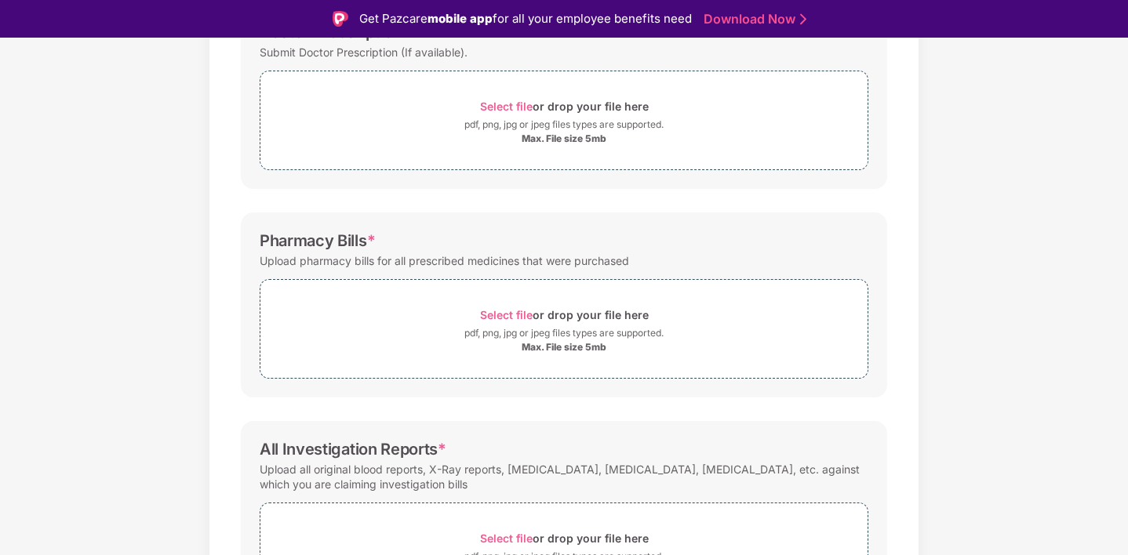
scroll to position [276, 0]
click at [558, 342] on div "Max. File size 5mb" at bounding box center [564, 346] width 85 height 13
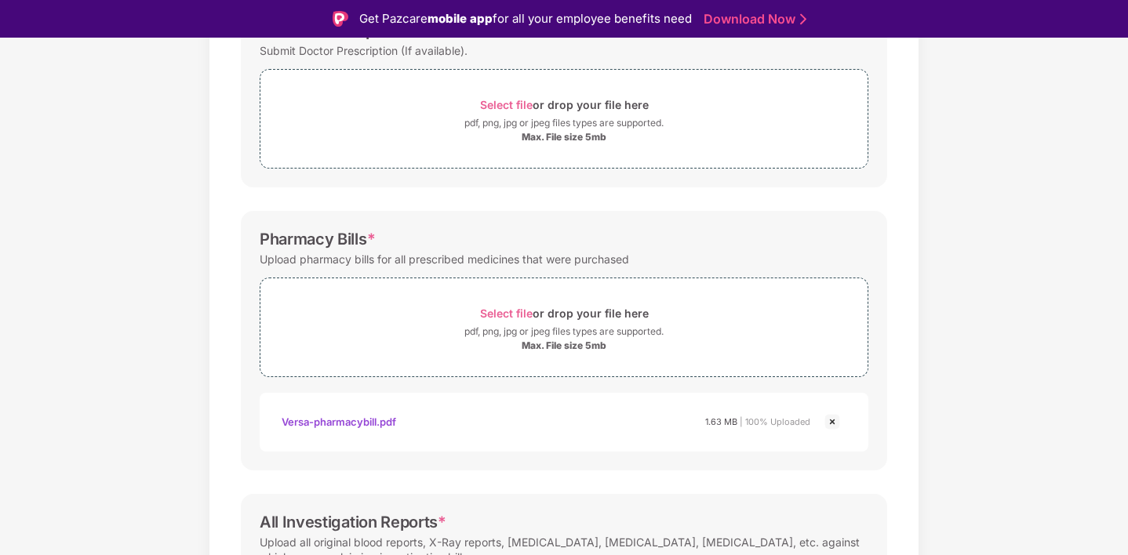
click at [334, 421] on div "Versa-pharmacybill.pdf" at bounding box center [339, 422] width 115 height 27
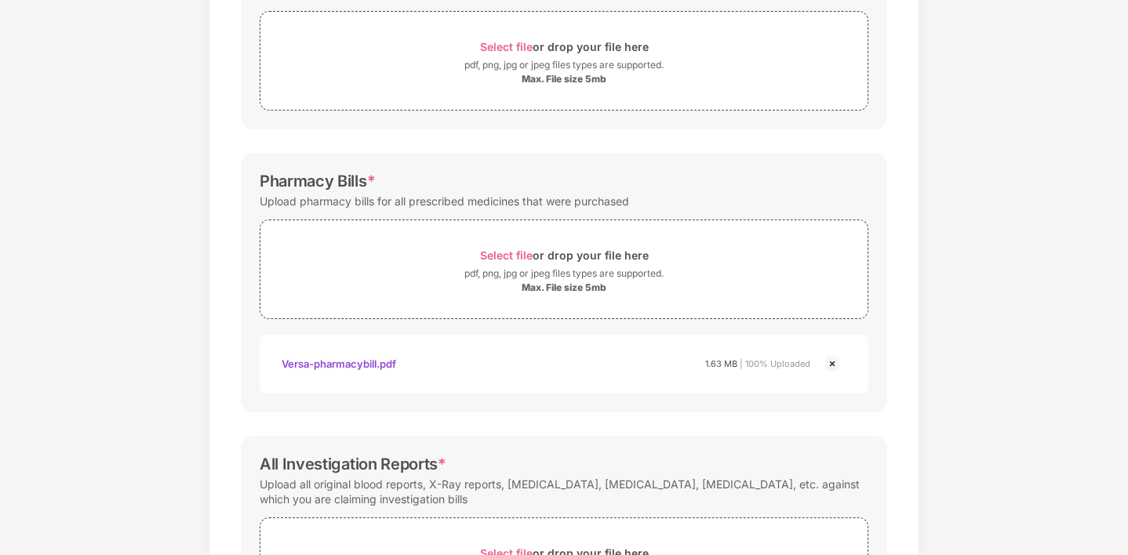
scroll to position [472, 0]
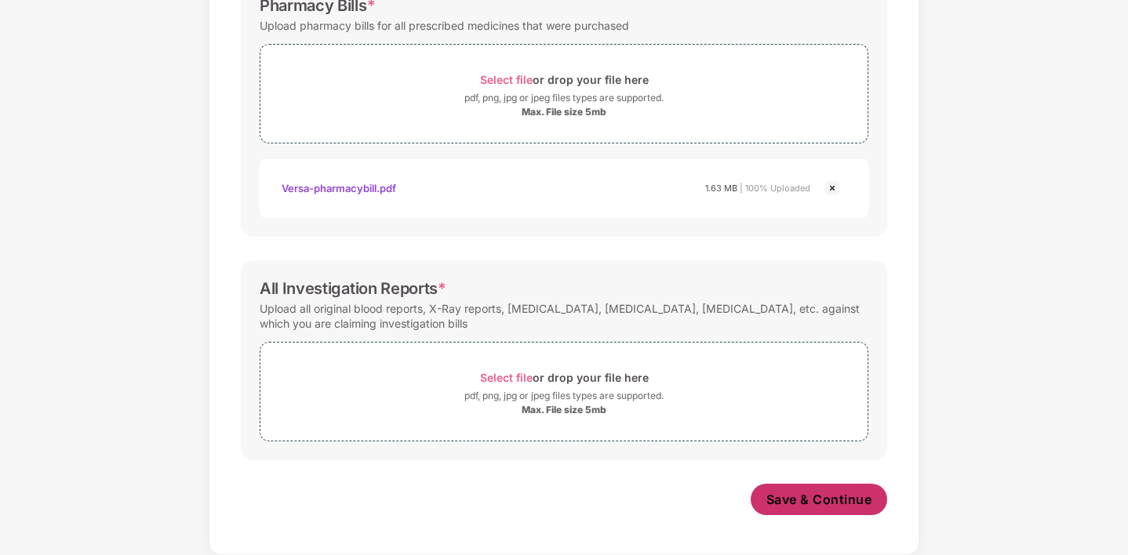
click at [819, 503] on span "Save & Continue" at bounding box center [819, 499] width 106 height 17
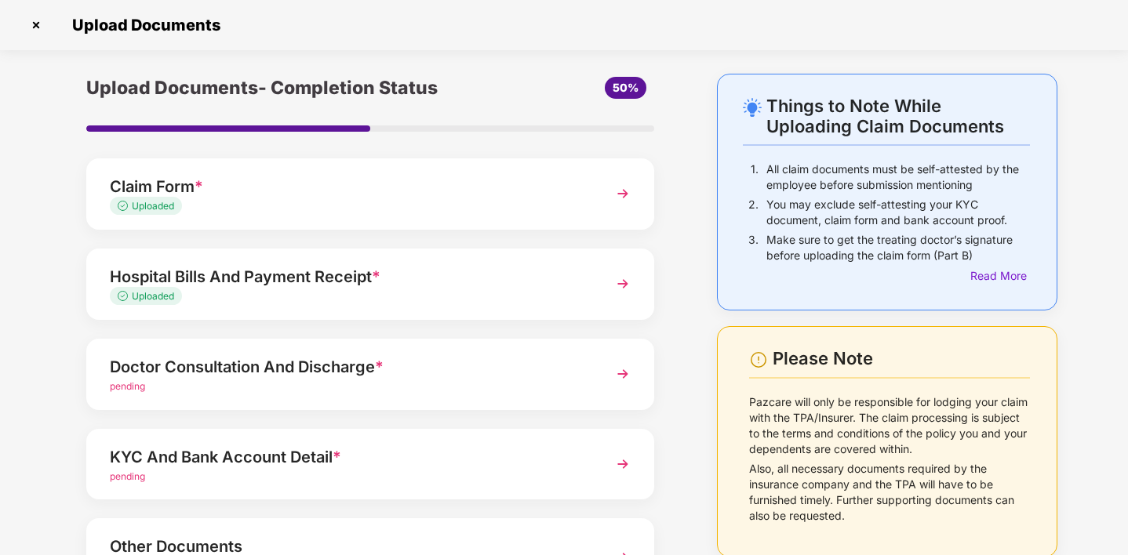
scroll to position [26, 0]
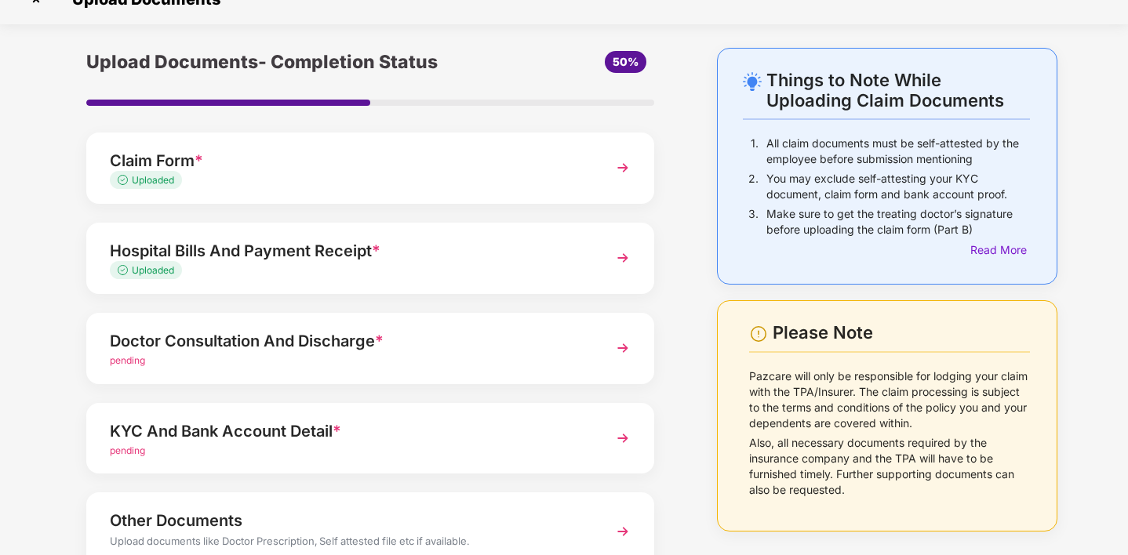
click at [622, 346] on img at bounding box center [623, 348] width 28 height 28
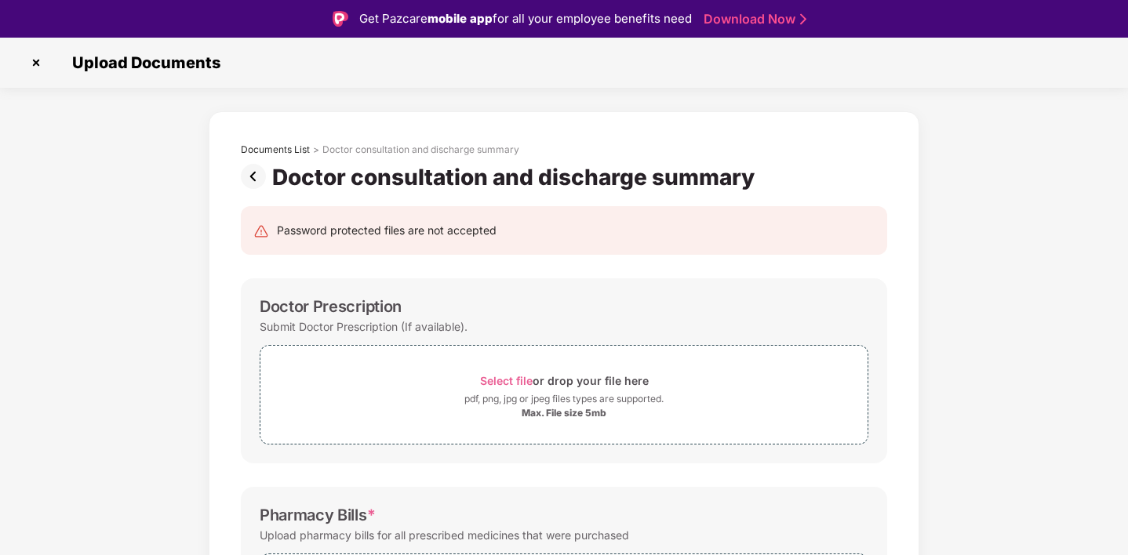
click at [247, 172] on img at bounding box center [256, 176] width 31 height 25
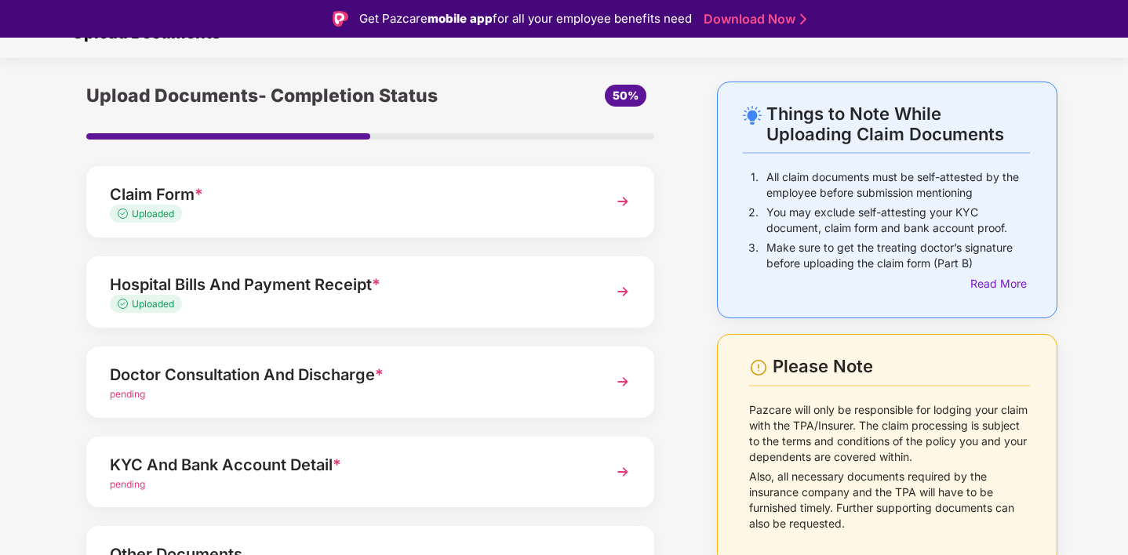
scroll to position [40, 0]
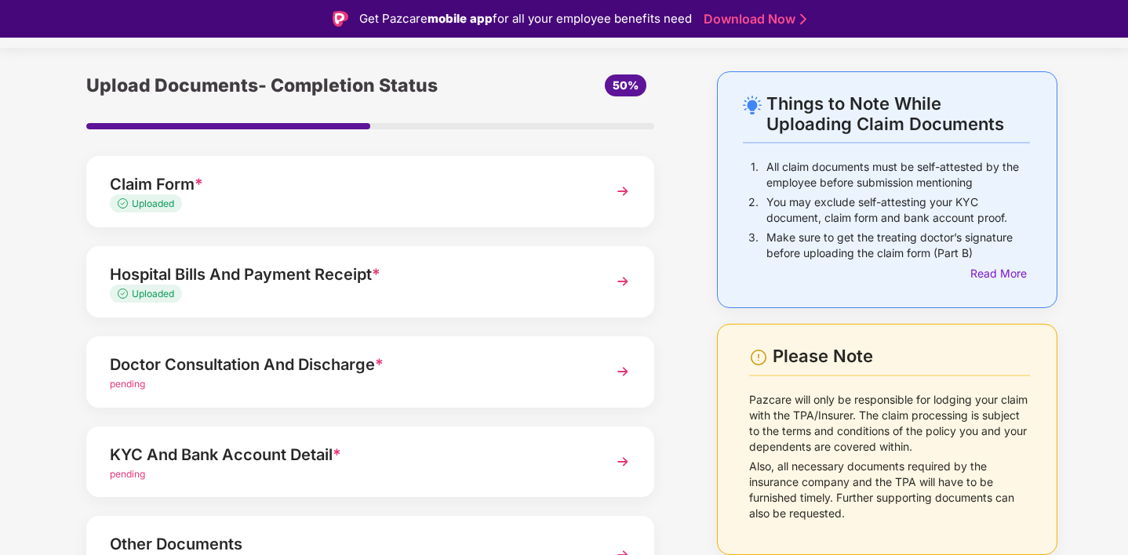
click at [620, 372] on img at bounding box center [623, 372] width 28 height 28
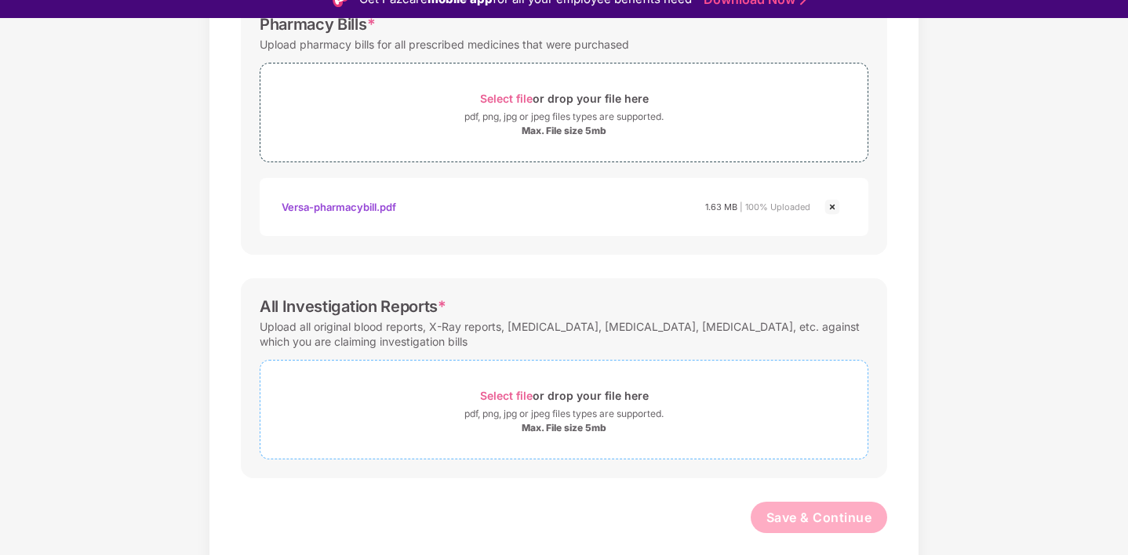
scroll to position [38, 0]
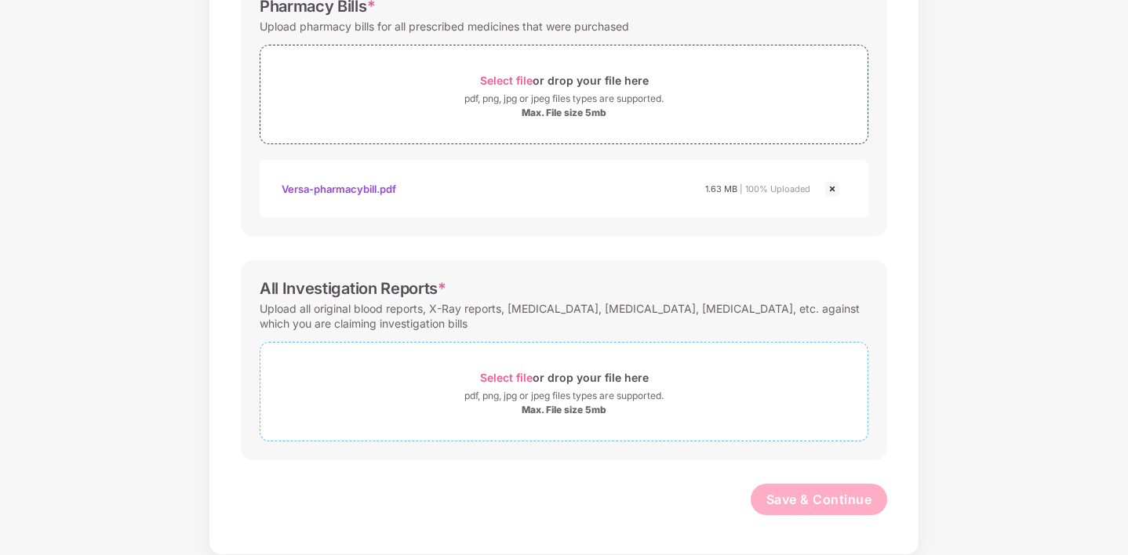
click at [507, 375] on span "Select file" at bounding box center [506, 377] width 53 height 13
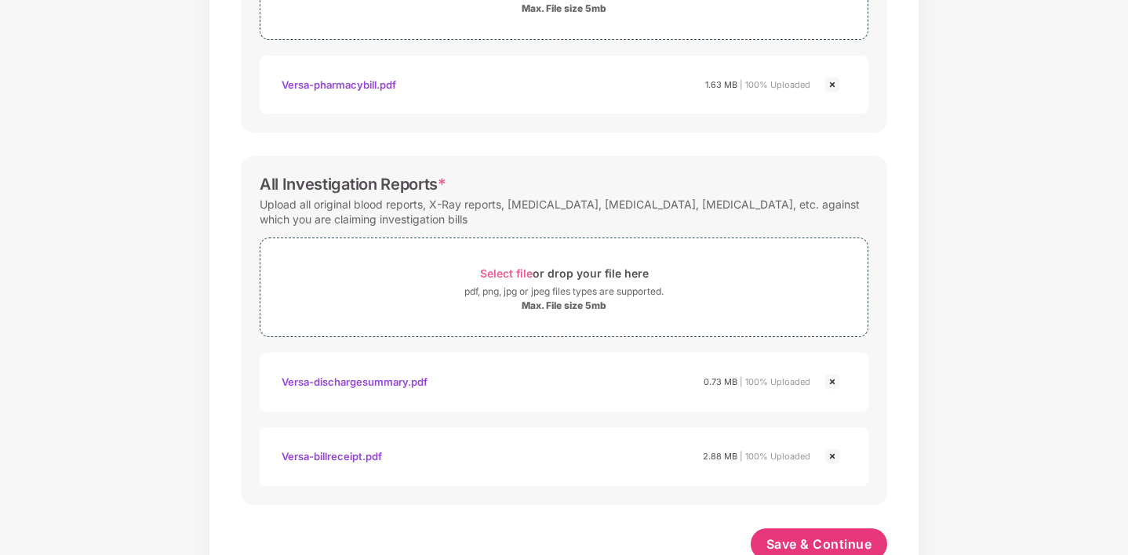
scroll to position [620, 0]
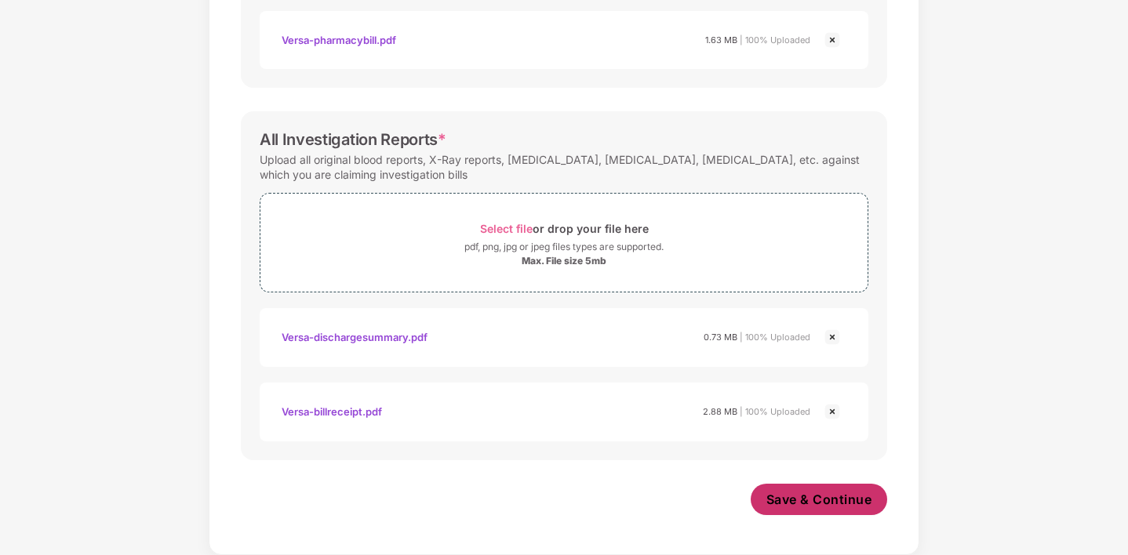
click at [819, 500] on span "Save & Continue" at bounding box center [819, 499] width 106 height 17
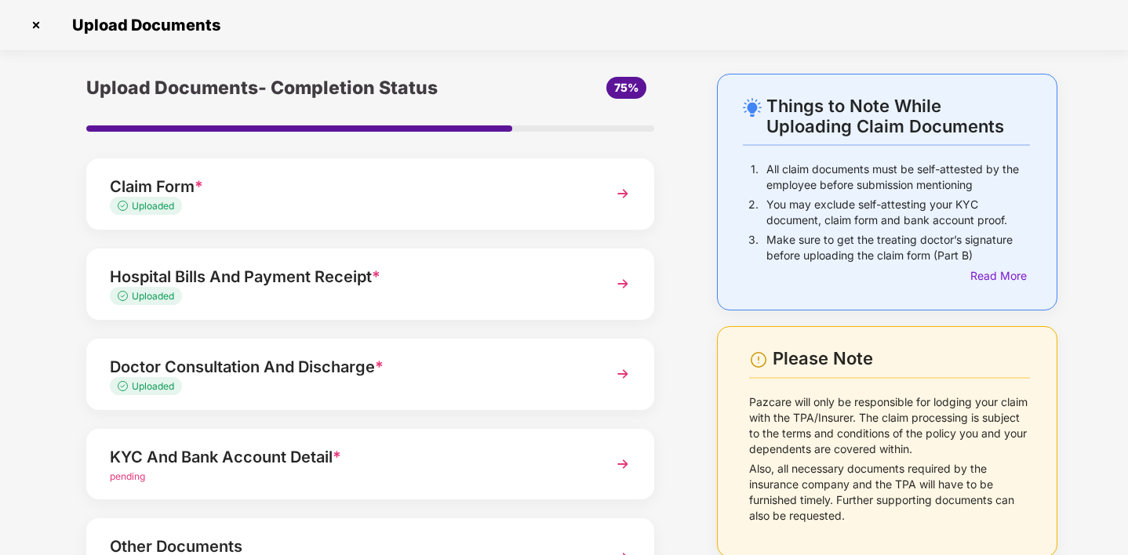
scroll to position [138, 0]
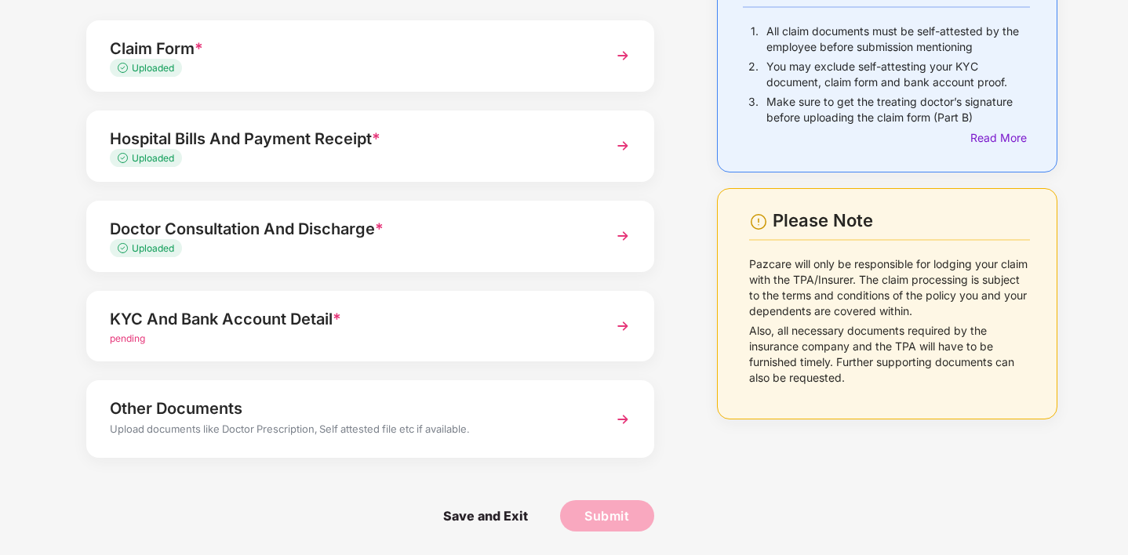
click at [617, 319] on img at bounding box center [623, 326] width 28 height 28
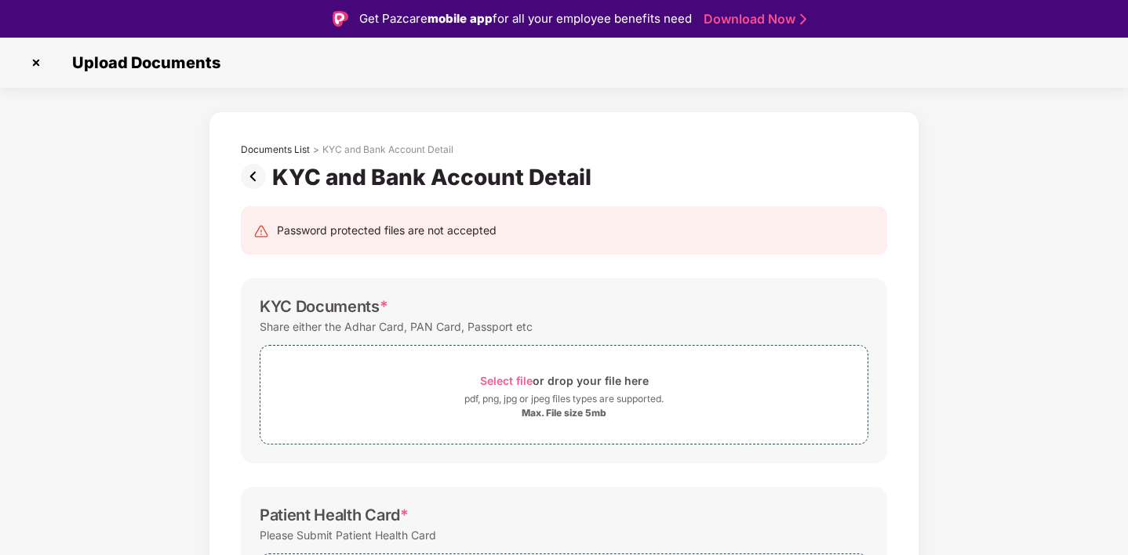
click at [33, 61] on img at bounding box center [36, 62] width 25 height 25
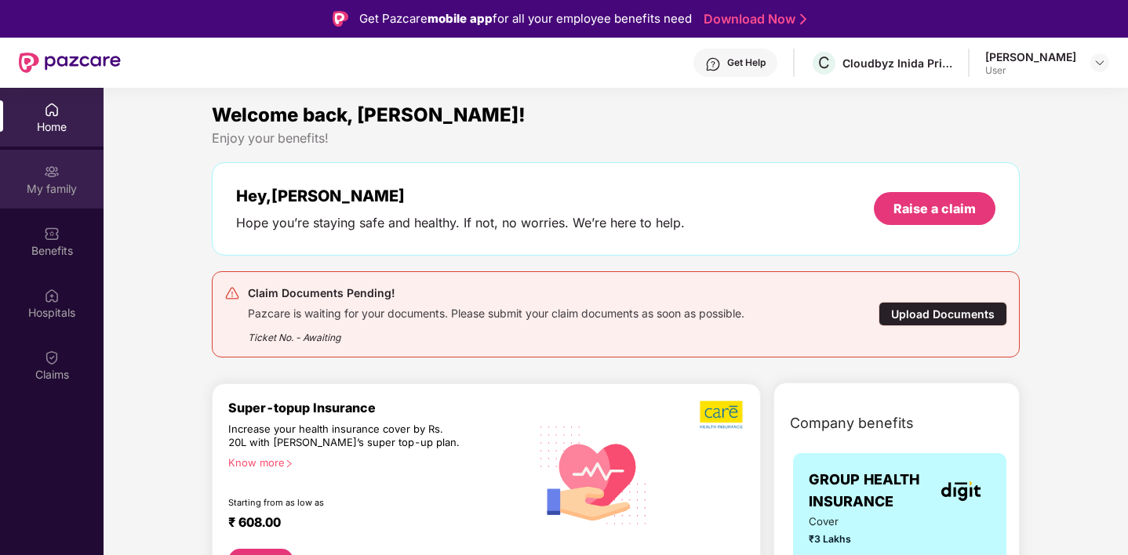
click at [46, 178] on img at bounding box center [52, 172] width 16 height 16
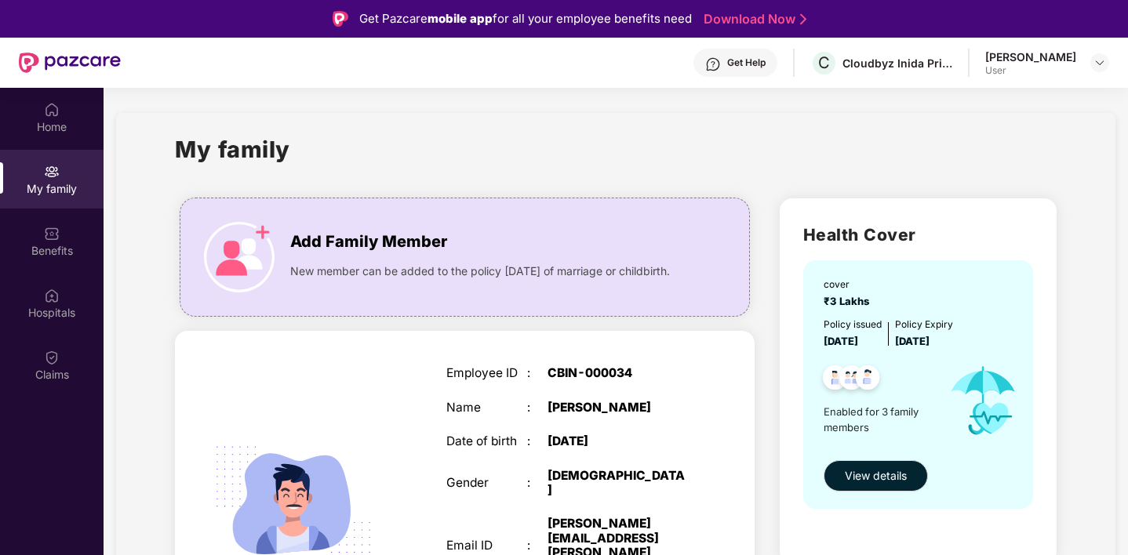
scroll to position [75, 0]
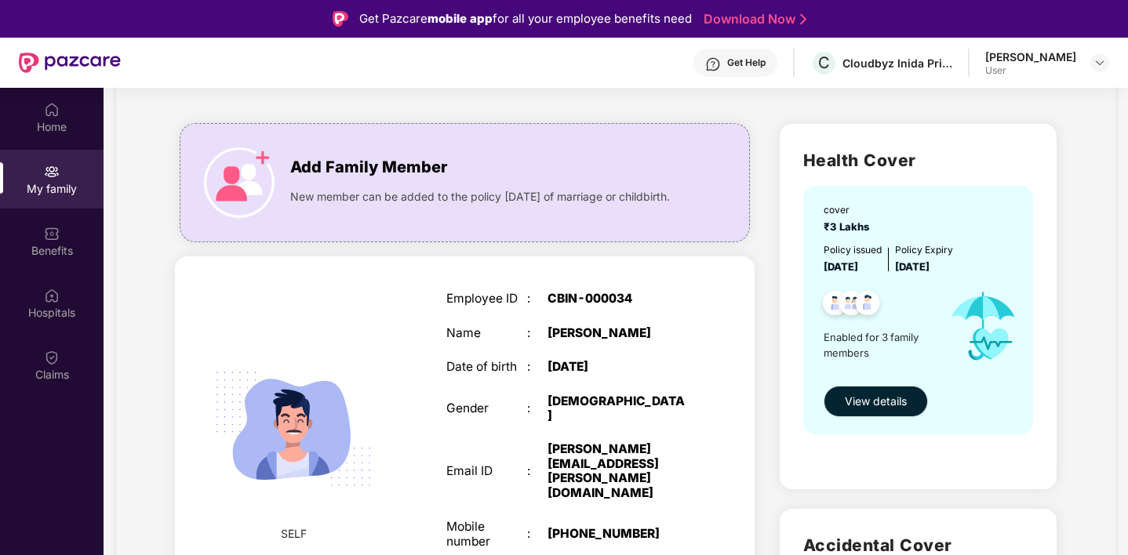
click at [894, 406] on span "View details" at bounding box center [876, 401] width 62 height 17
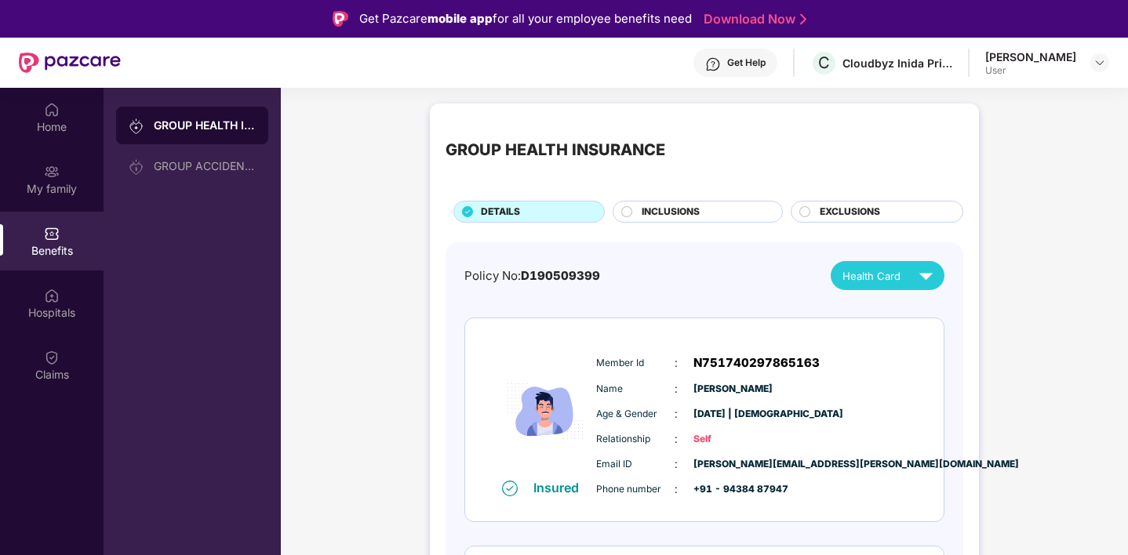
click at [926, 273] on img at bounding box center [925, 275] width 27 height 27
click at [957, 345] on img at bounding box center [963, 344] width 12 height 12
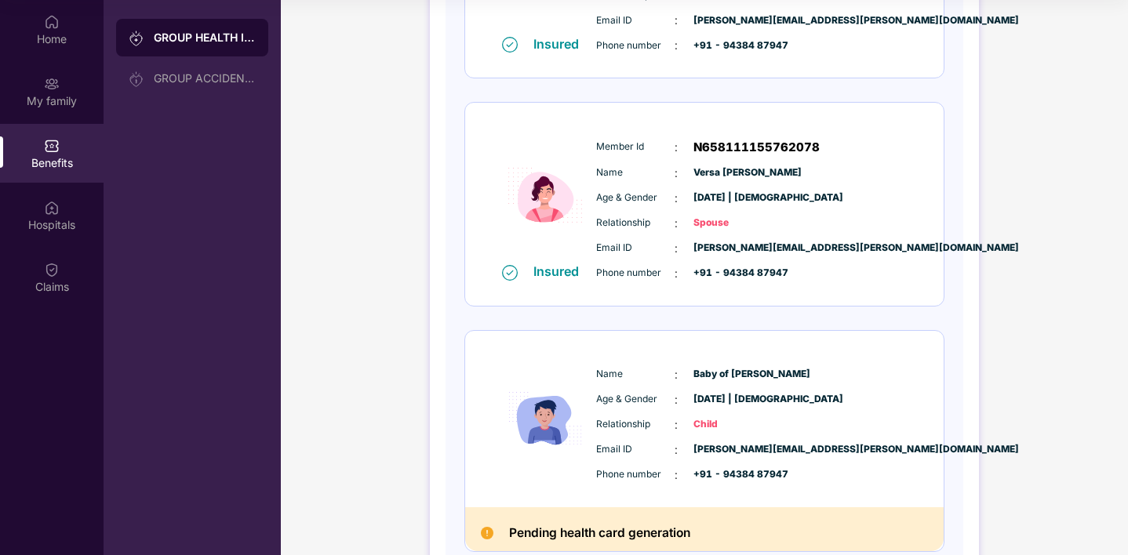
scroll to position [398, 0]
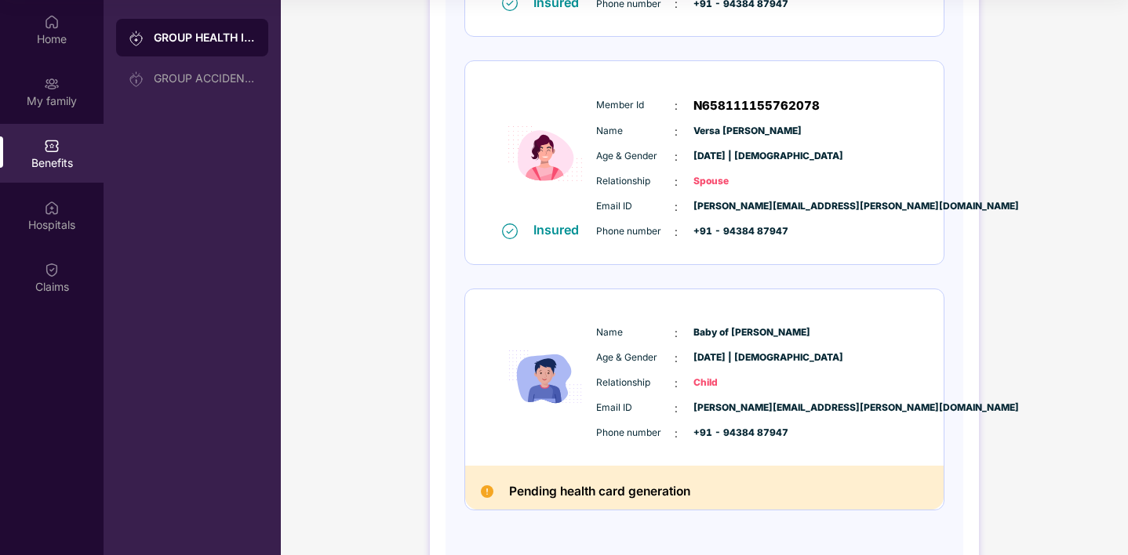
click at [540, 497] on h2 "Pending health card generation" at bounding box center [599, 492] width 181 height 21
click at [483, 489] on img at bounding box center [487, 492] width 13 height 13
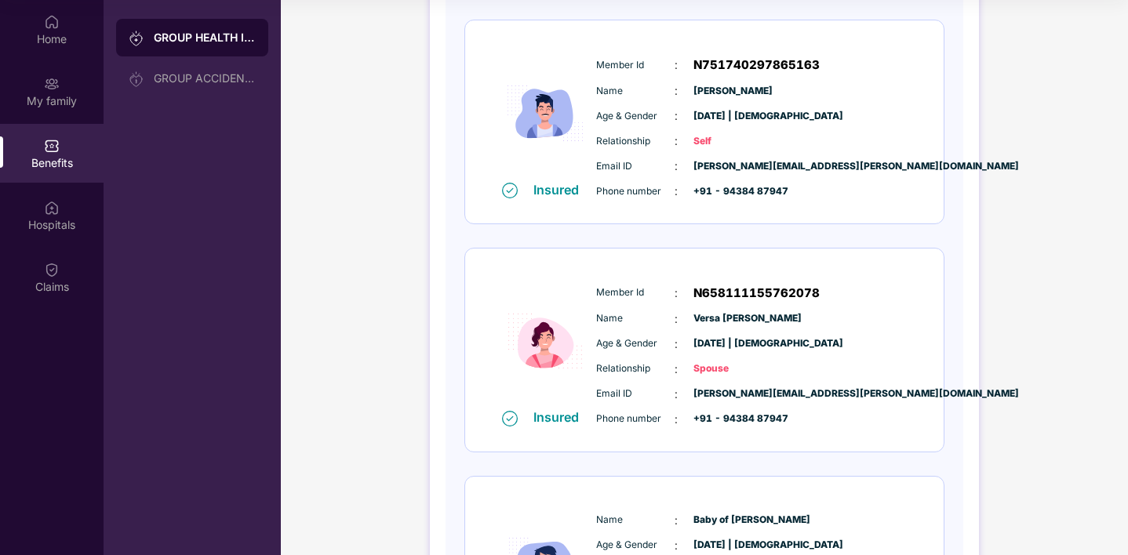
scroll to position [450, 0]
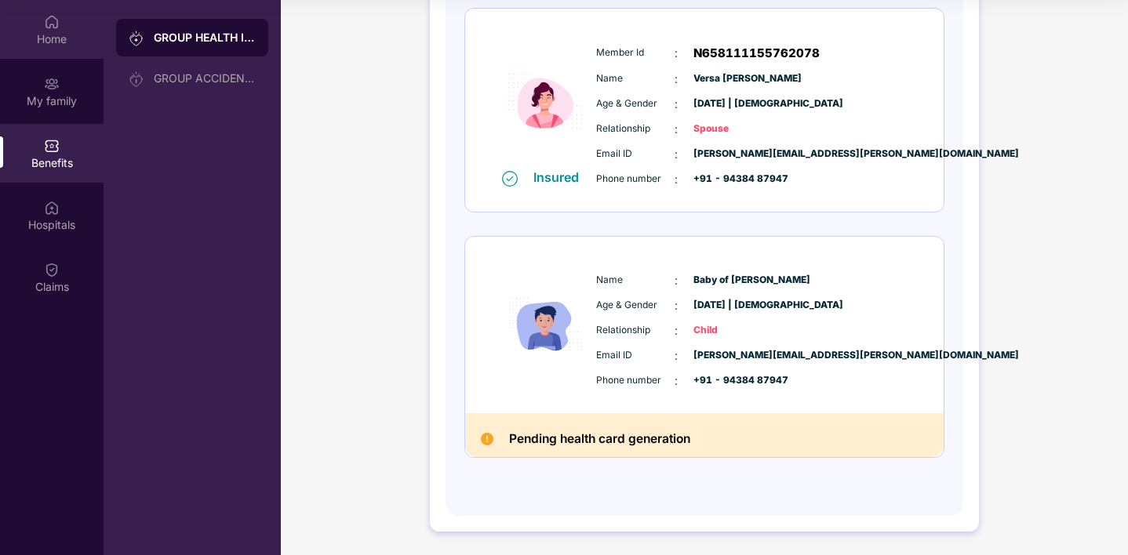
click at [53, 28] on img at bounding box center [52, 22] width 16 height 16
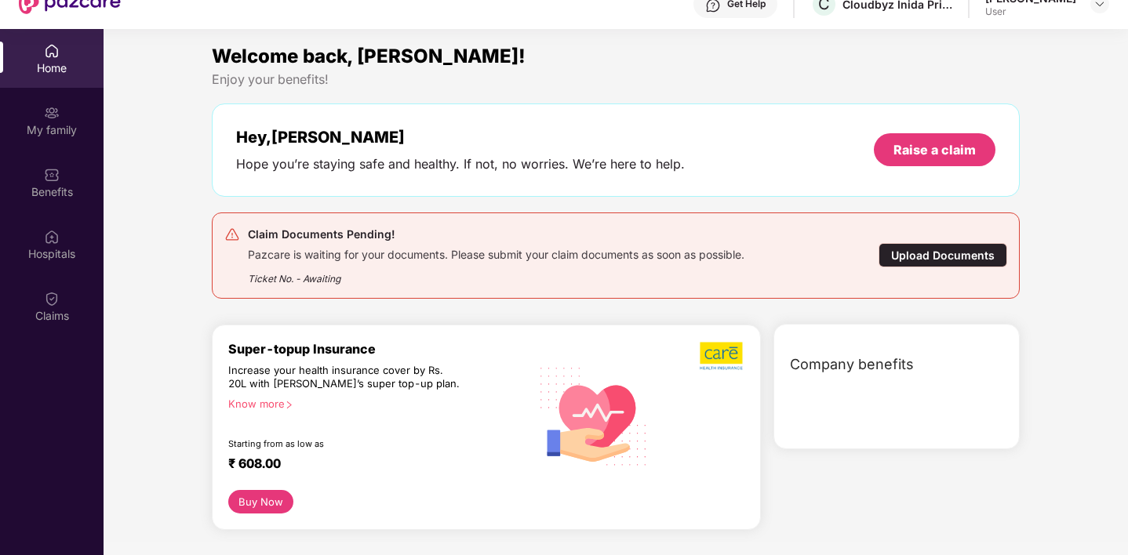
scroll to position [46, 0]
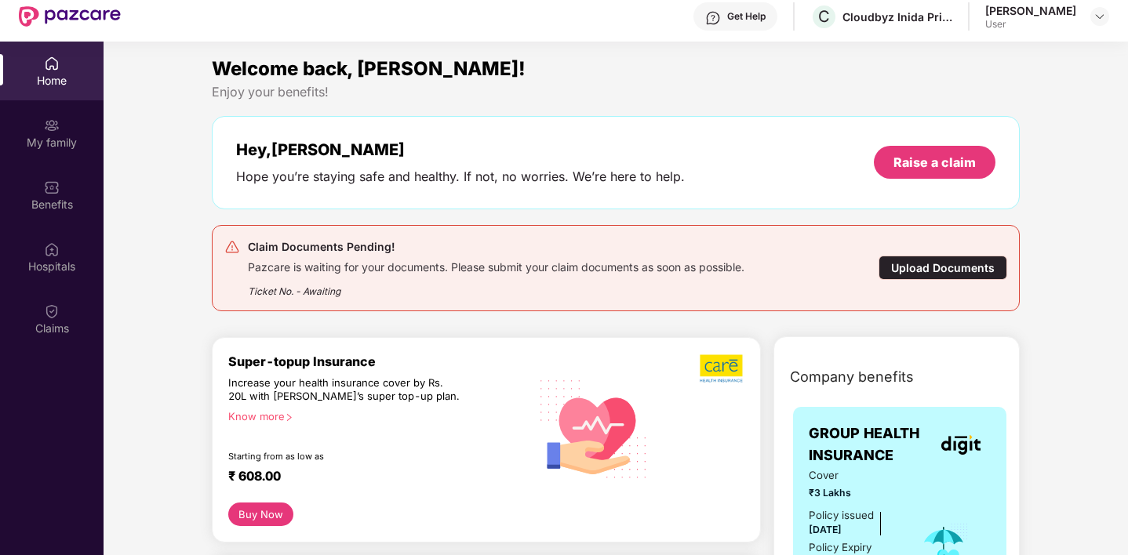
click at [933, 265] on div "Upload Documents" at bounding box center [942, 268] width 129 height 24
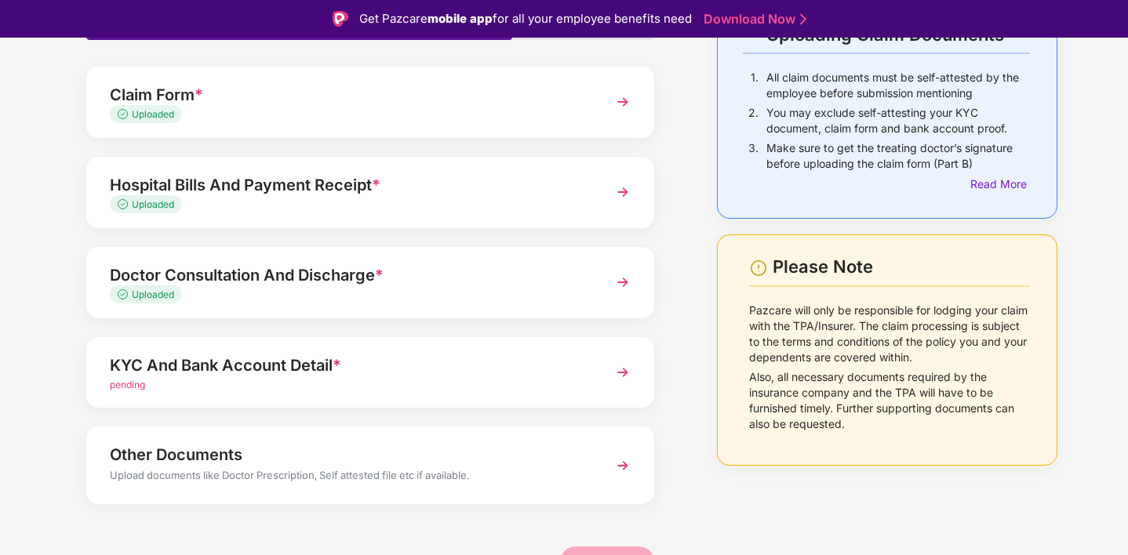
scroll to position [138, 0]
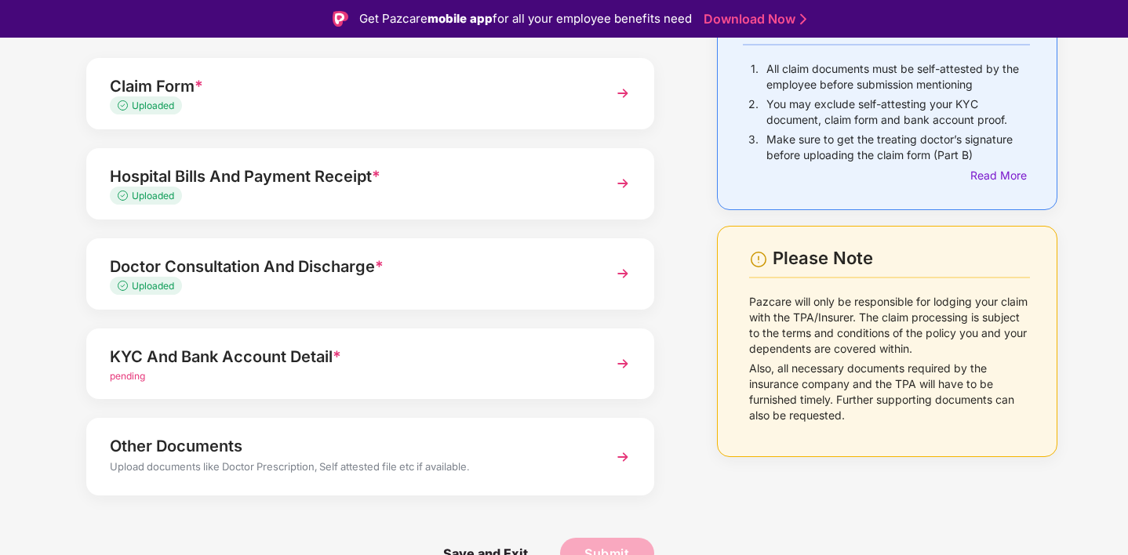
click at [628, 358] on img at bounding box center [623, 364] width 28 height 28
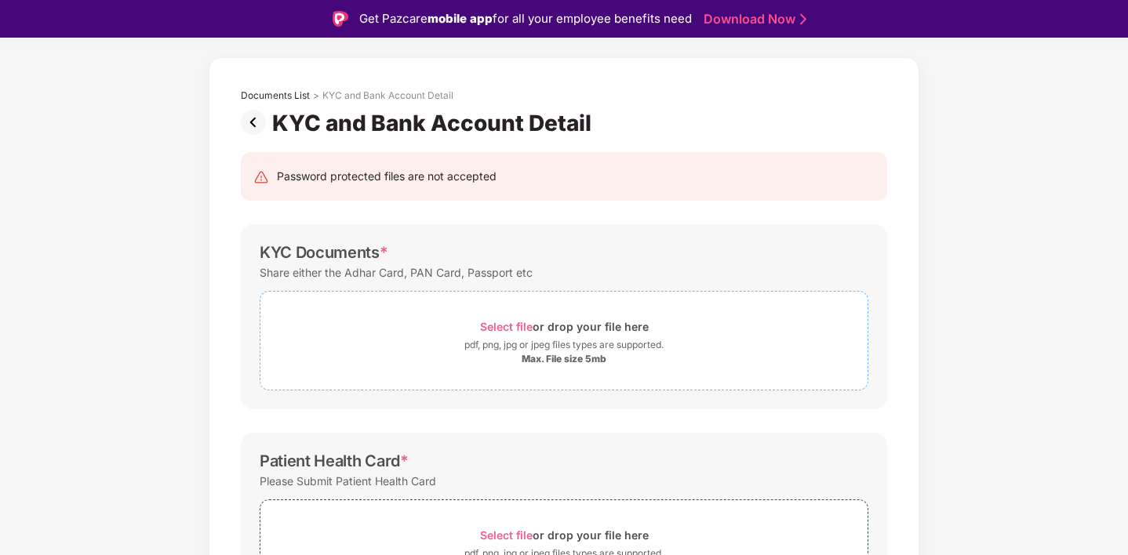
scroll to position [56, 0]
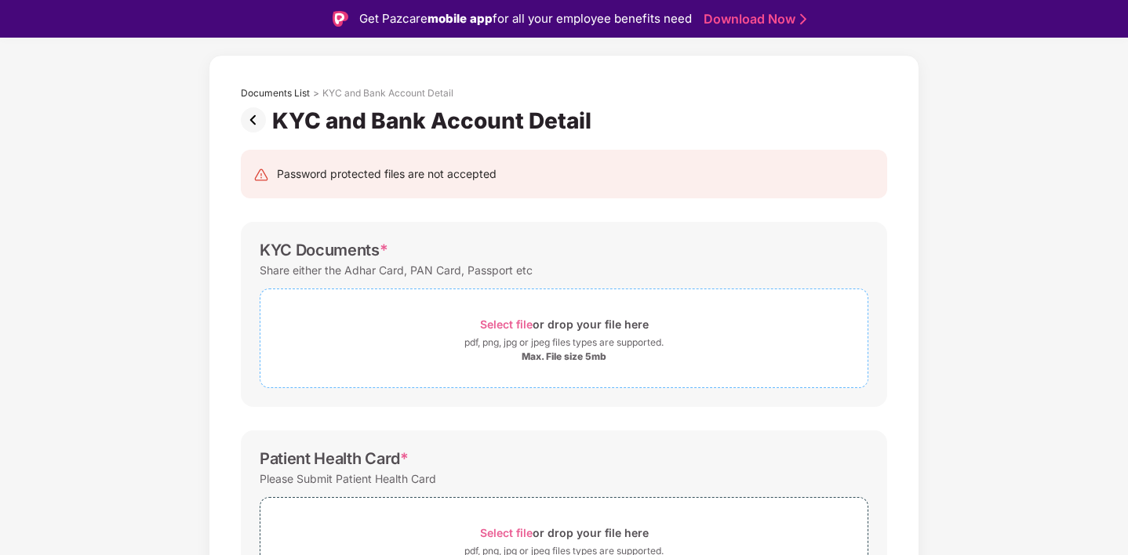
click at [549, 353] on div "Max. File size 5mb" at bounding box center [564, 357] width 85 height 13
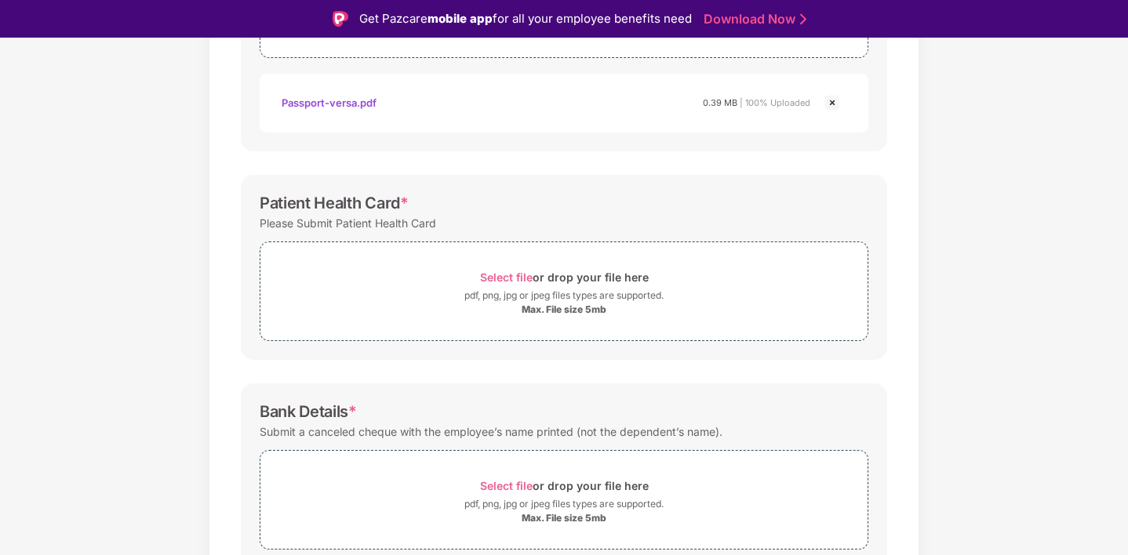
scroll to position [390, 0]
click at [561, 299] on div "pdf, png, jpg or jpeg files types are supported." at bounding box center [563, 293] width 199 height 16
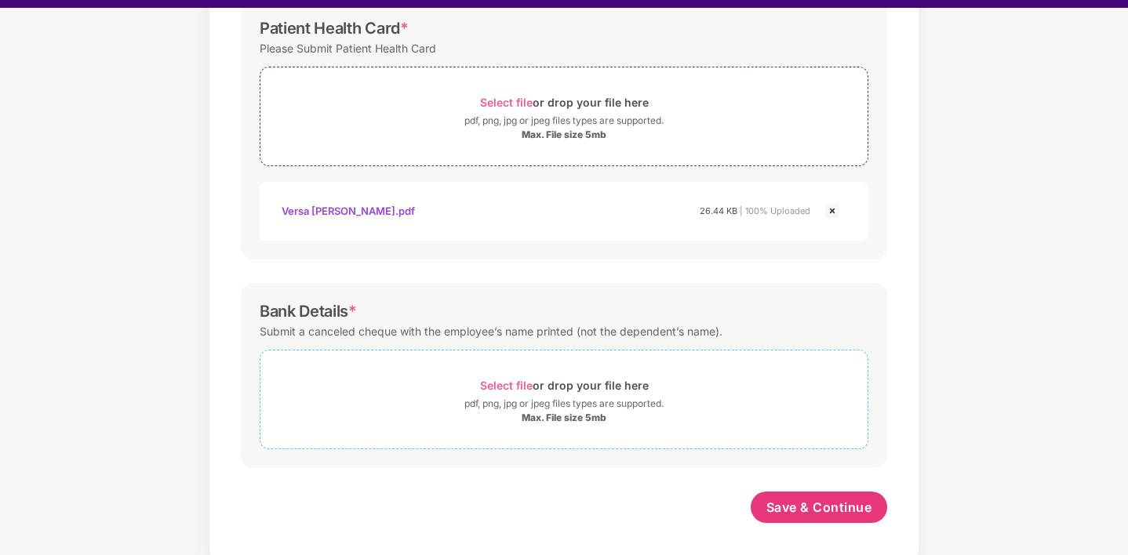
scroll to position [38, 0]
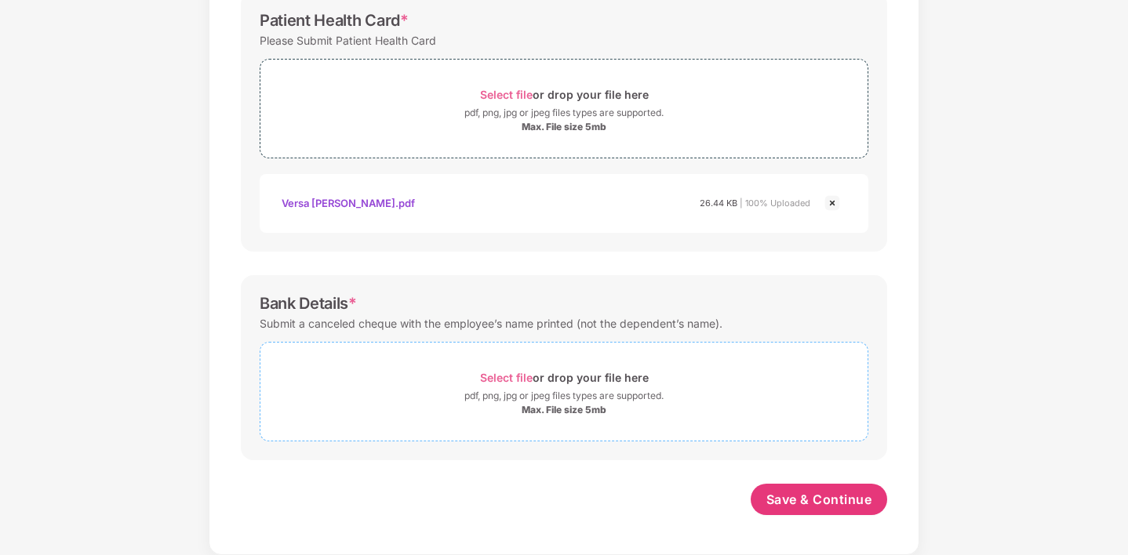
click at [558, 402] on div "pdf, png, jpg or jpeg files types are supported." at bounding box center [563, 396] width 199 height 16
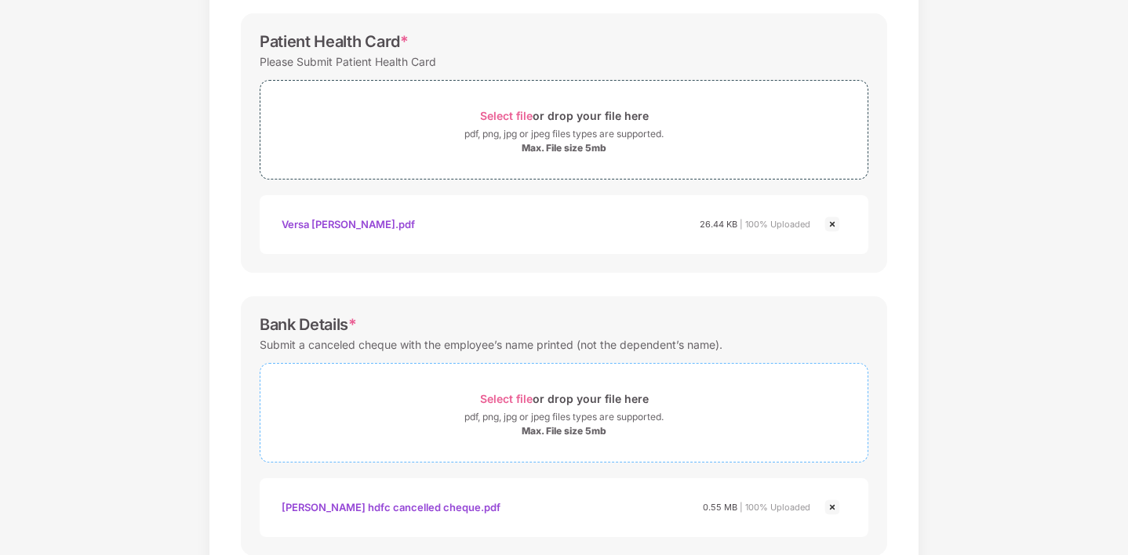
scroll to position [475, 0]
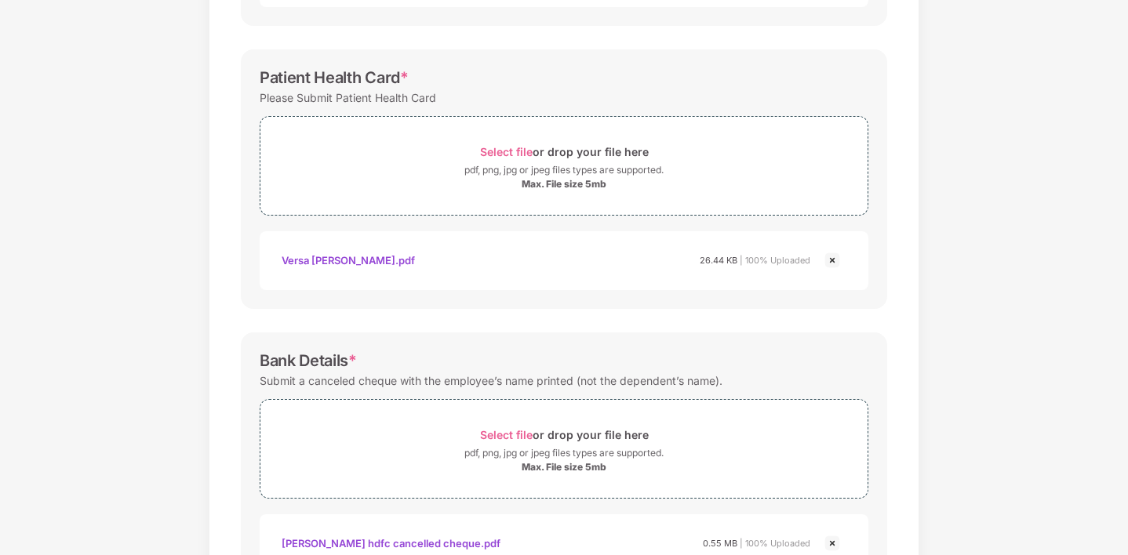
click at [362, 257] on div "Versa [PERSON_NAME].pdf" at bounding box center [348, 260] width 133 height 27
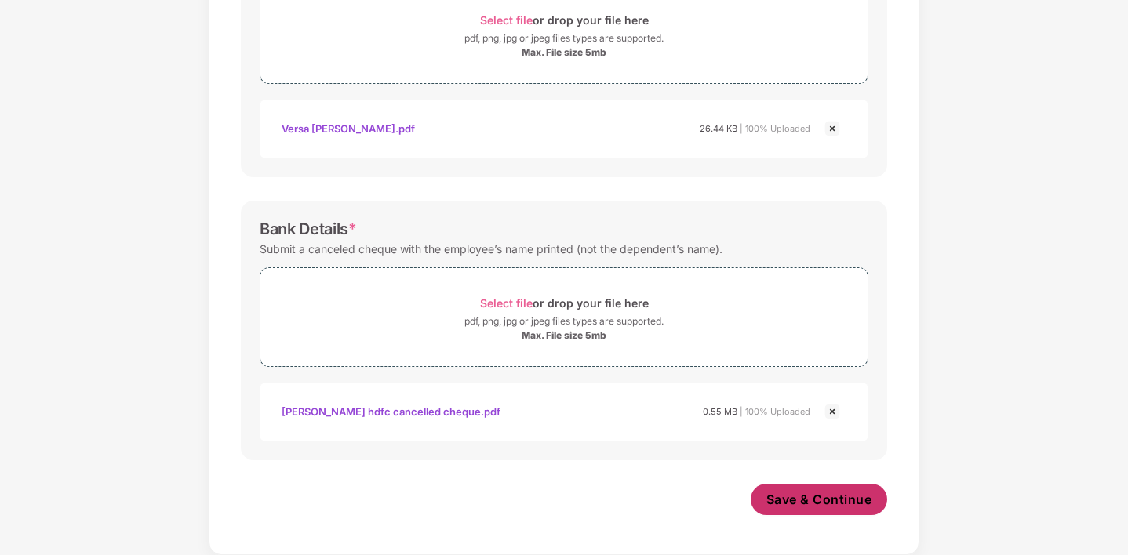
click at [809, 486] on button "Save & Continue" at bounding box center [819, 499] width 137 height 31
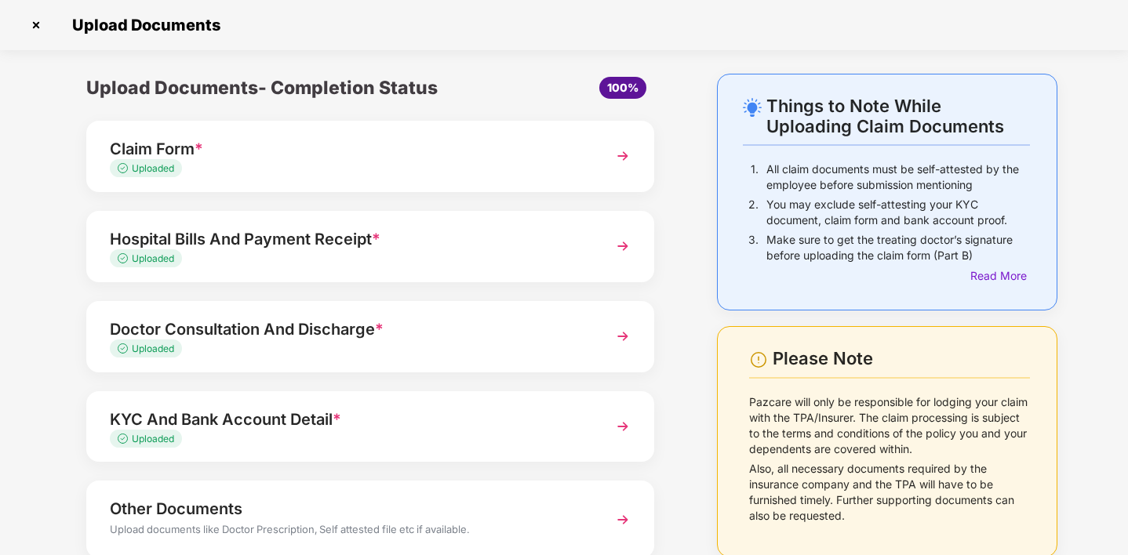
scroll to position [100, 0]
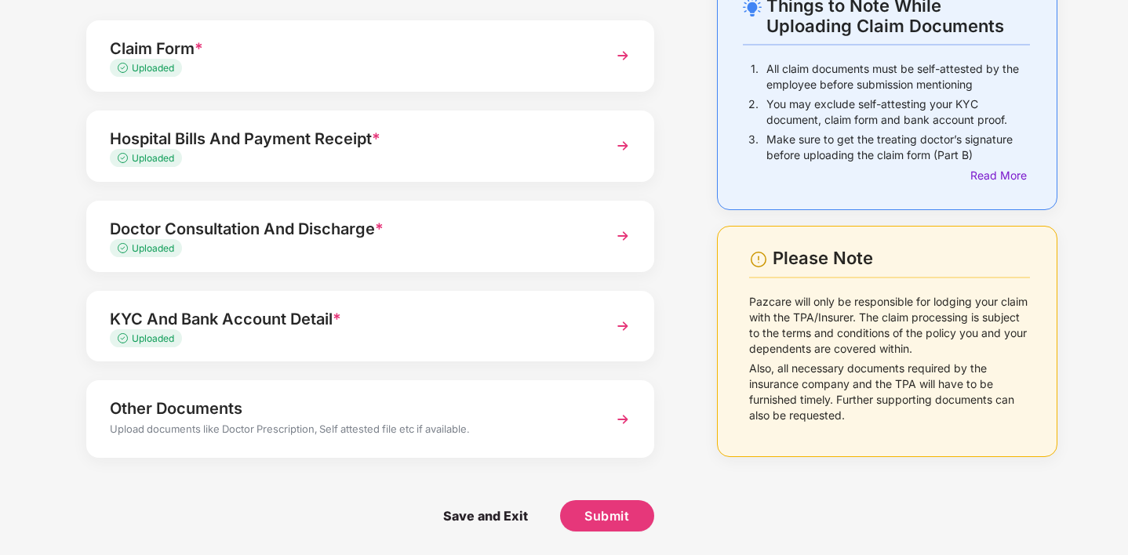
click at [621, 418] on img at bounding box center [623, 420] width 28 height 28
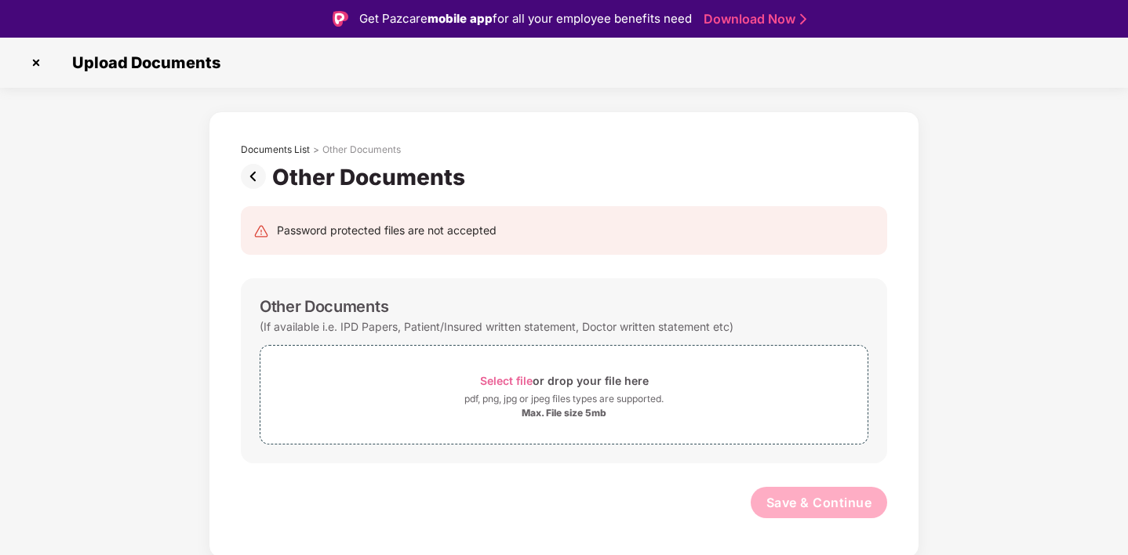
click at [253, 169] on img at bounding box center [256, 176] width 31 height 25
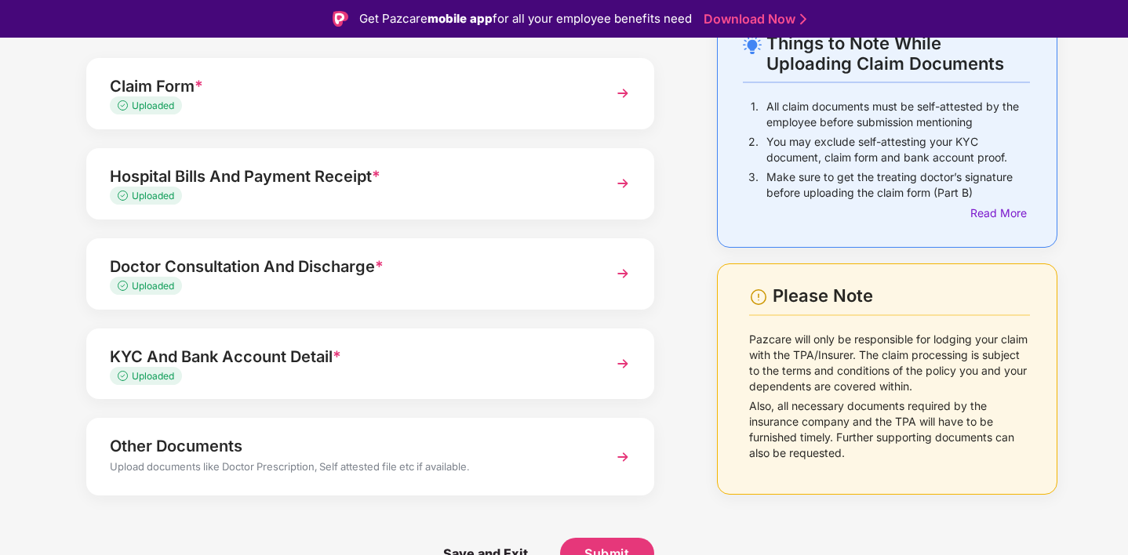
scroll to position [38, 0]
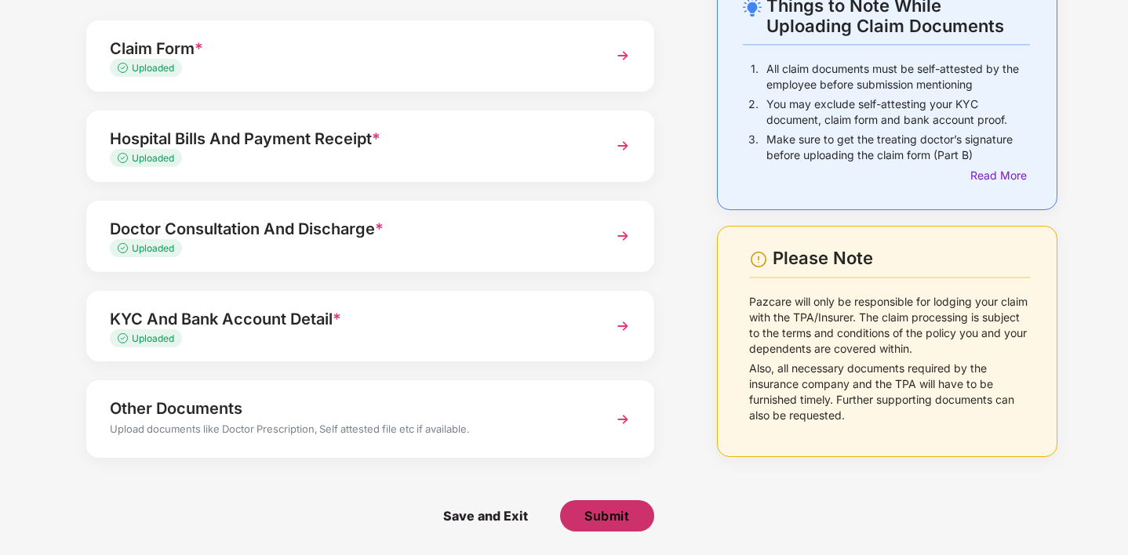
click at [595, 518] on span "Submit" at bounding box center [606, 515] width 45 height 17
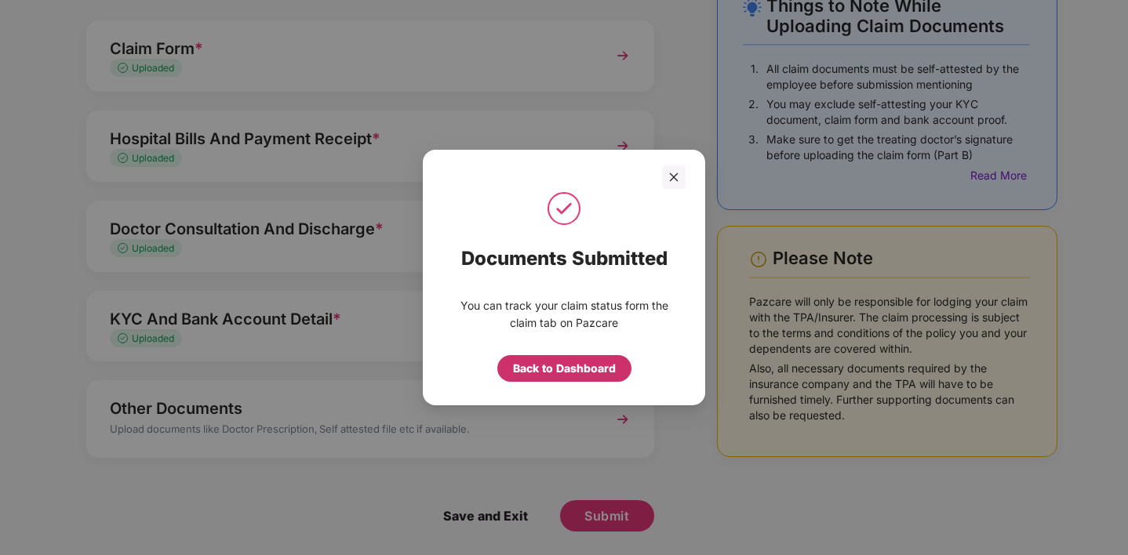
click at [562, 368] on div "Back to Dashboard" at bounding box center [564, 368] width 103 height 17
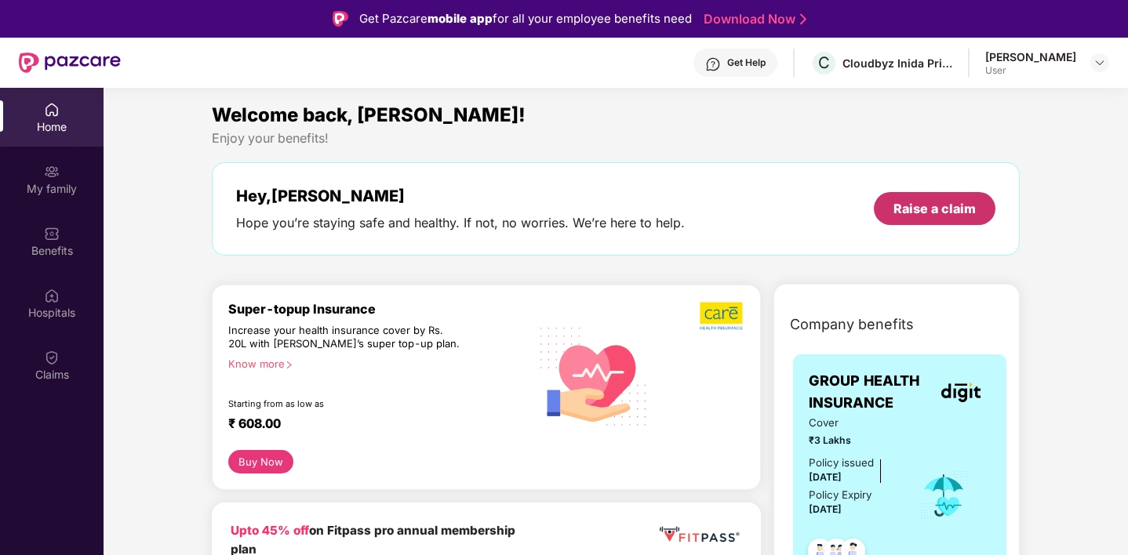
click at [944, 208] on div "Raise a claim" at bounding box center [934, 208] width 82 height 17
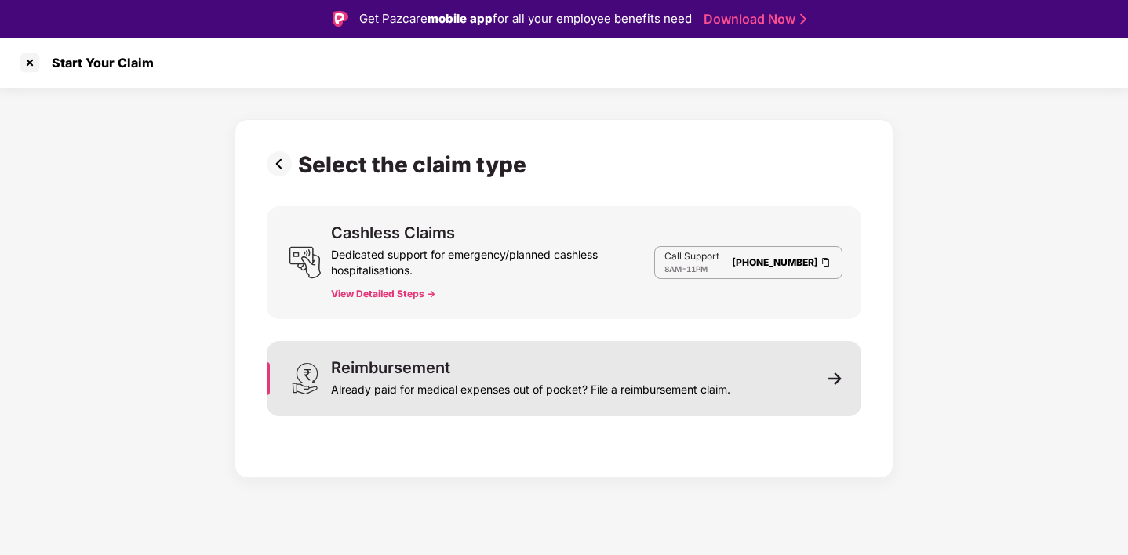
click at [670, 395] on div "Already paid for medical expenses out of pocket? File a reimbursement claim." at bounding box center [530, 387] width 399 height 22
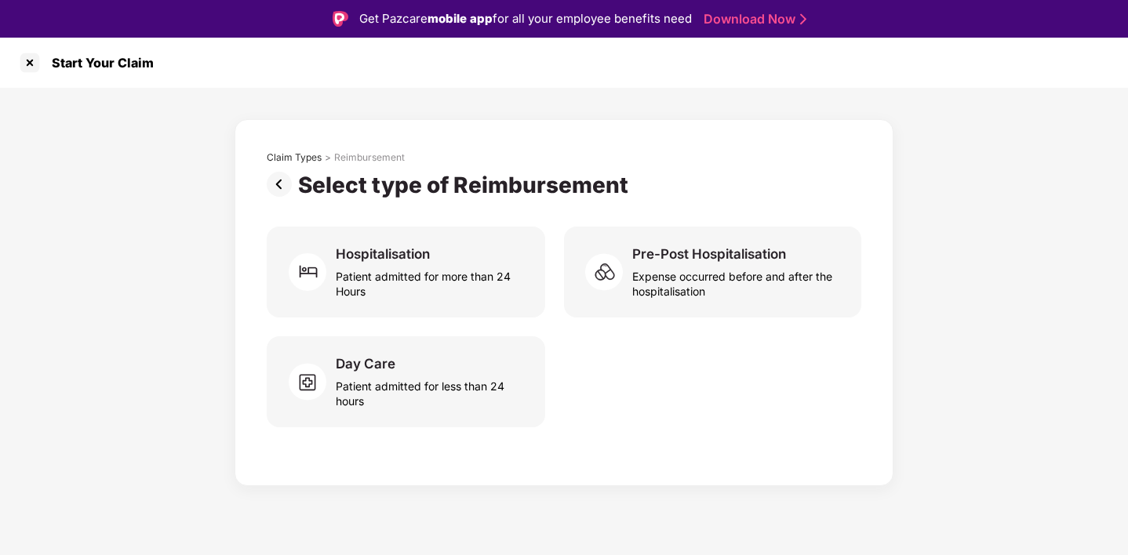
click at [670, 395] on div "Day Care Patient admitted for less than 24 hours" at bounding box center [564, 381] width 595 height 91
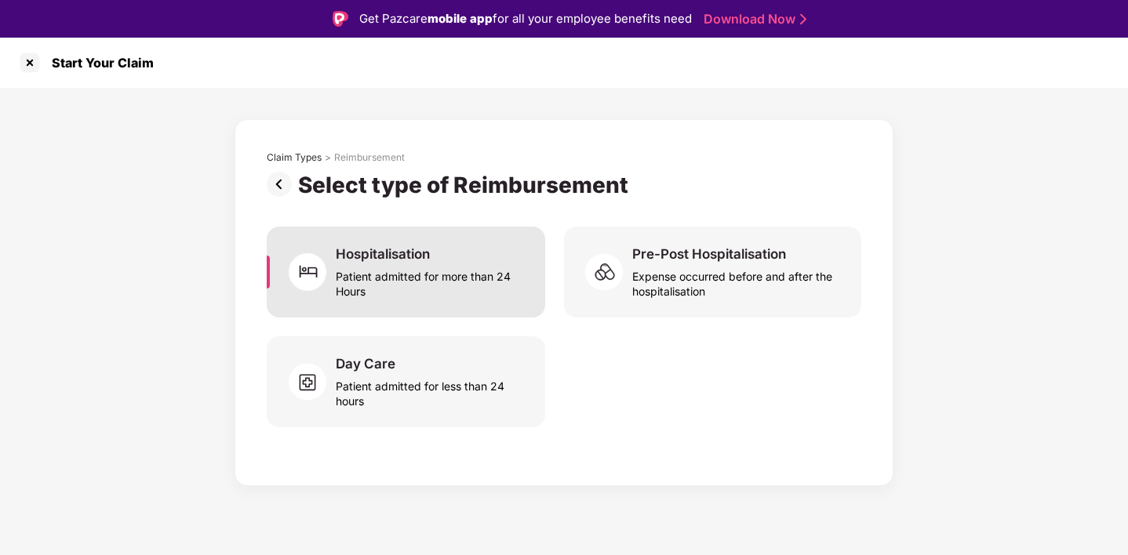
click at [474, 289] on div "Patient admitted for more than 24 Hours" at bounding box center [431, 281] width 191 height 36
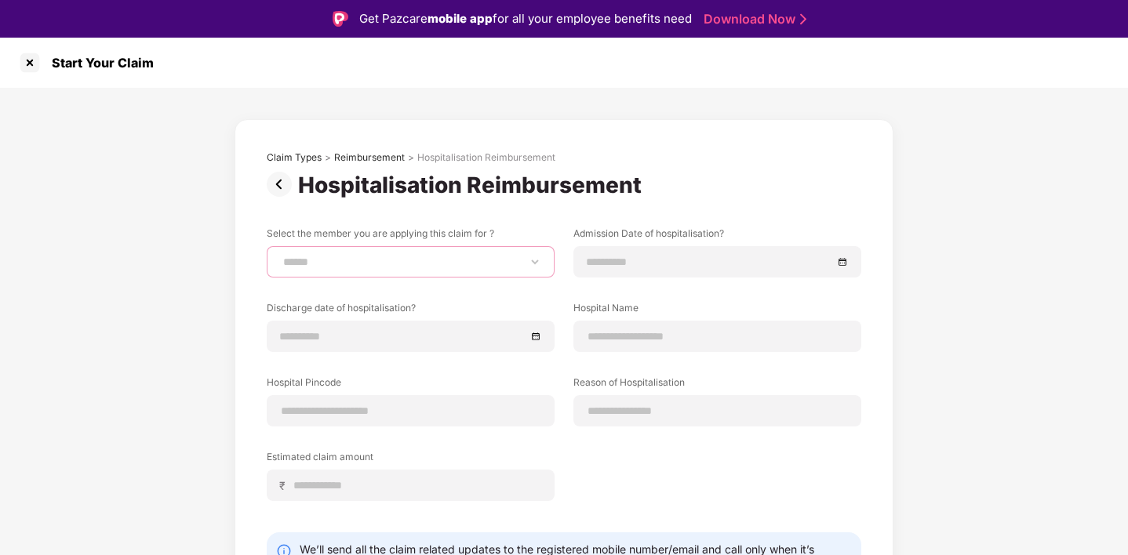
click at [375, 266] on select "**********" at bounding box center [410, 262] width 261 height 13
select select "**********"
click at [958, 236] on div "**********" at bounding box center [564, 383] width 1128 height 590
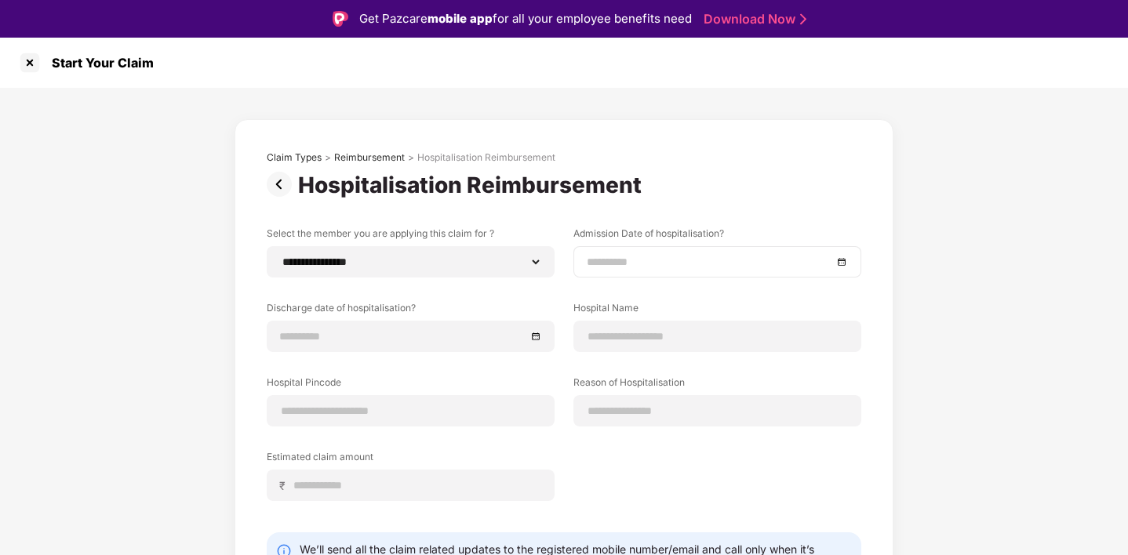
click at [608, 267] on input at bounding box center [710, 261] width 246 height 17
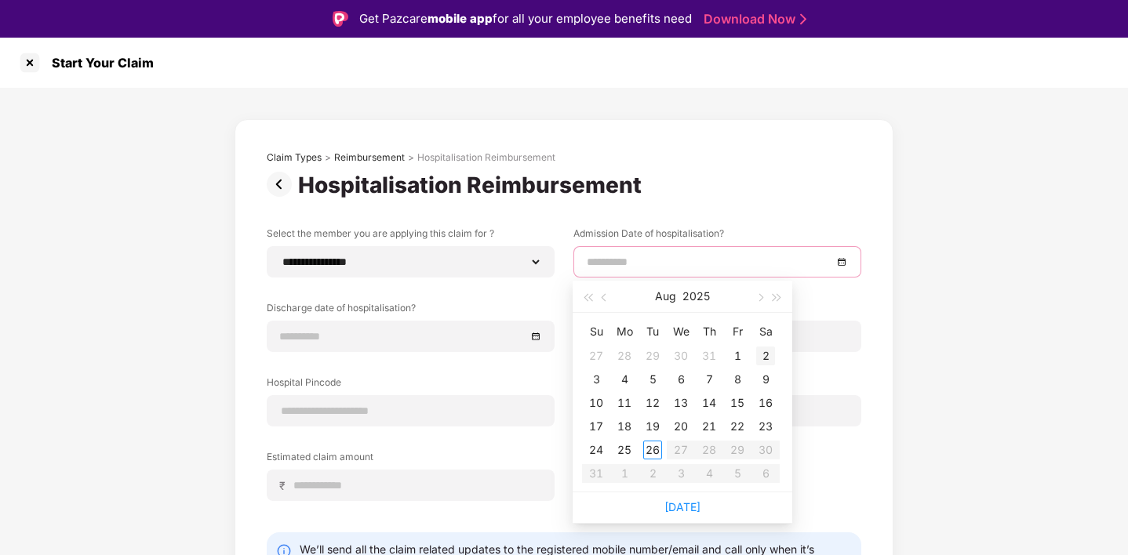
type input "**********"
click at [760, 355] on div "2" at bounding box center [765, 356] width 19 height 19
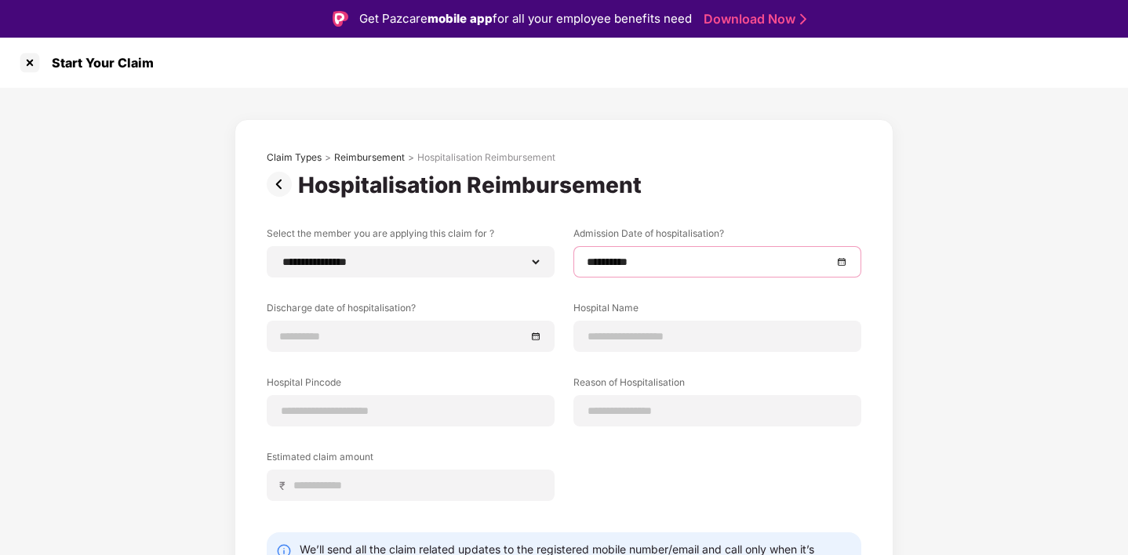
click at [998, 259] on div "**********" at bounding box center [564, 383] width 1128 height 590
click at [360, 330] on input at bounding box center [403, 336] width 246 height 17
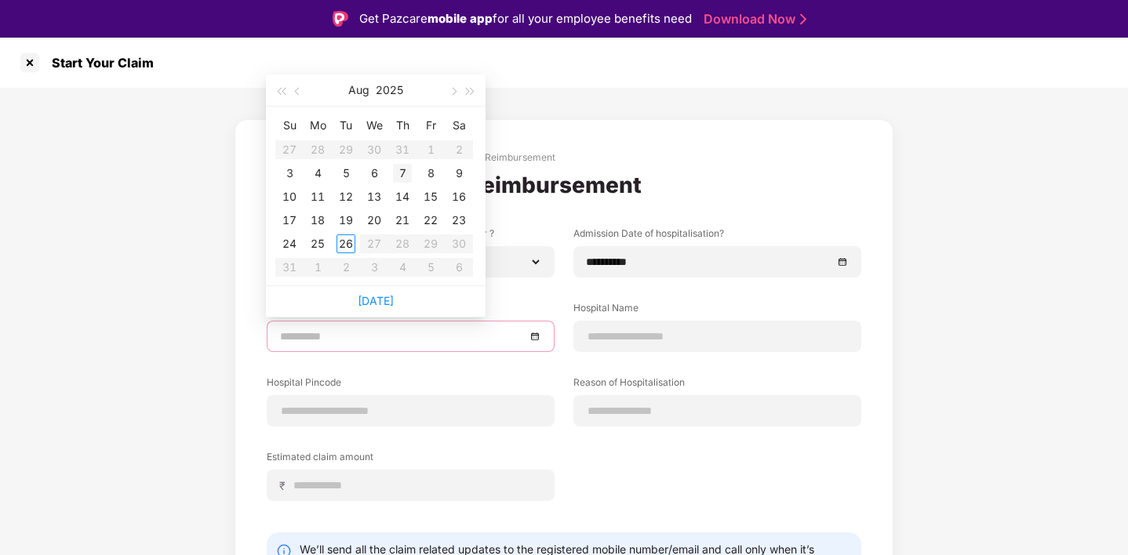
type input "**********"
click at [349, 174] on div "5" at bounding box center [345, 173] width 19 height 19
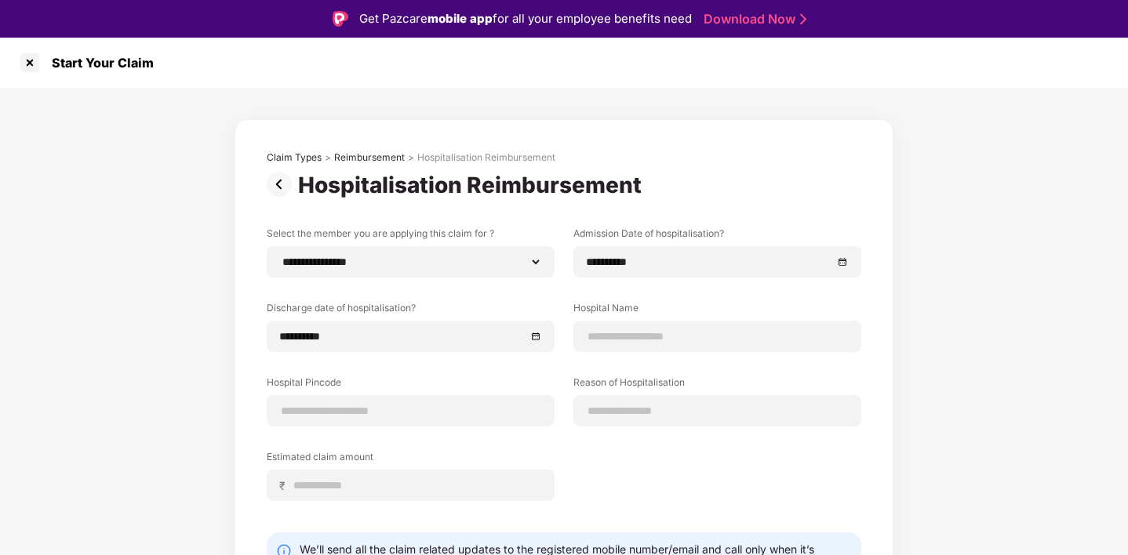
click at [946, 358] on div "**********" at bounding box center [564, 383] width 1128 height 590
click at [729, 340] on input at bounding box center [717, 337] width 261 height 16
type input "**********"
click at [937, 336] on div "**********" at bounding box center [564, 383] width 1128 height 590
click at [755, 333] on input "**********" at bounding box center [717, 337] width 261 height 16
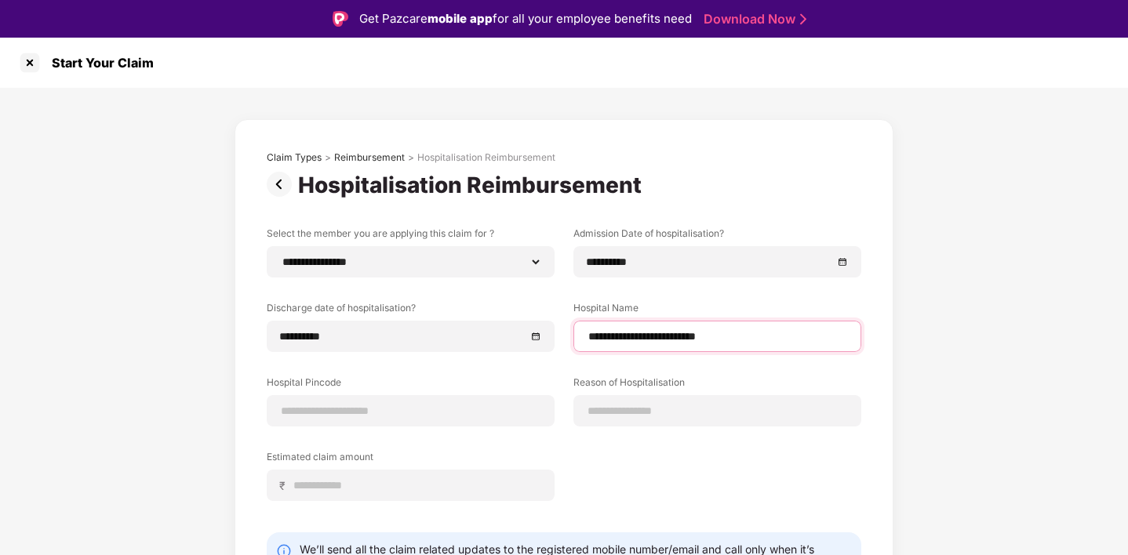
click at [755, 333] on input "**********" at bounding box center [717, 337] width 261 height 16
click at [950, 179] on div "**********" at bounding box center [564, 383] width 1128 height 590
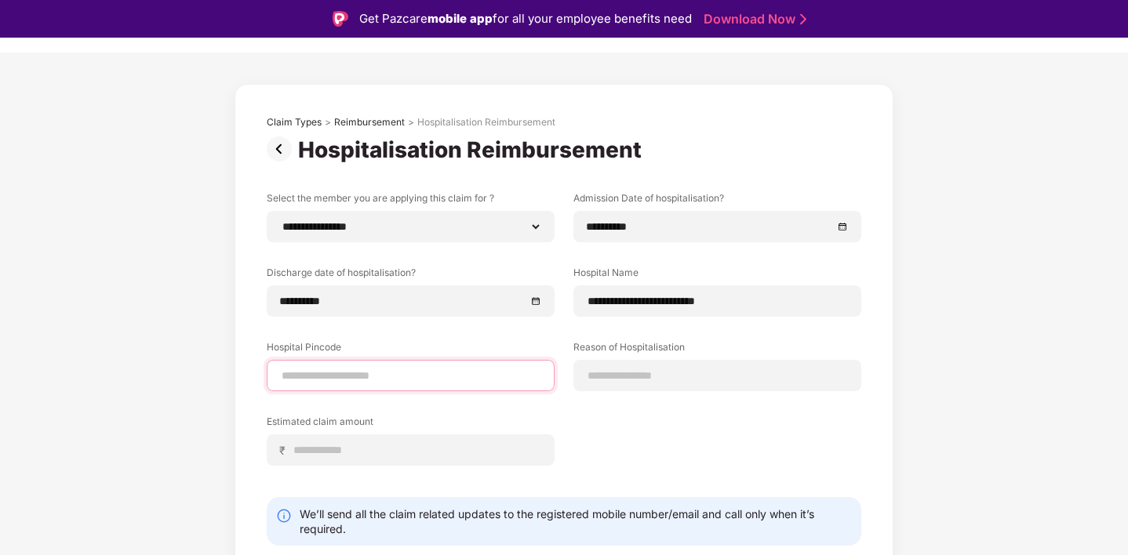
click at [385, 373] on input at bounding box center [410, 376] width 261 height 16
type input "******"
click at [831, 355] on label "Reason of Hospitalisation" at bounding box center [717, 350] width 288 height 20
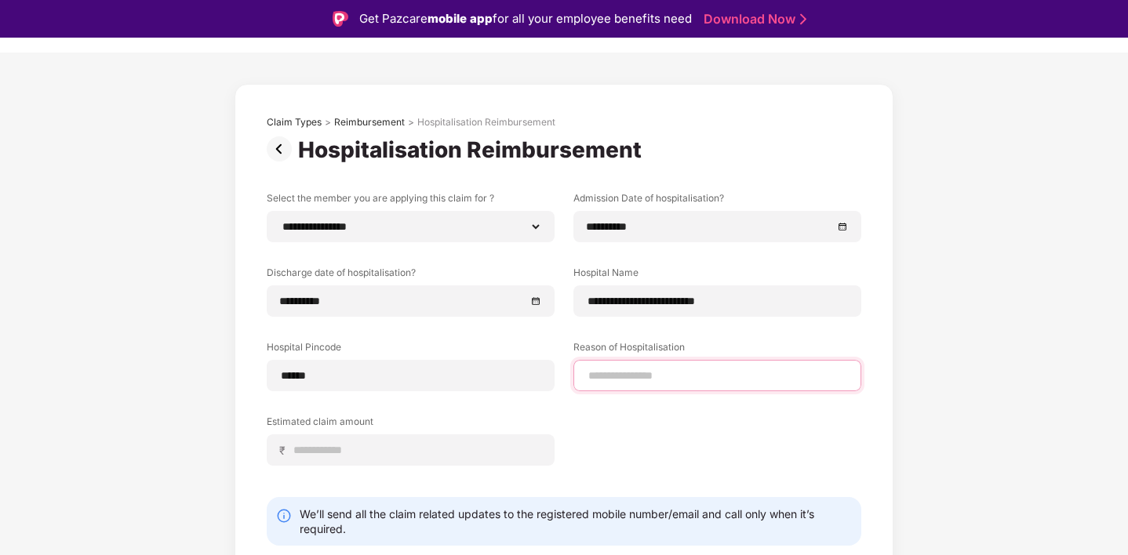
click at [665, 373] on input at bounding box center [717, 376] width 261 height 16
select select "******"
select select "*********"
